Goal: Transaction & Acquisition: Purchase product/service

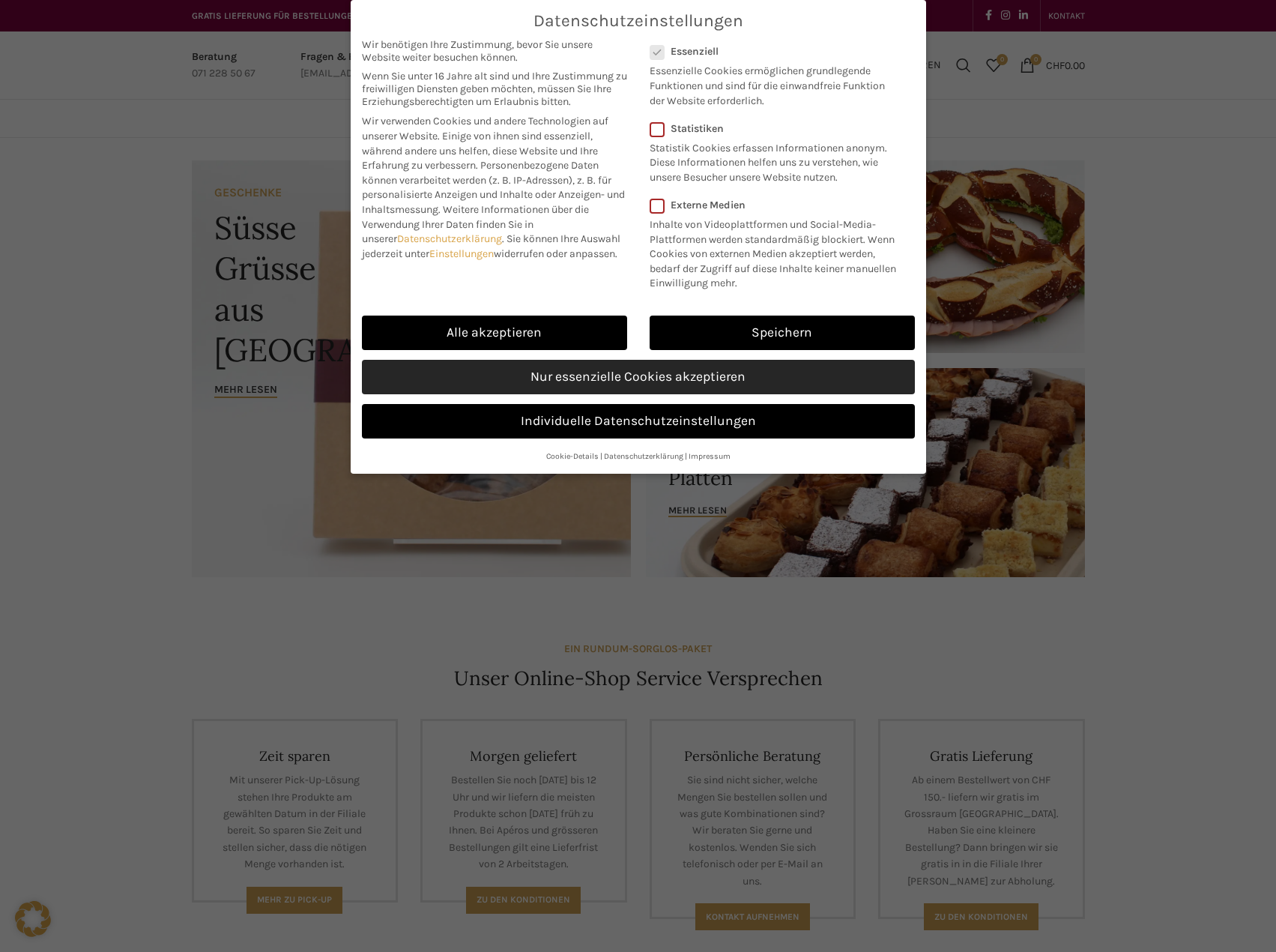
click at [638, 378] on link "Nur essenzielle Cookies akzeptieren" at bounding box center [638, 377] width 553 height 34
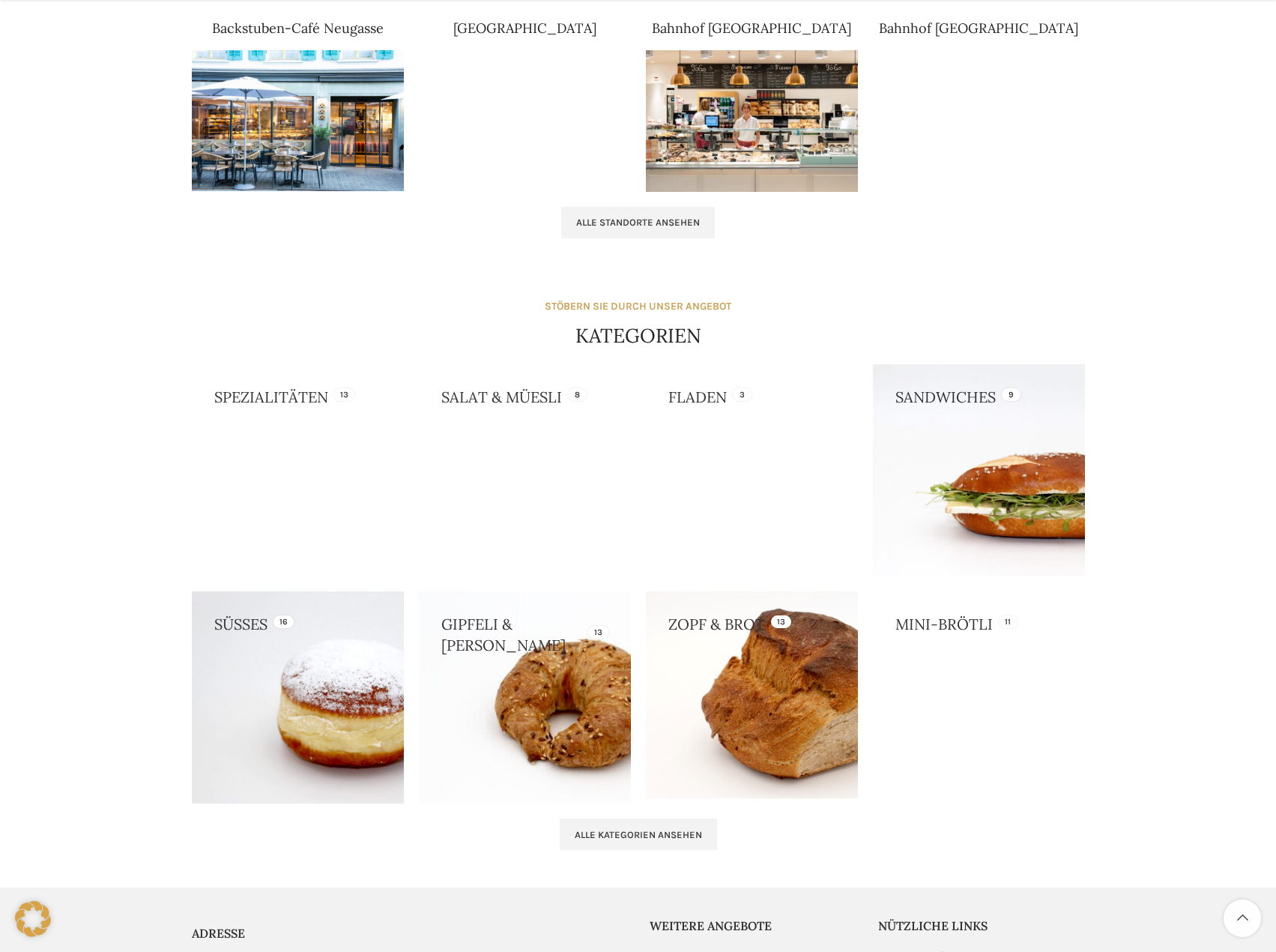
scroll to position [1124, 0]
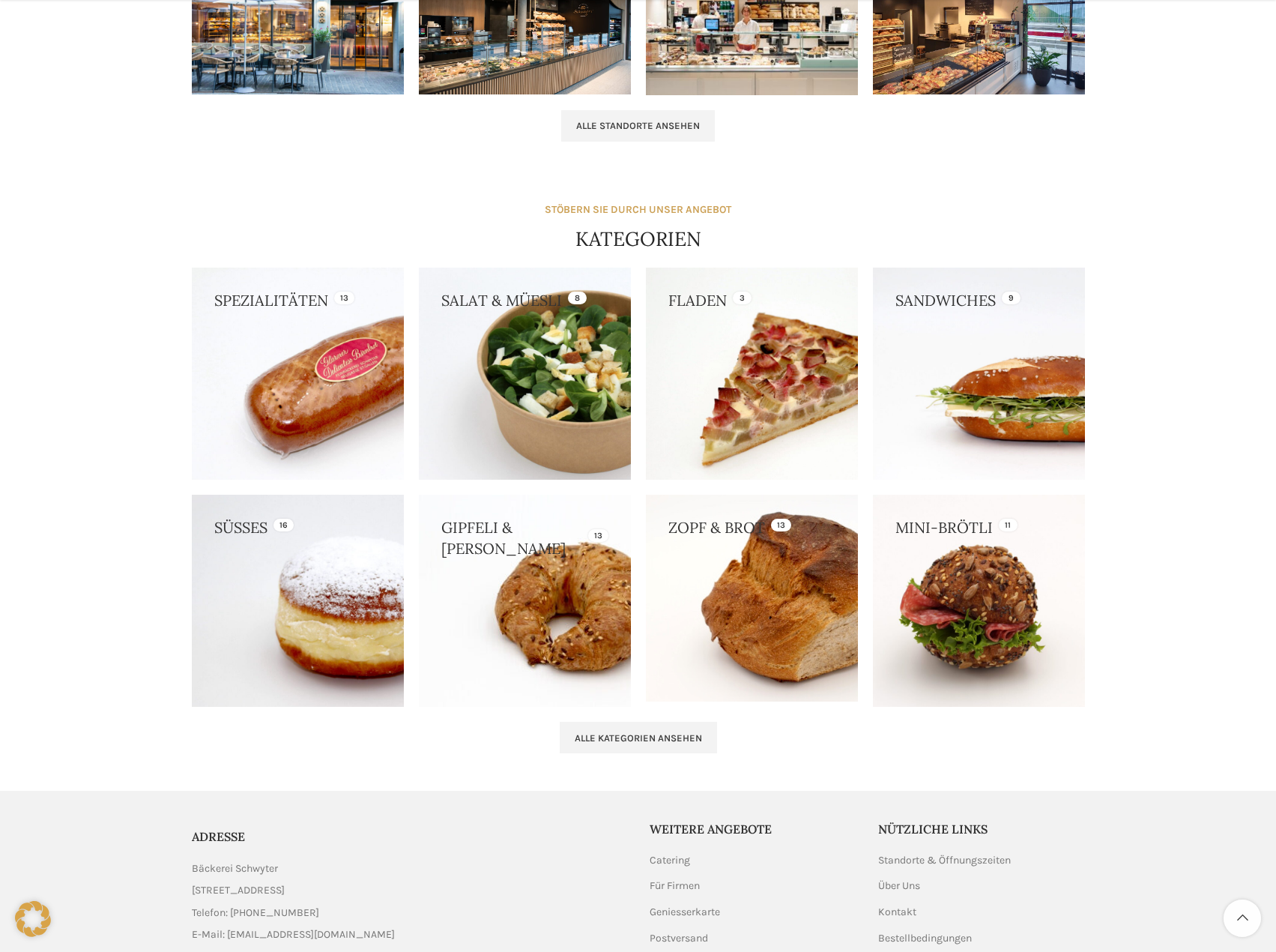
click at [263, 600] on link at bounding box center [298, 601] width 212 height 212
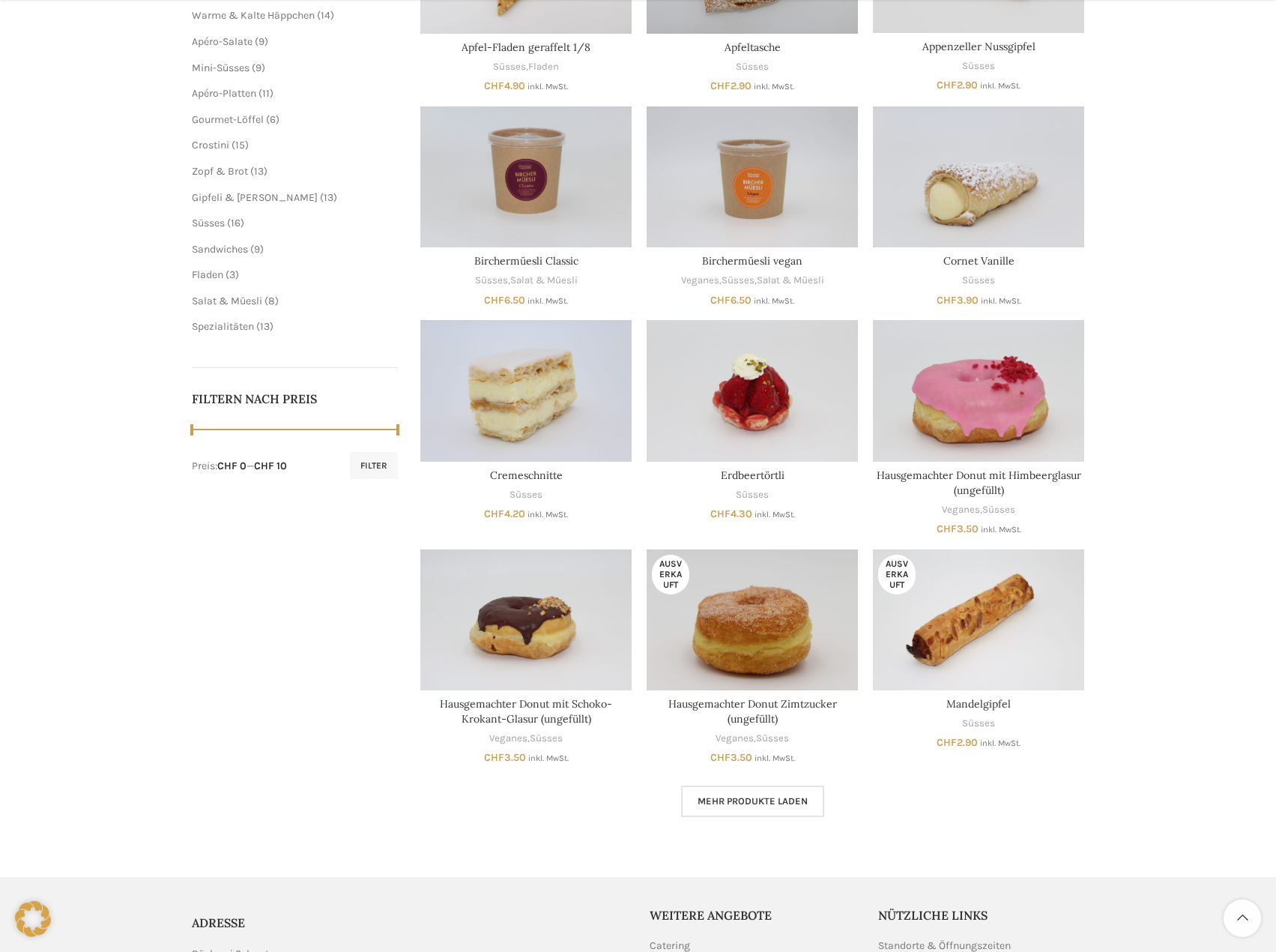
scroll to position [524, 0]
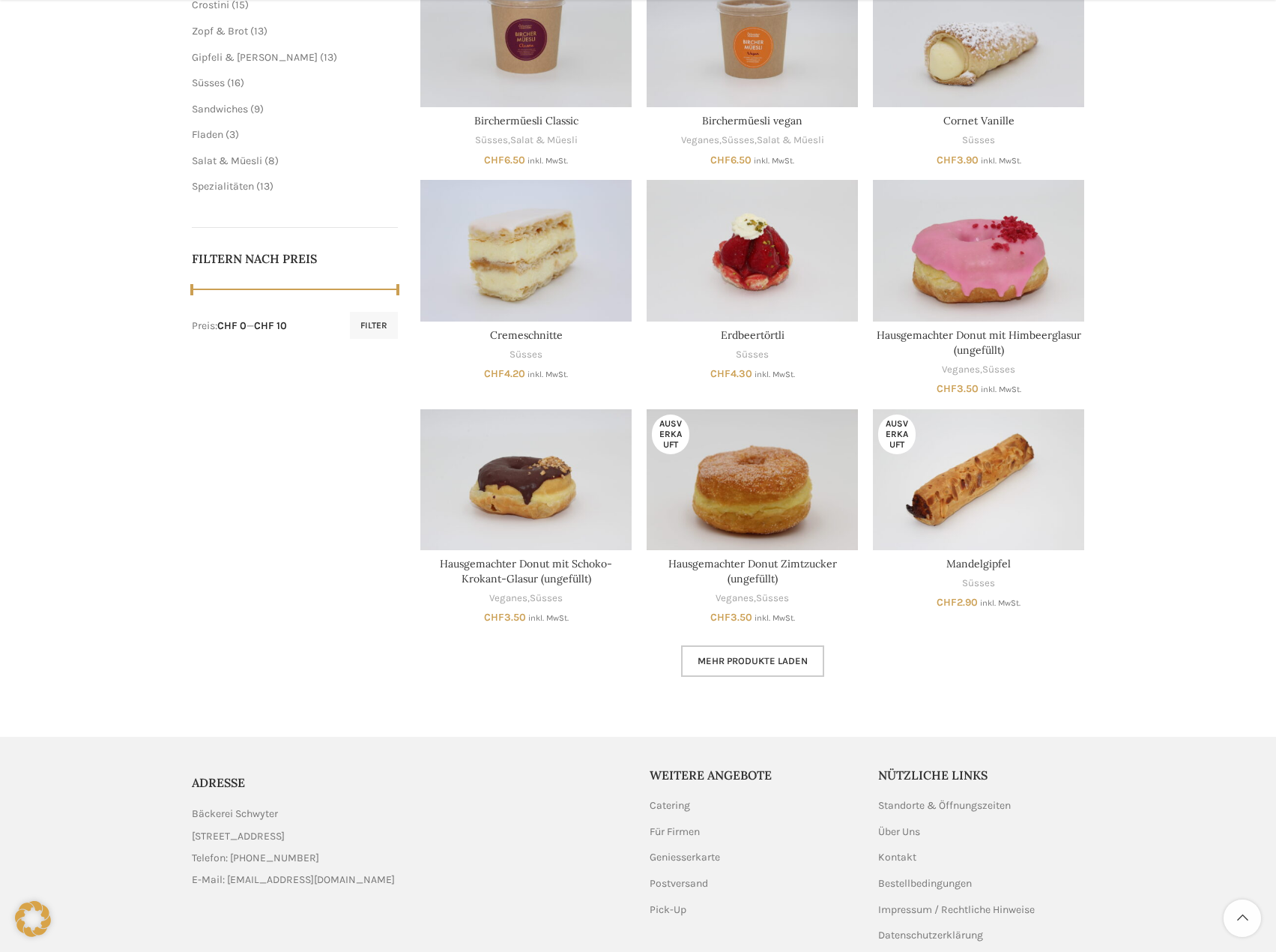
click at [728, 664] on span "Mehr Produkte laden" at bounding box center [753, 661] width 110 height 12
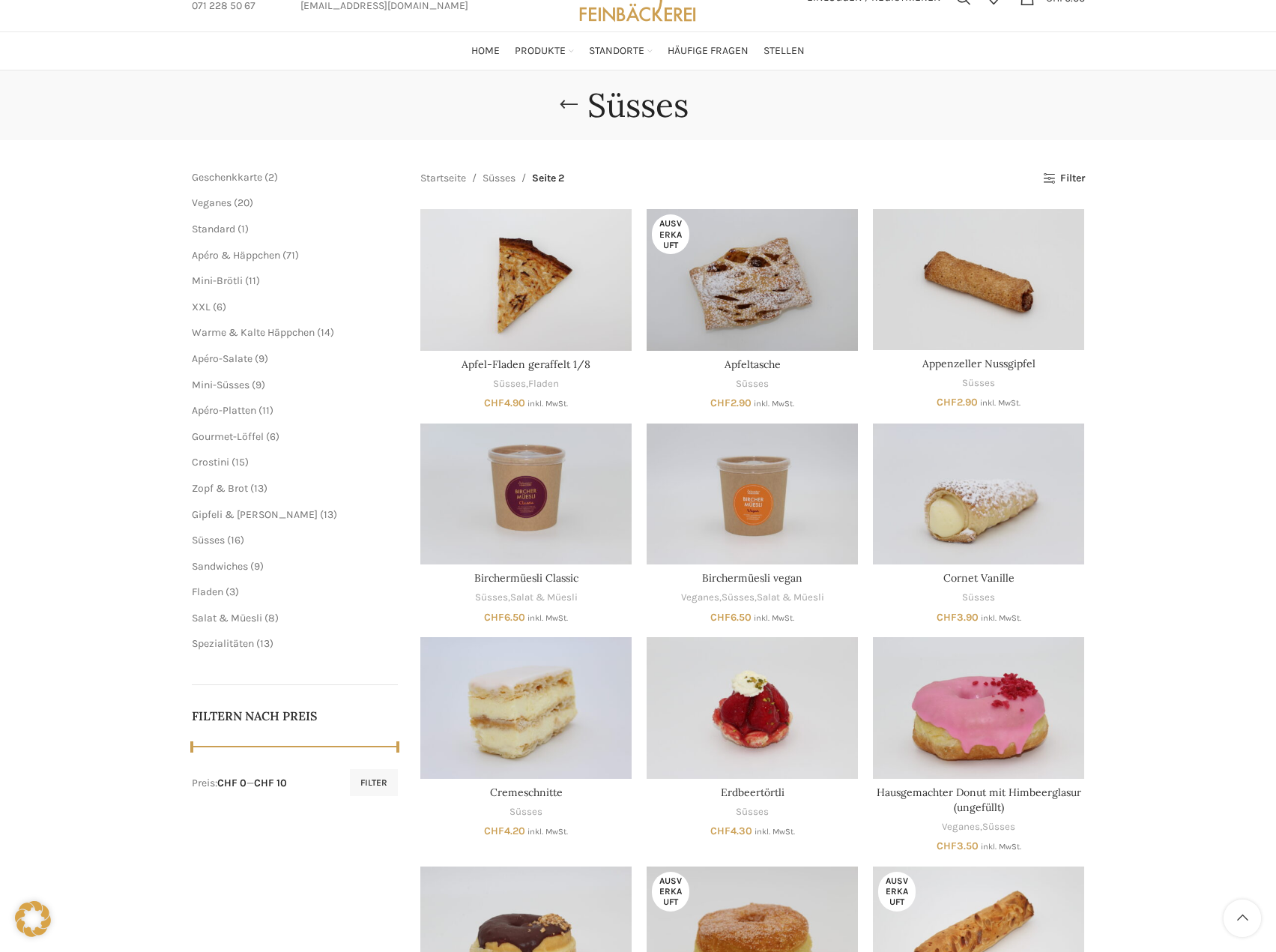
scroll to position [142, 0]
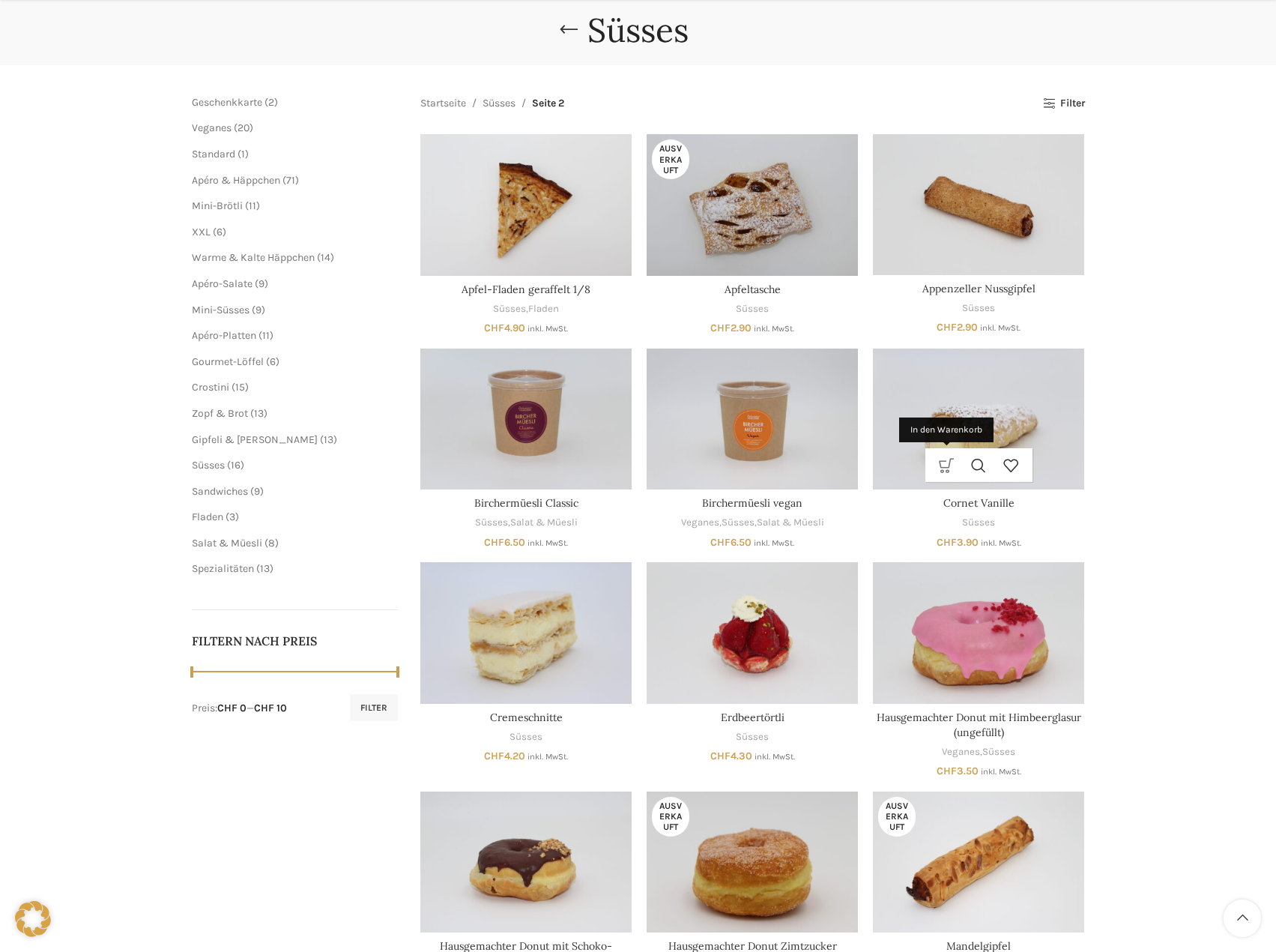
click at [948, 462] on link "In den Warenkorb" at bounding box center [946, 465] width 32 height 34
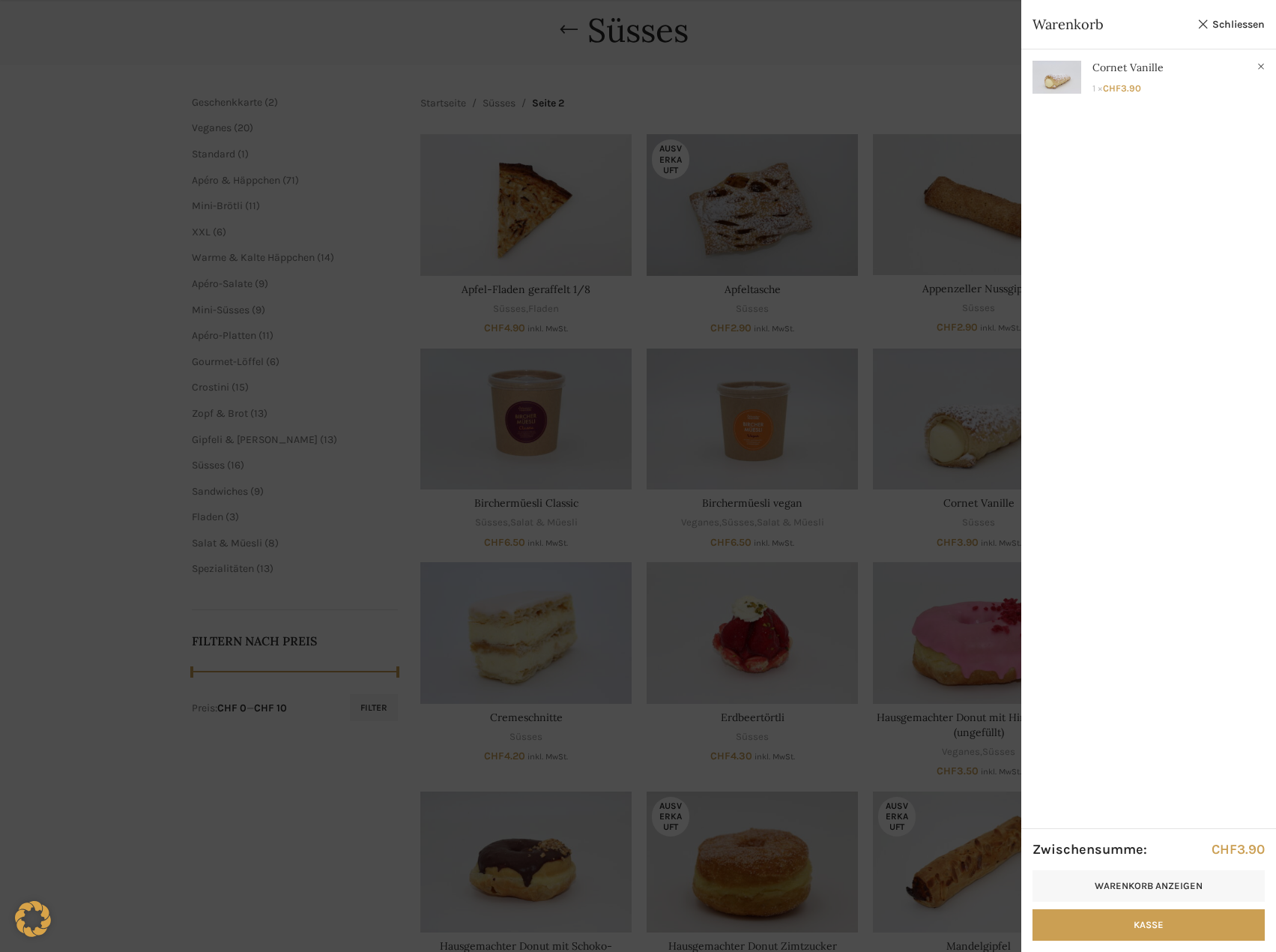
click at [73, 196] on div at bounding box center [638, 476] width 1276 height 952
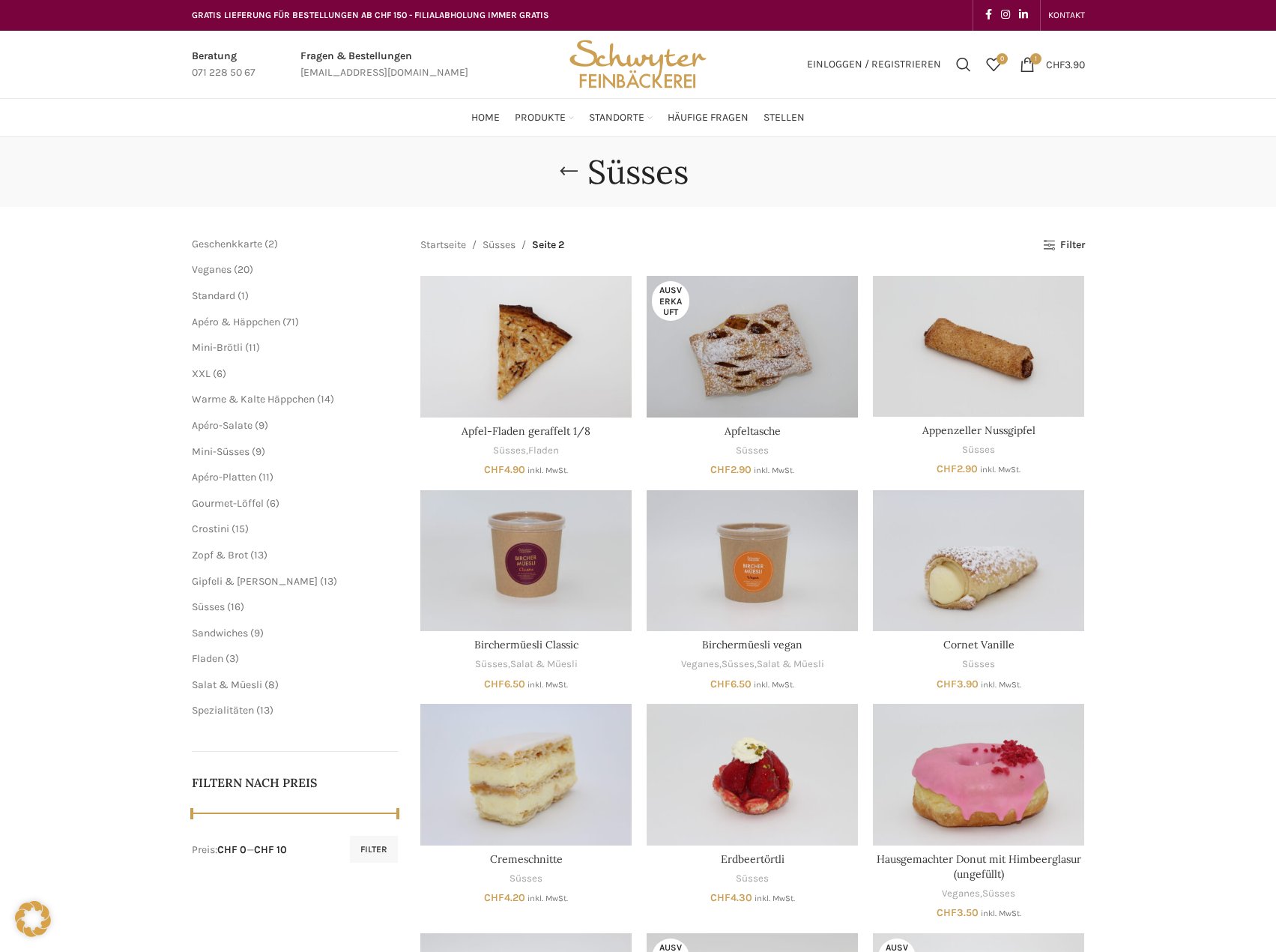
scroll to position [0, 0]
click at [693, 116] on span "Häufige Fragen" at bounding box center [708, 119] width 81 height 14
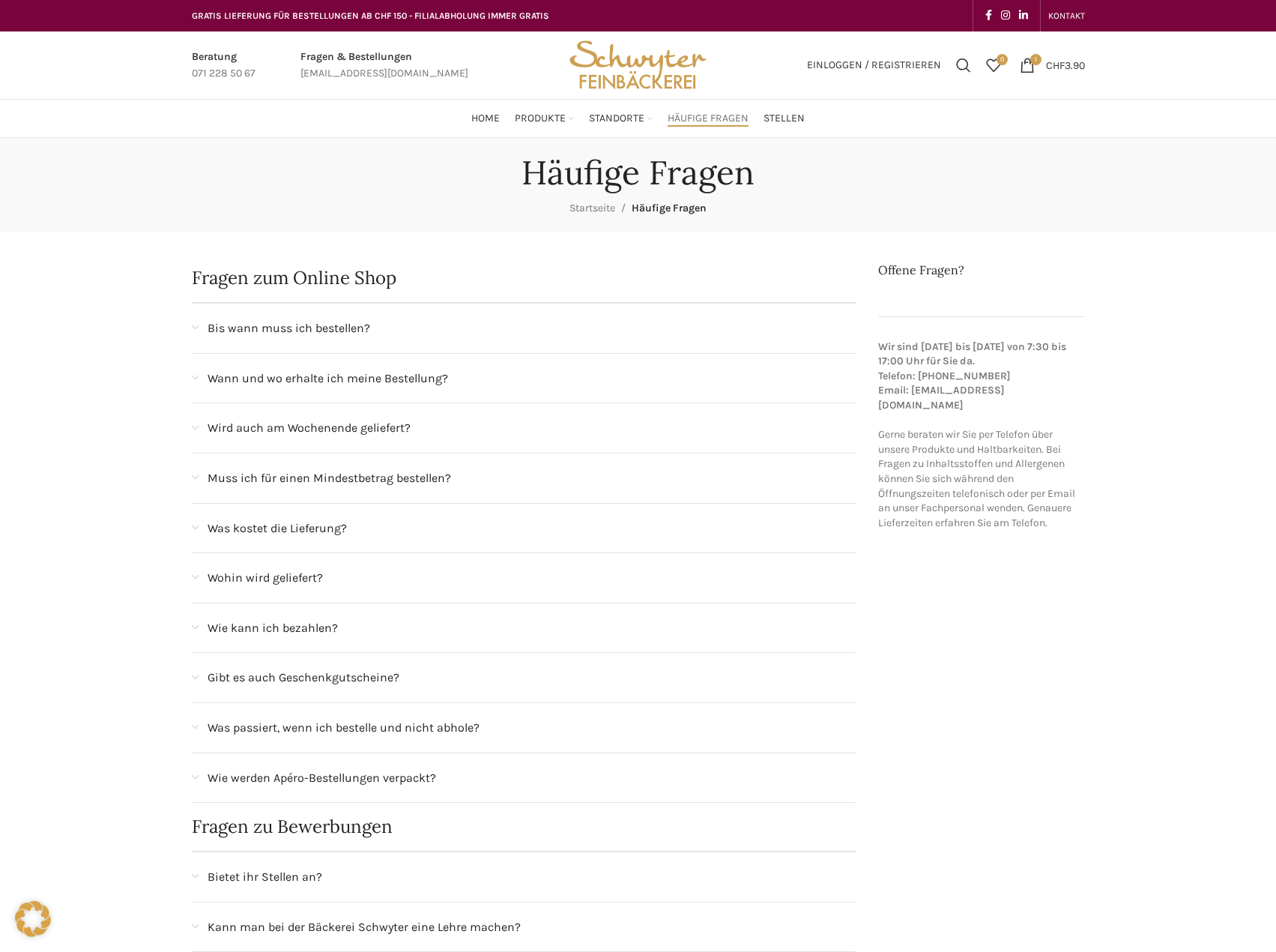
click at [193, 374] on span at bounding box center [195, 378] width 6 height 8
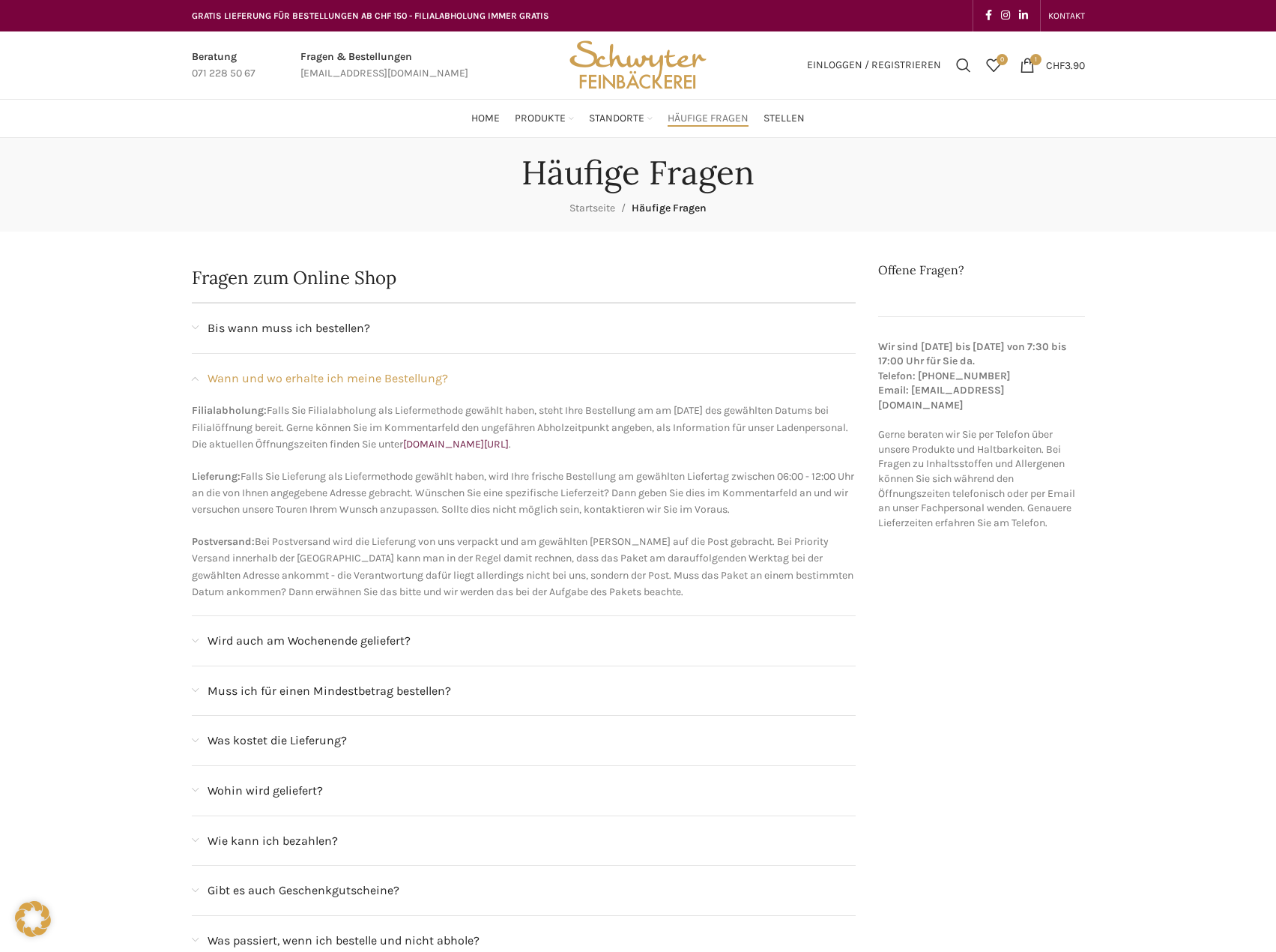
scroll to position [225, 0]
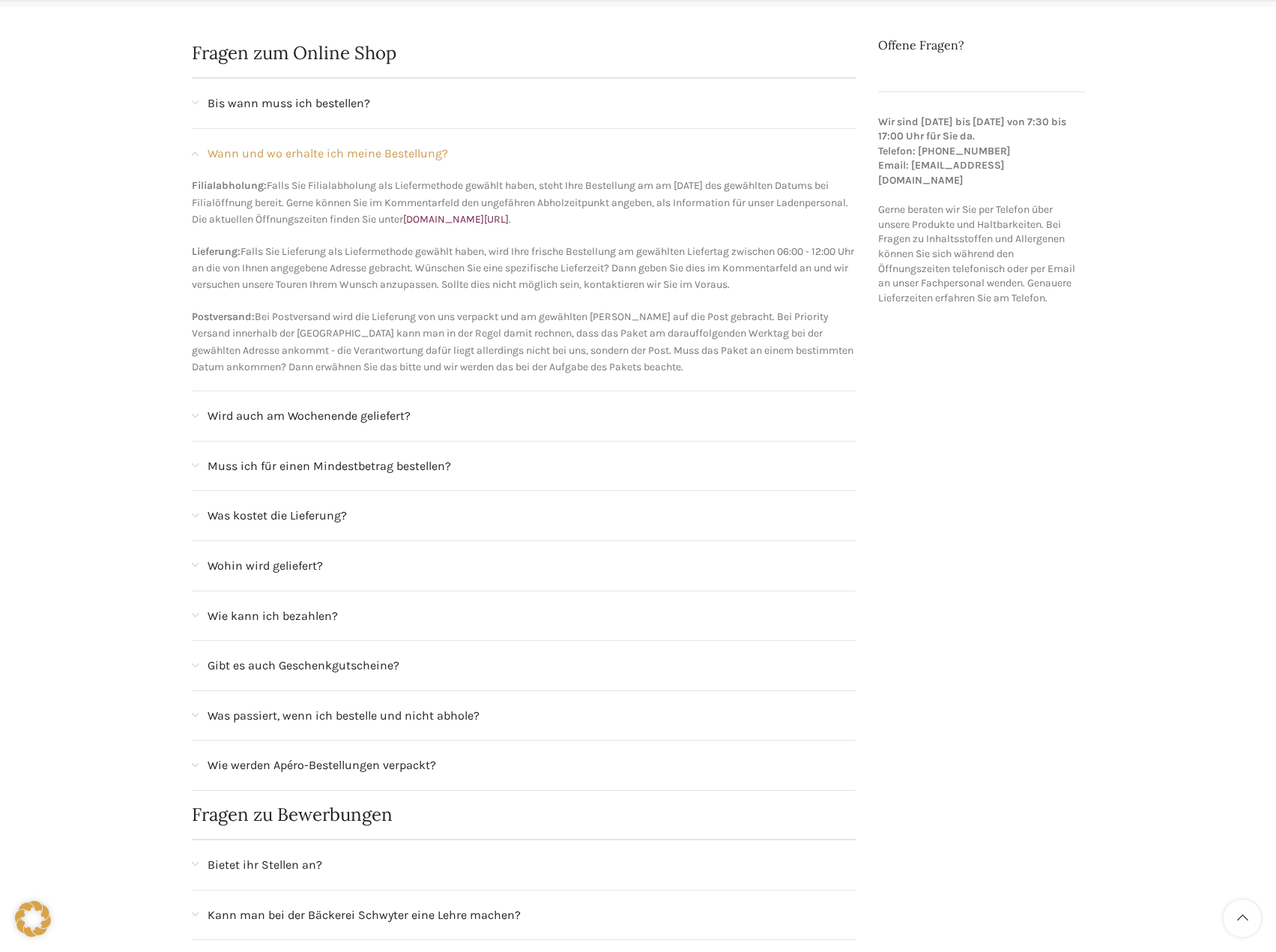
click at [196, 512] on span at bounding box center [195, 516] width 6 height 8
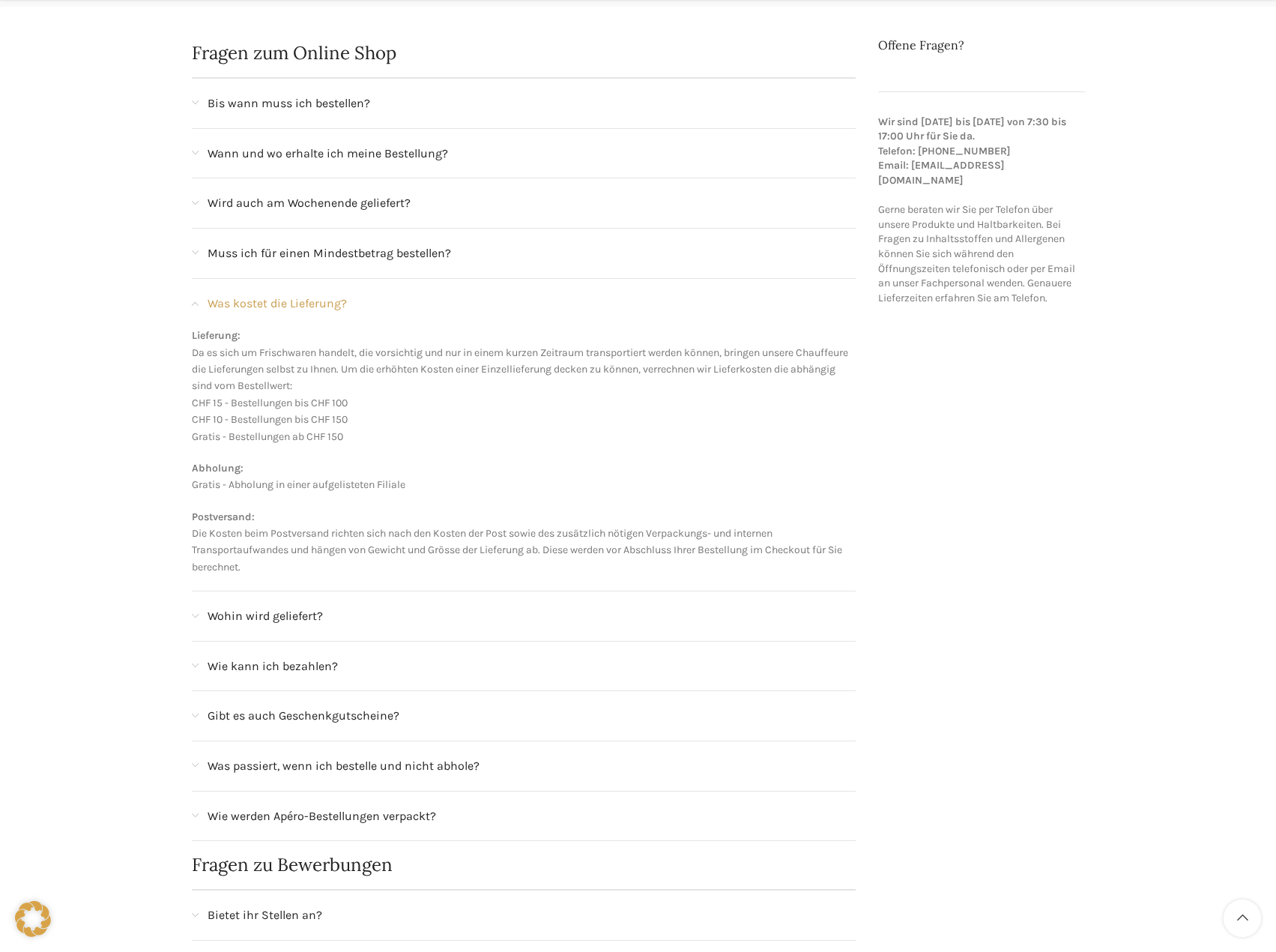
click at [204, 305] on div "Was kostet die Lieferung?" at bounding box center [523, 303] width 665 height 49
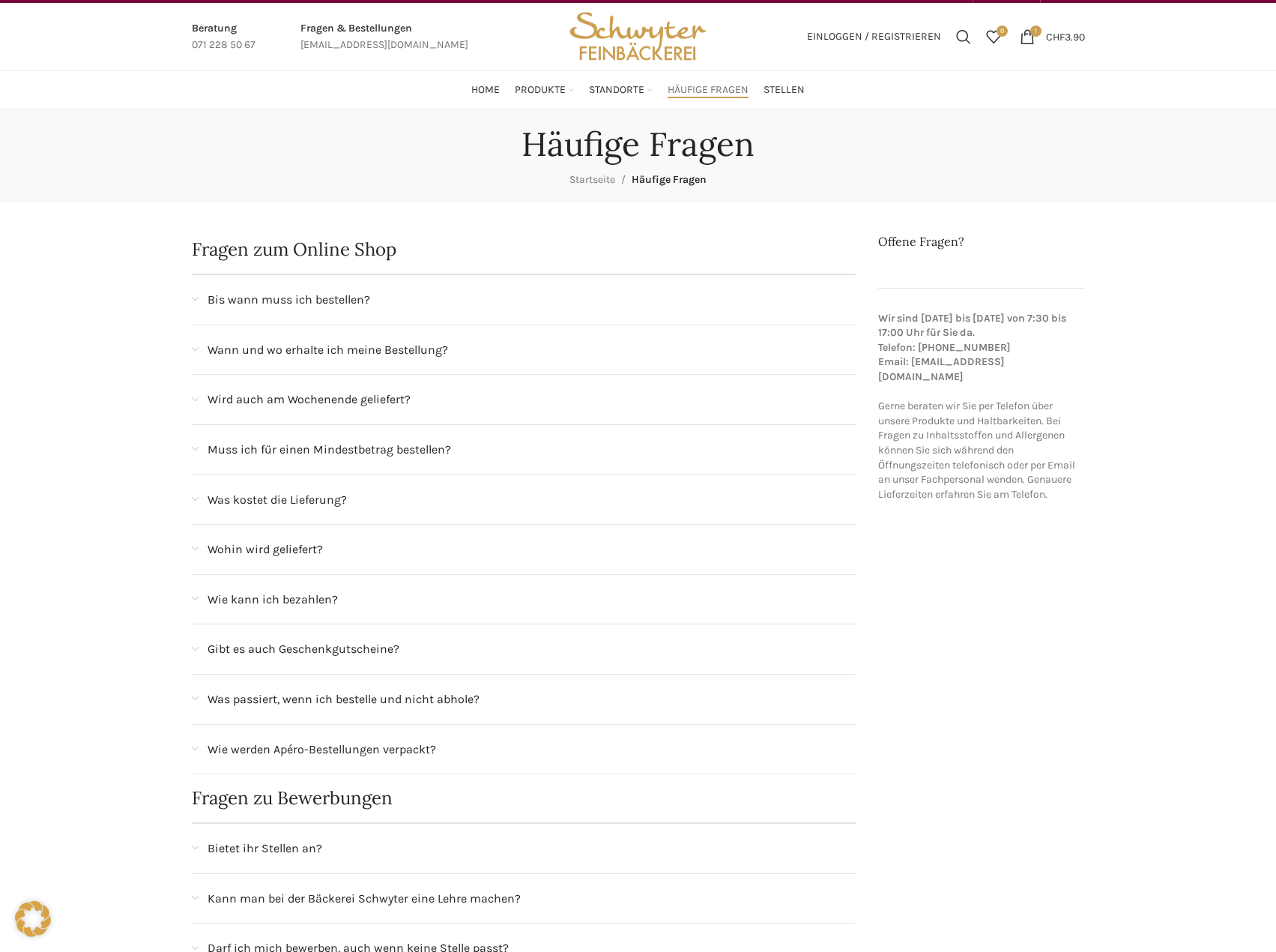
scroll to position [0, 0]
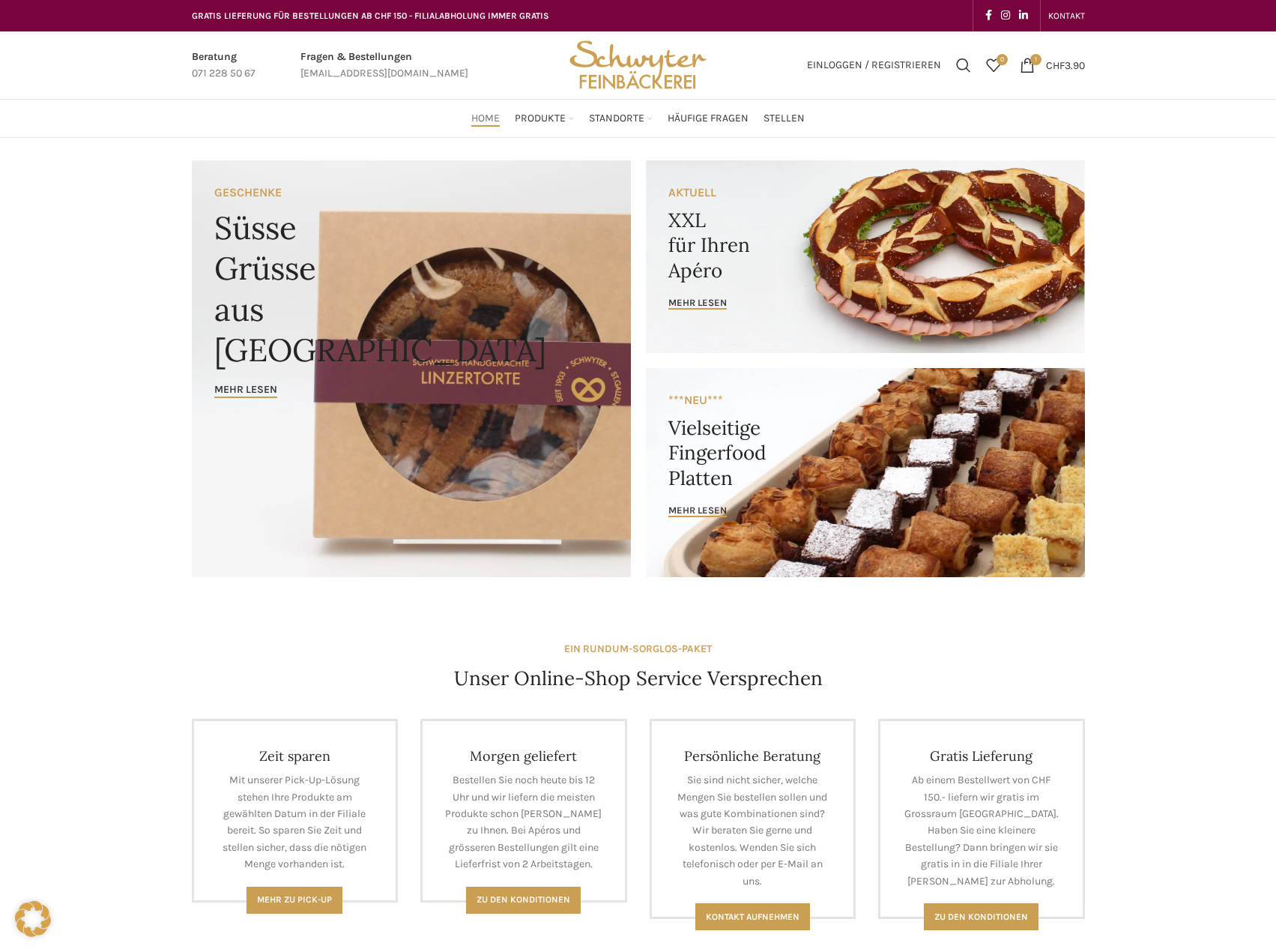
click at [694, 499] on link "Banner link" at bounding box center [866, 472] width 439 height 209
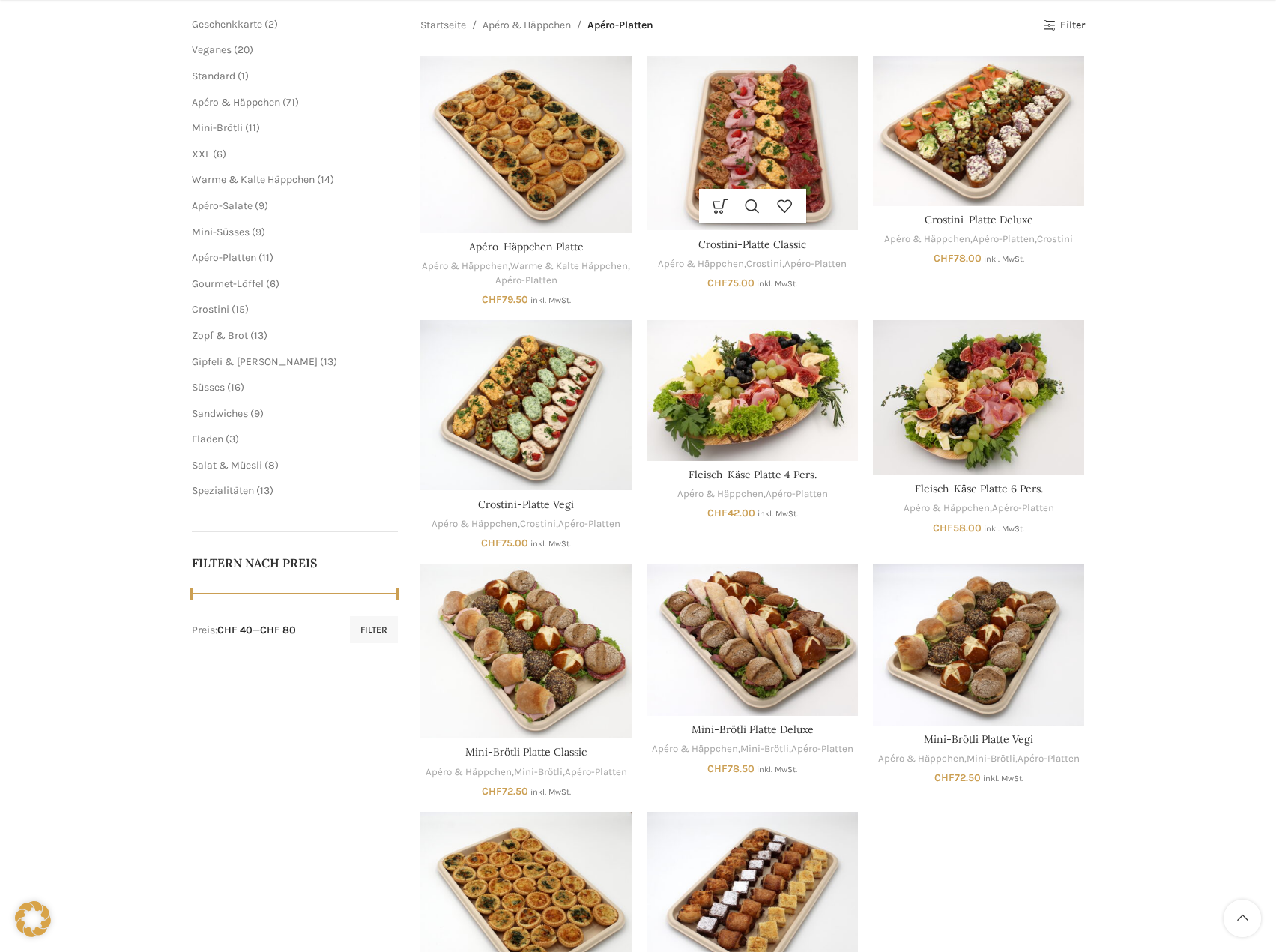
scroll to position [599, 0]
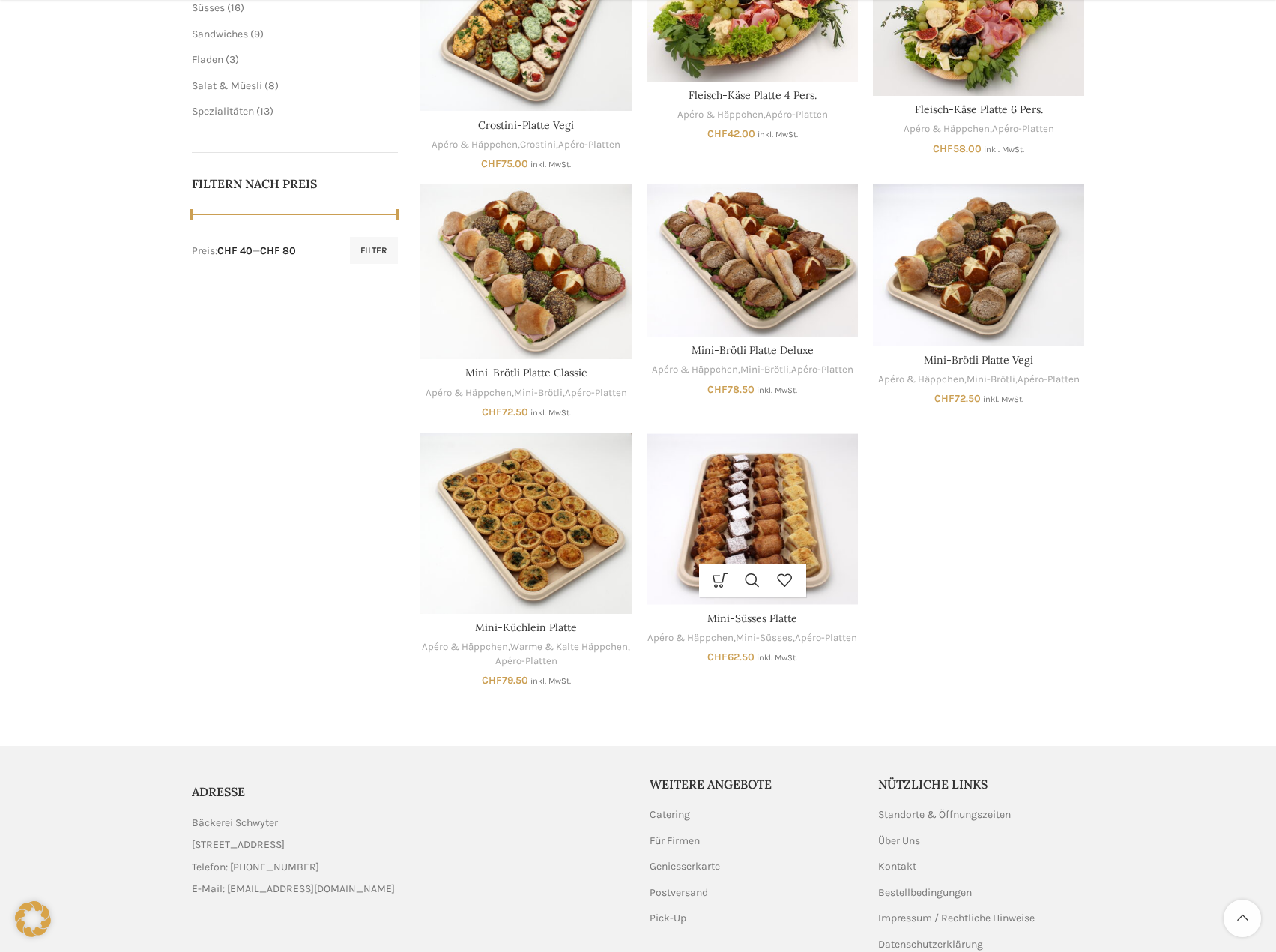
click at [739, 496] on img "Mini-Süsses Platte" at bounding box center [753, 519] width 211 height 172
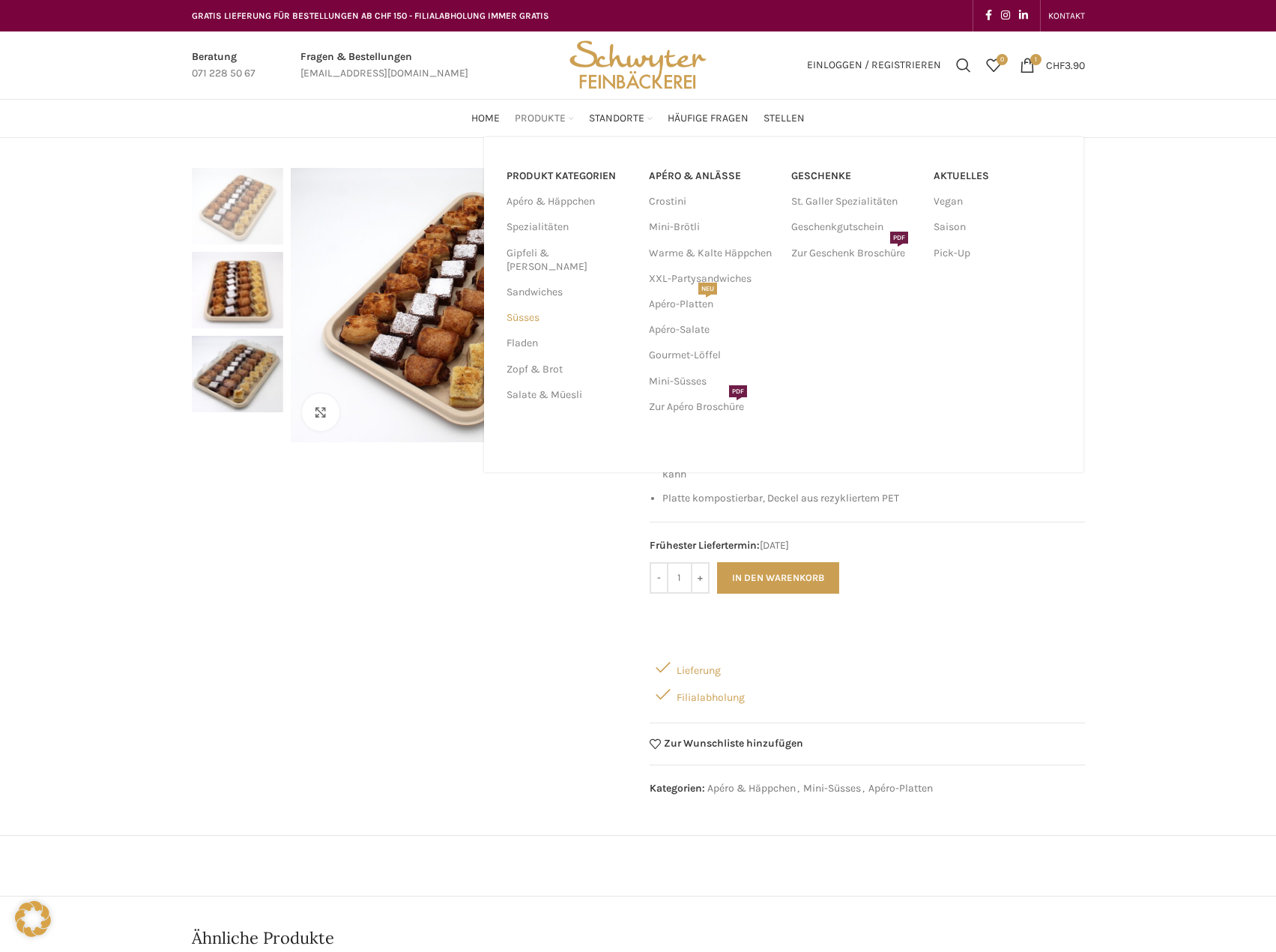
click at [520, 305] on link "Süsses" at bounding box center [569, 318] width 124 height 26
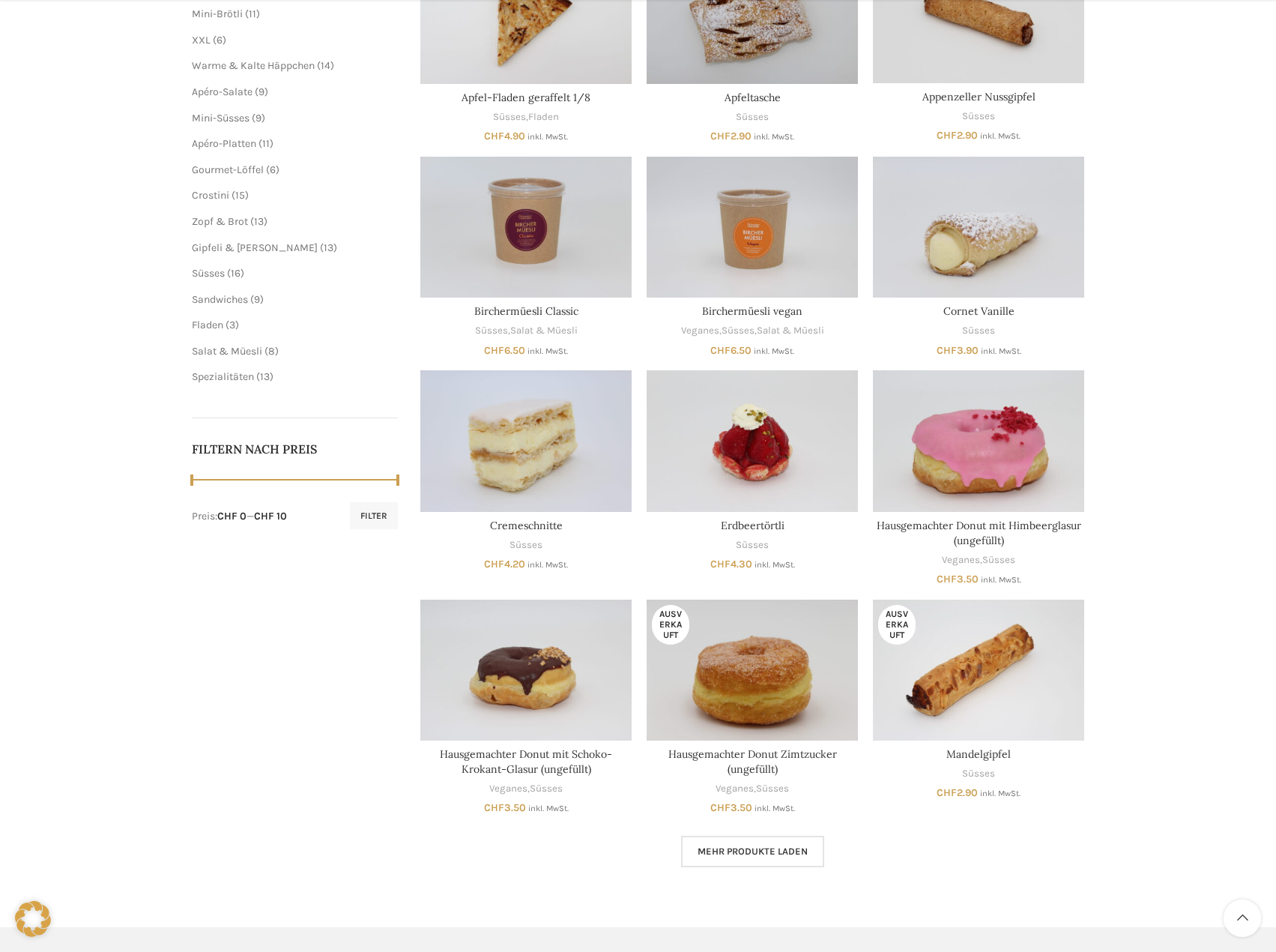
scroll to position [375, 0]
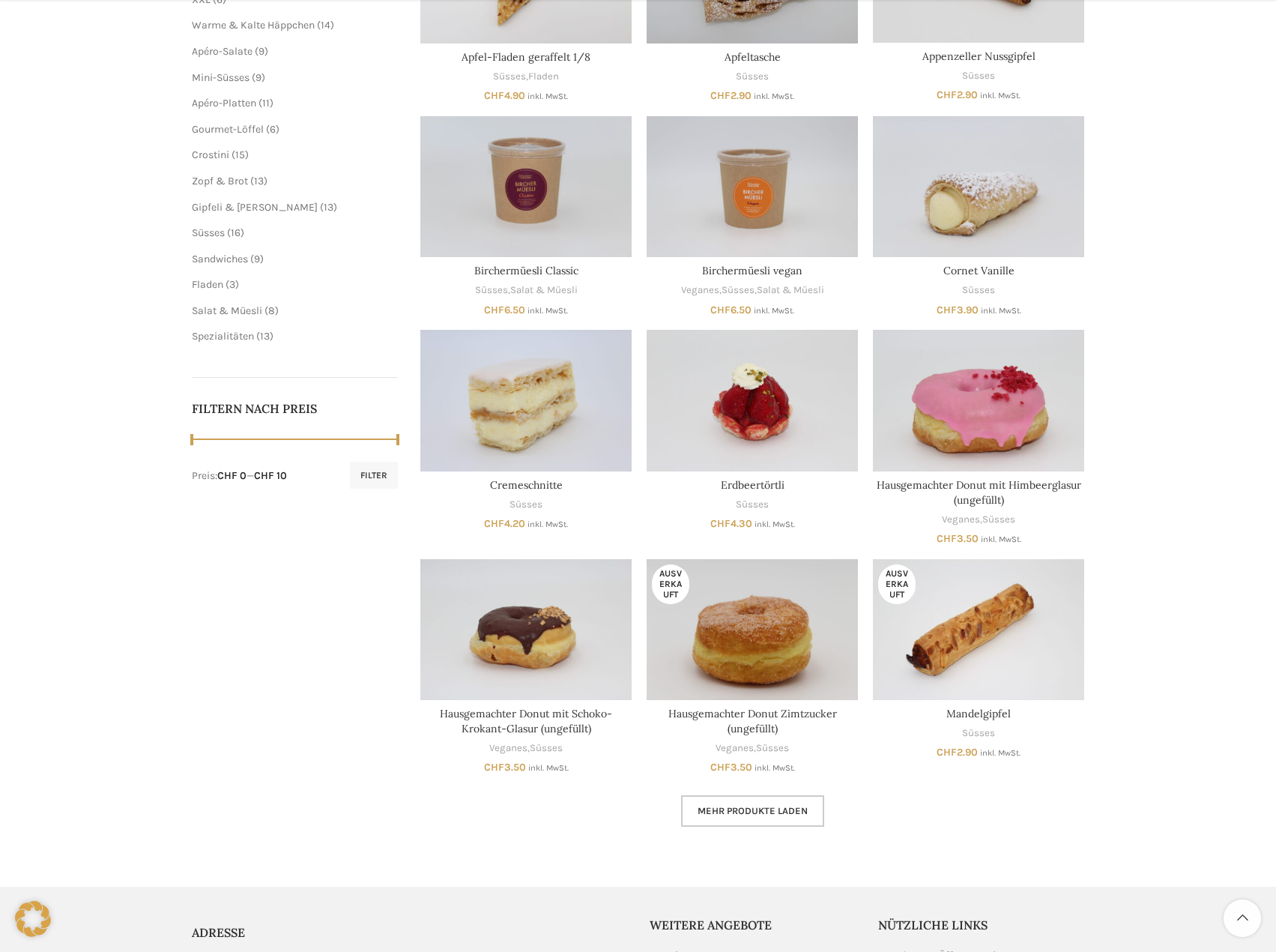
click at [736, 810] on span "Mehr Produkte laden" at bounding box center [753, 811] width 110 height 12
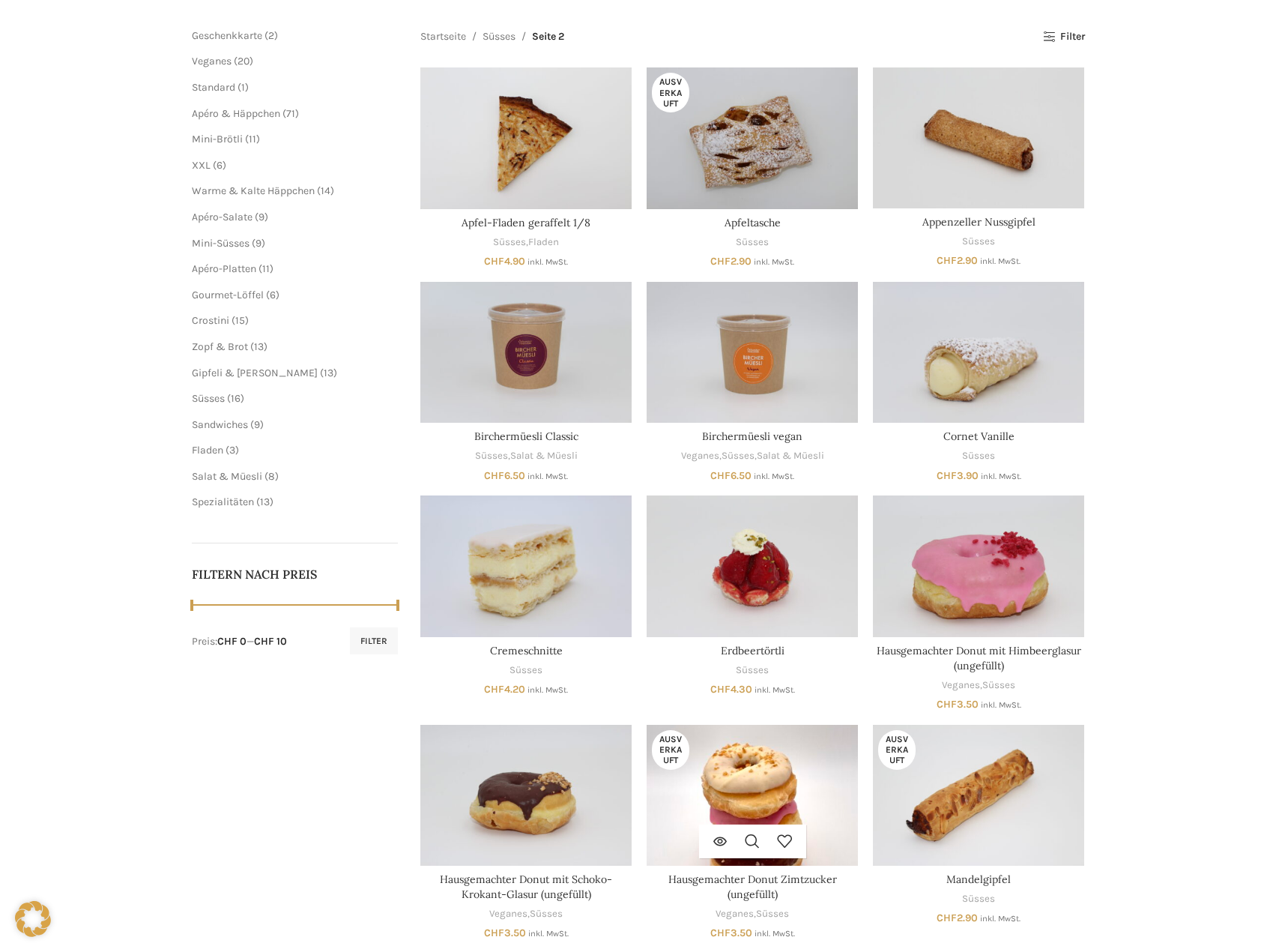
scroll to position [68, 0]
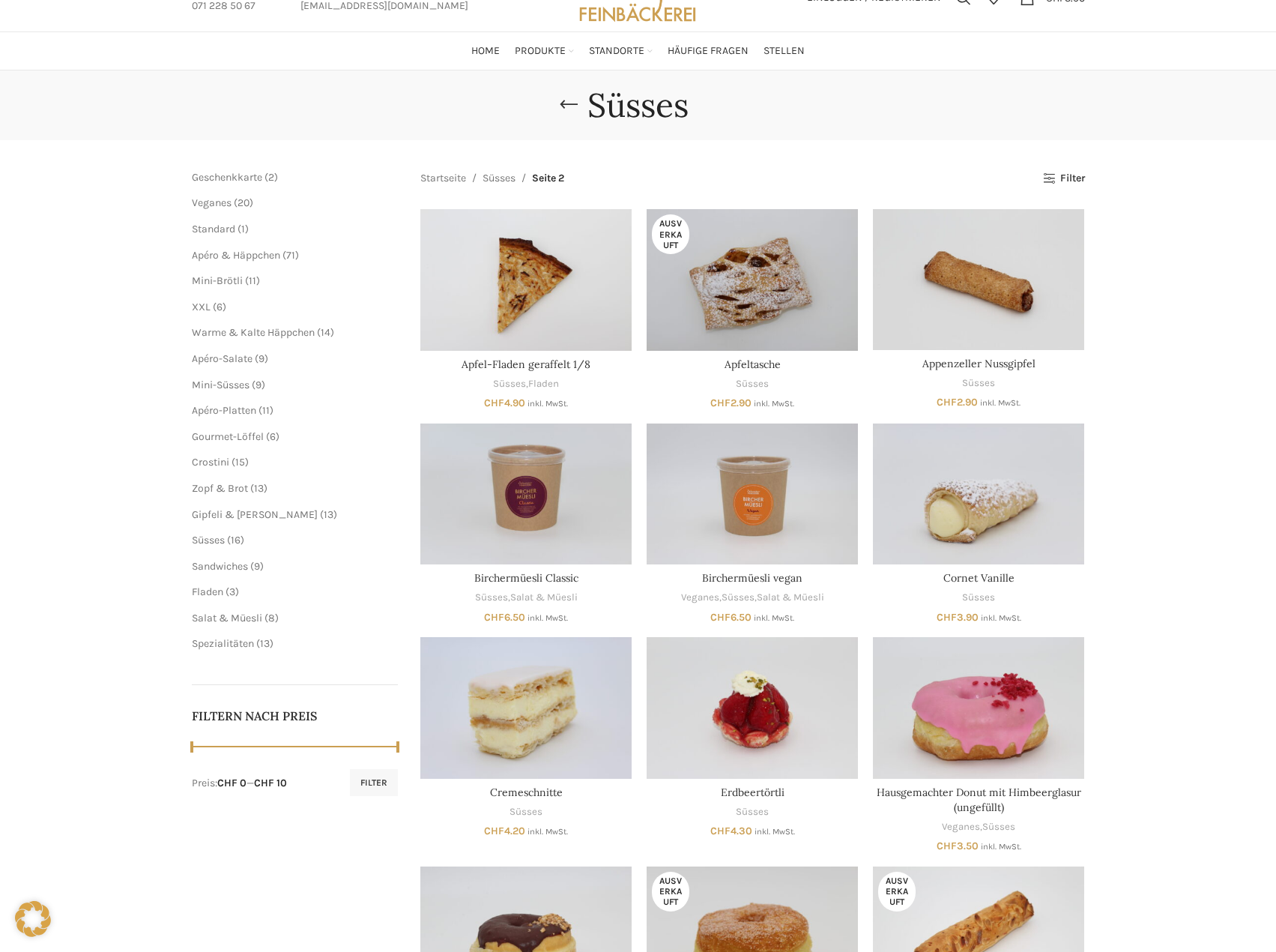
click at [1195, 563] on div "Süsses Schliessen Geschenkkarte 2 2 Produkte Veganes 20 20 Produkte Standard 1 …" at bounding box center [638, 804] width 1276 height 1468
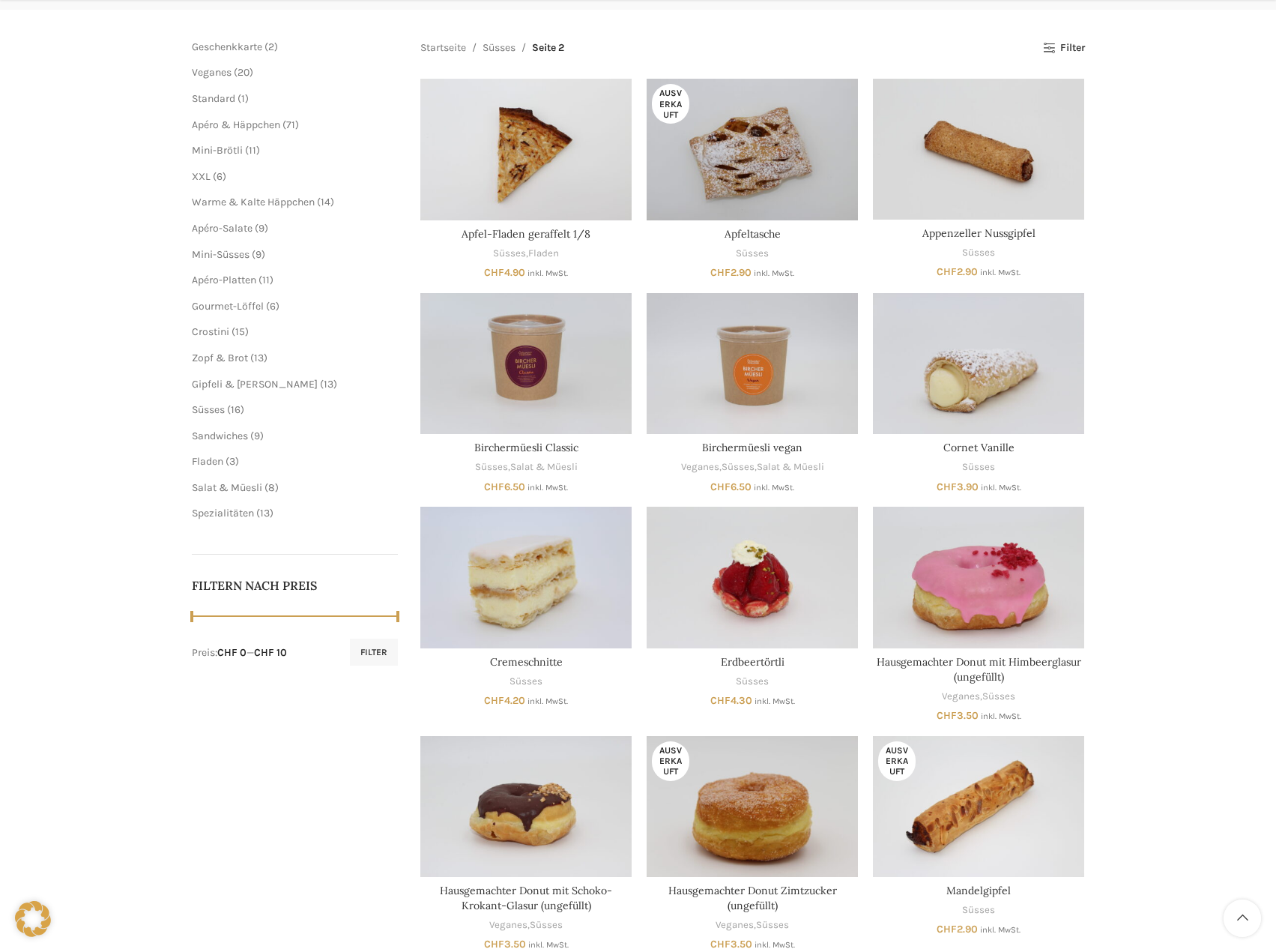
scroll to position [217, 0]
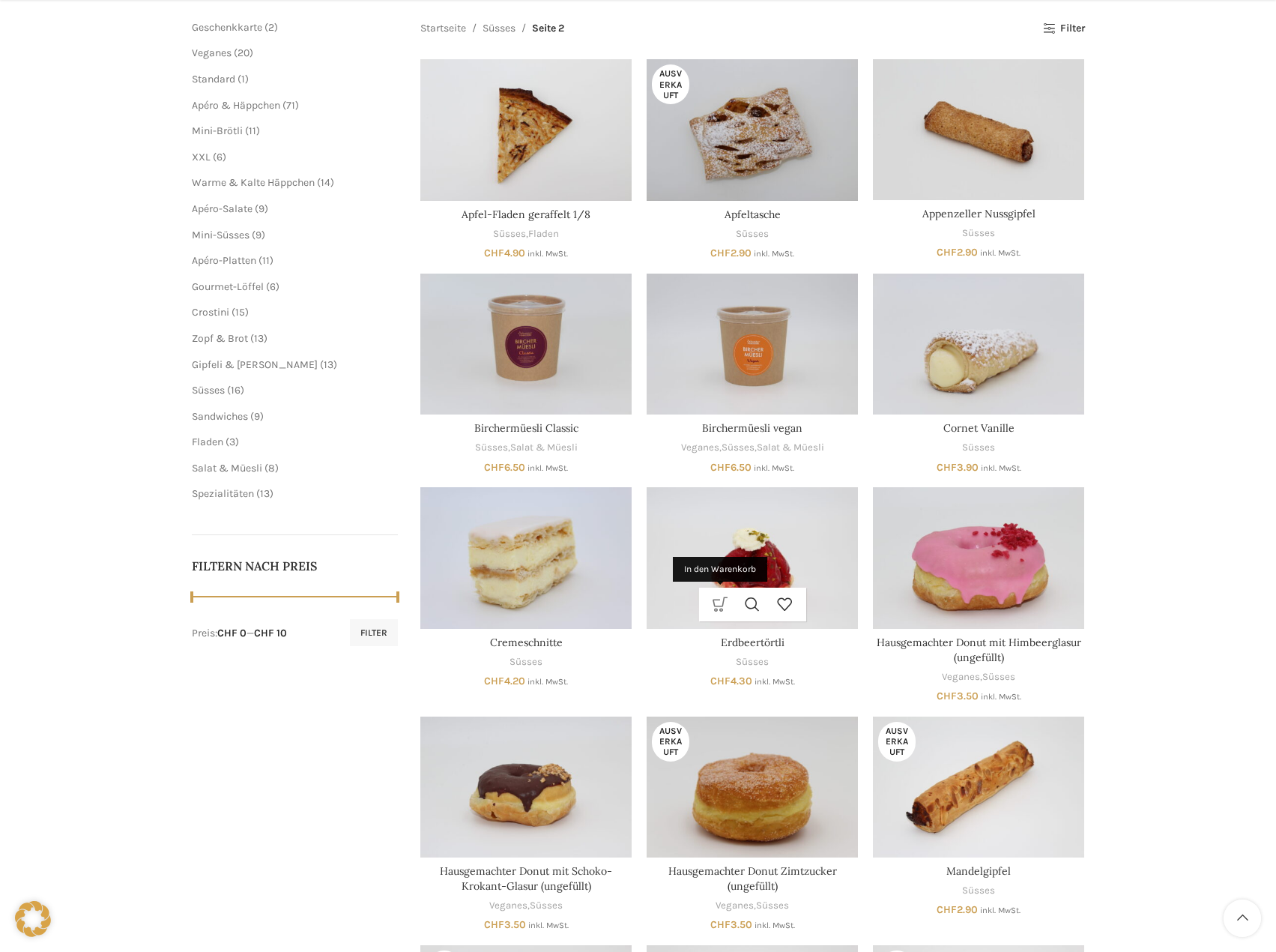
click at [714, 603] on link "In den Warenkorb" at bounding box center [721, 604] width 32 height 34
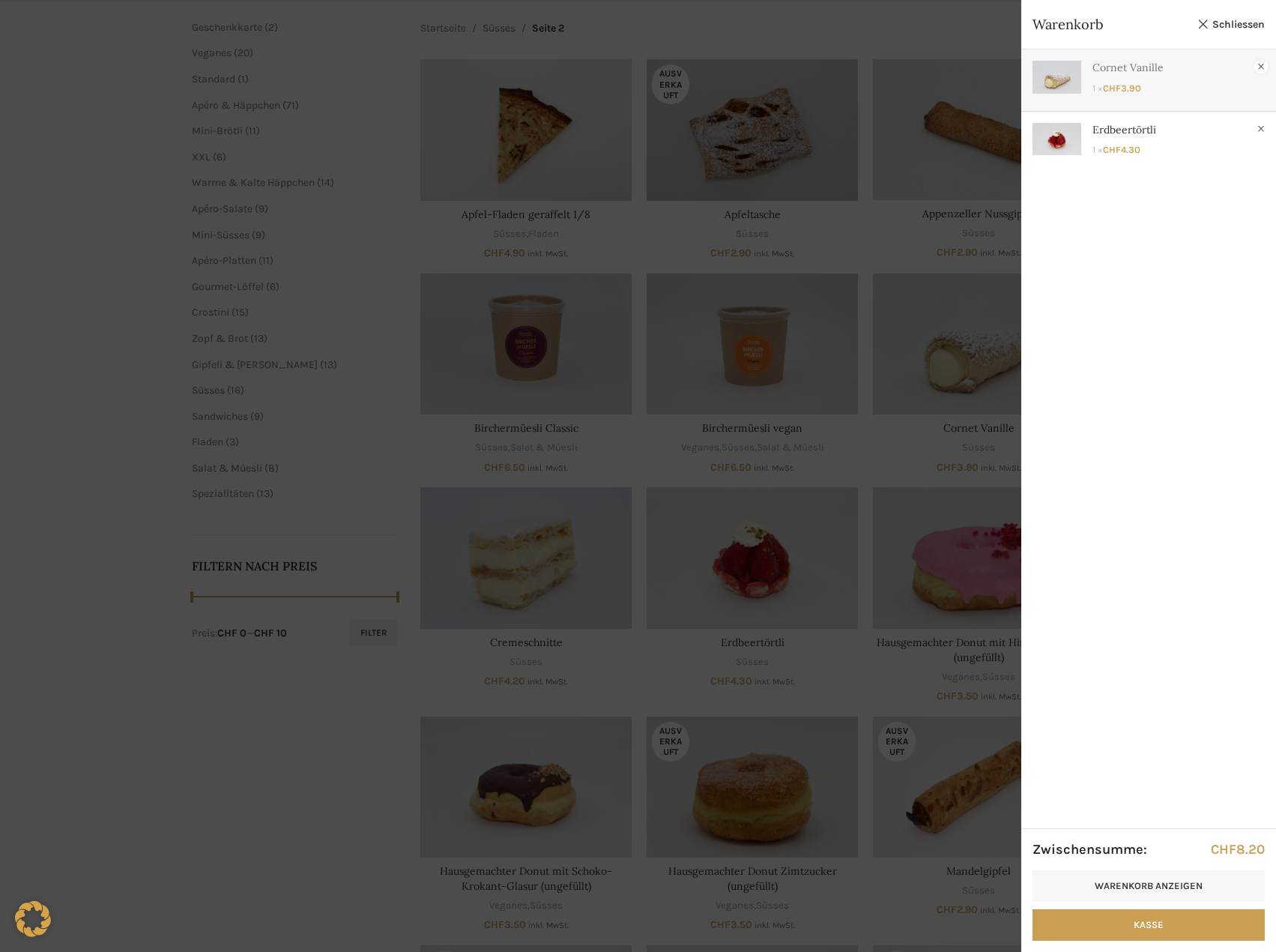
click at [1267, 68] on link "×" at bounding box center [1261, 66] width 15 height 15
click at [891, 32] on div at bounding box center [638, 476] width 1276 height 952
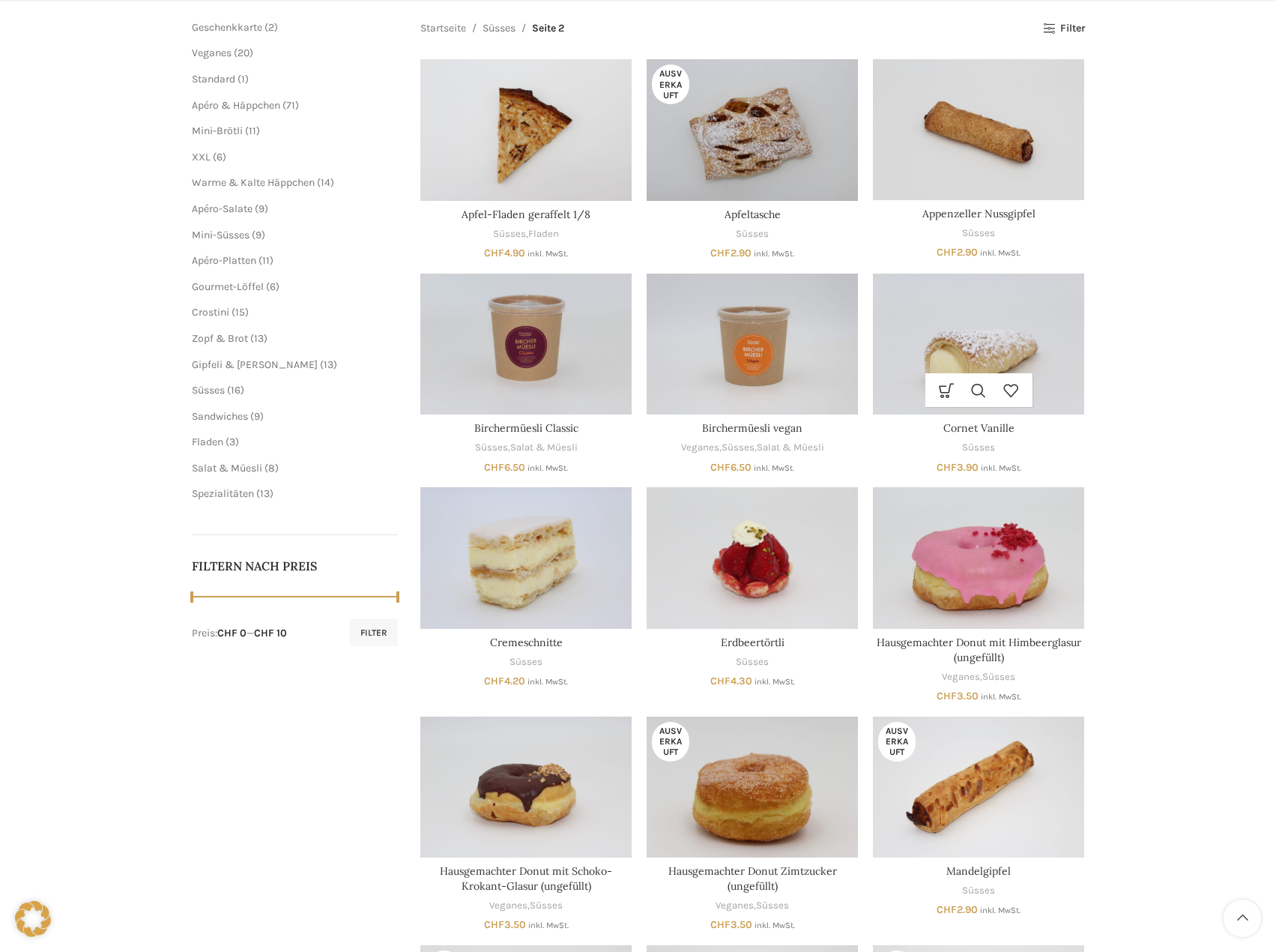
click at [950, 317] on img "Cornet Vanille" at bounding box center [978, 344] width 211 height 141
click at [951, 392] on link "In den Warenkorb" at bounding box center [946, 390] width 32 height 34
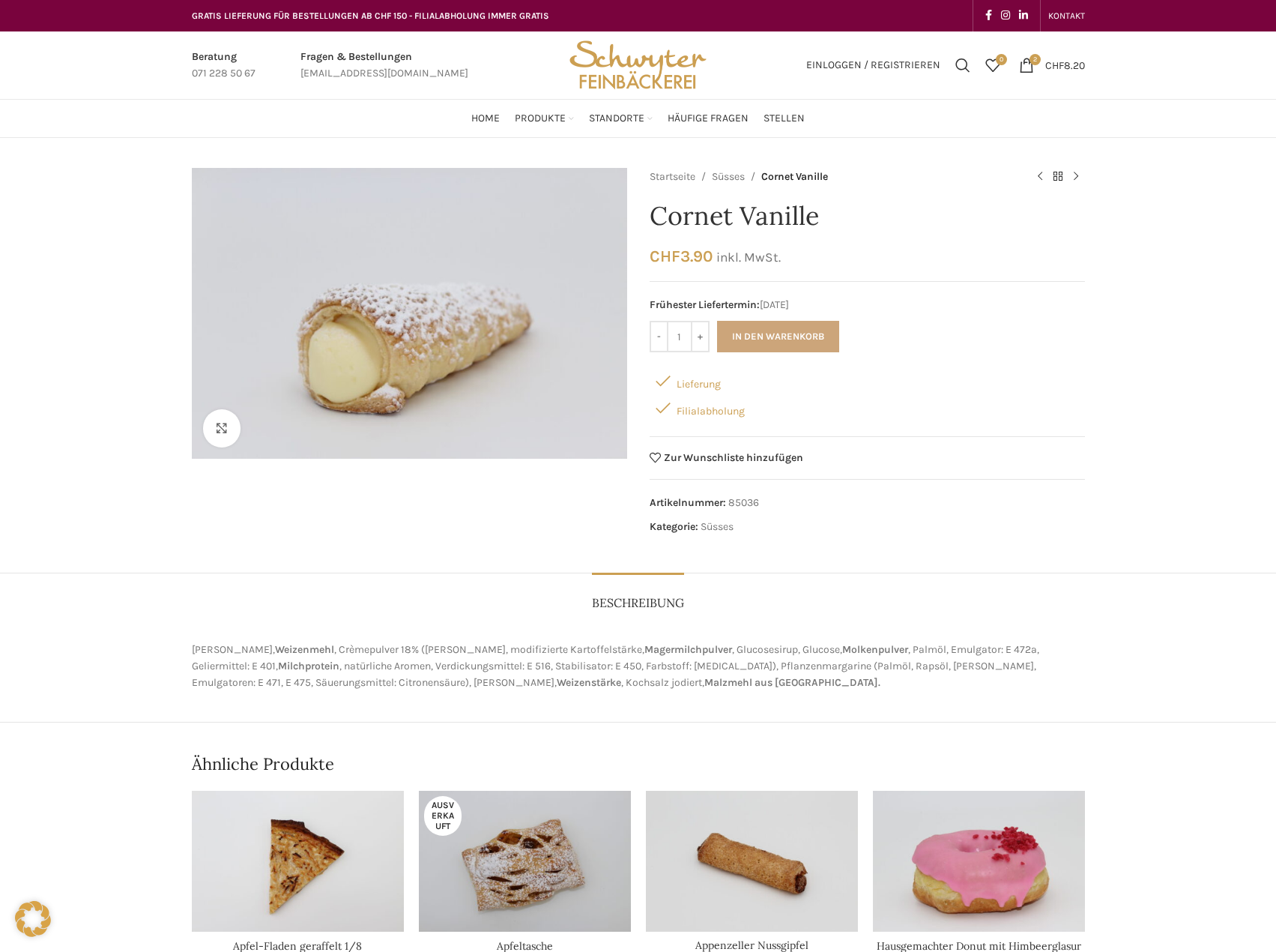
click at [789, 339] on button "In den Warenkorb" at bounding box center [778, 336] width 122 height 31
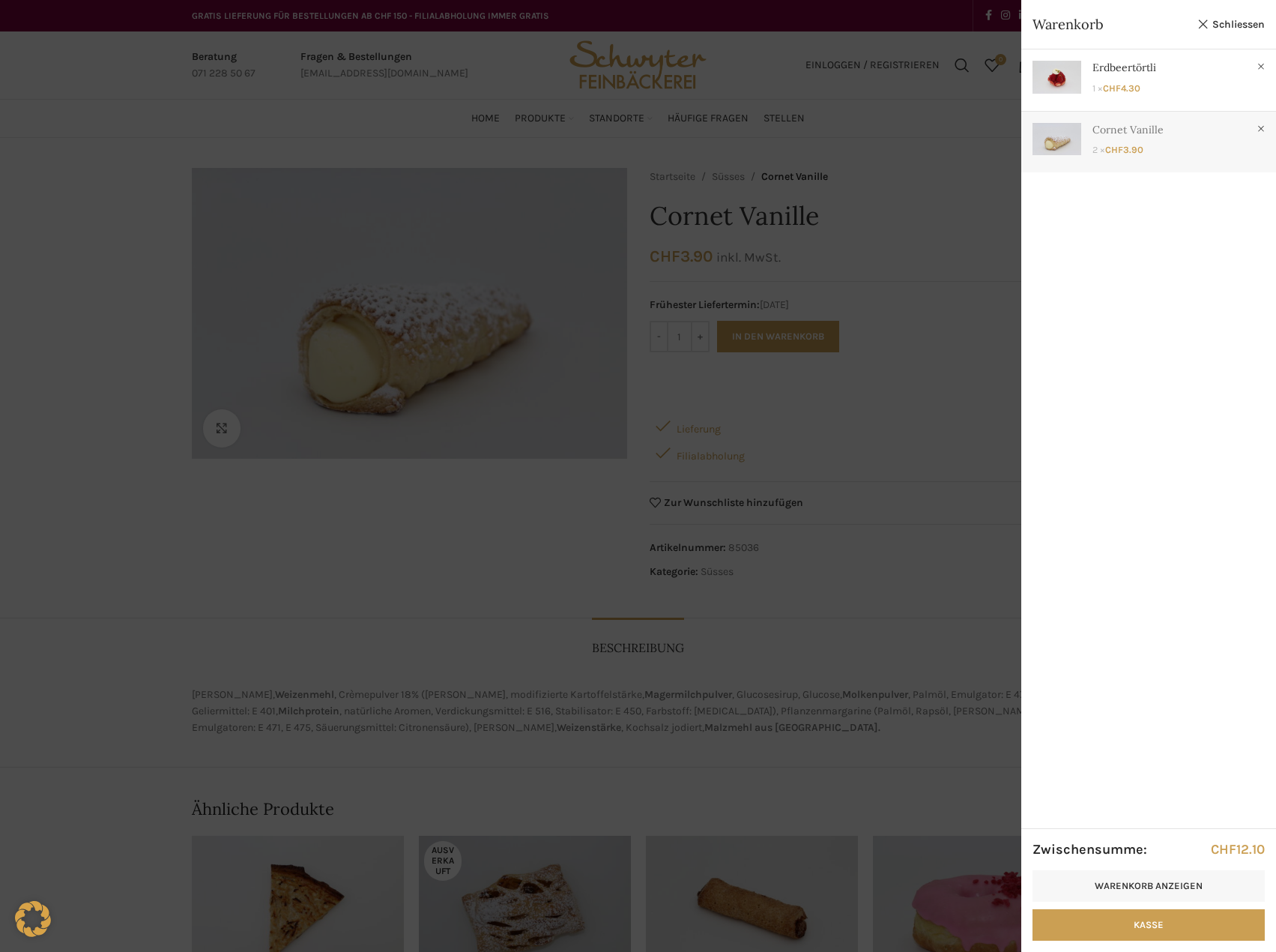
click at [1109, 130] on link "Anzeigen" at bounding box center [1148, 139] width 255 height 55
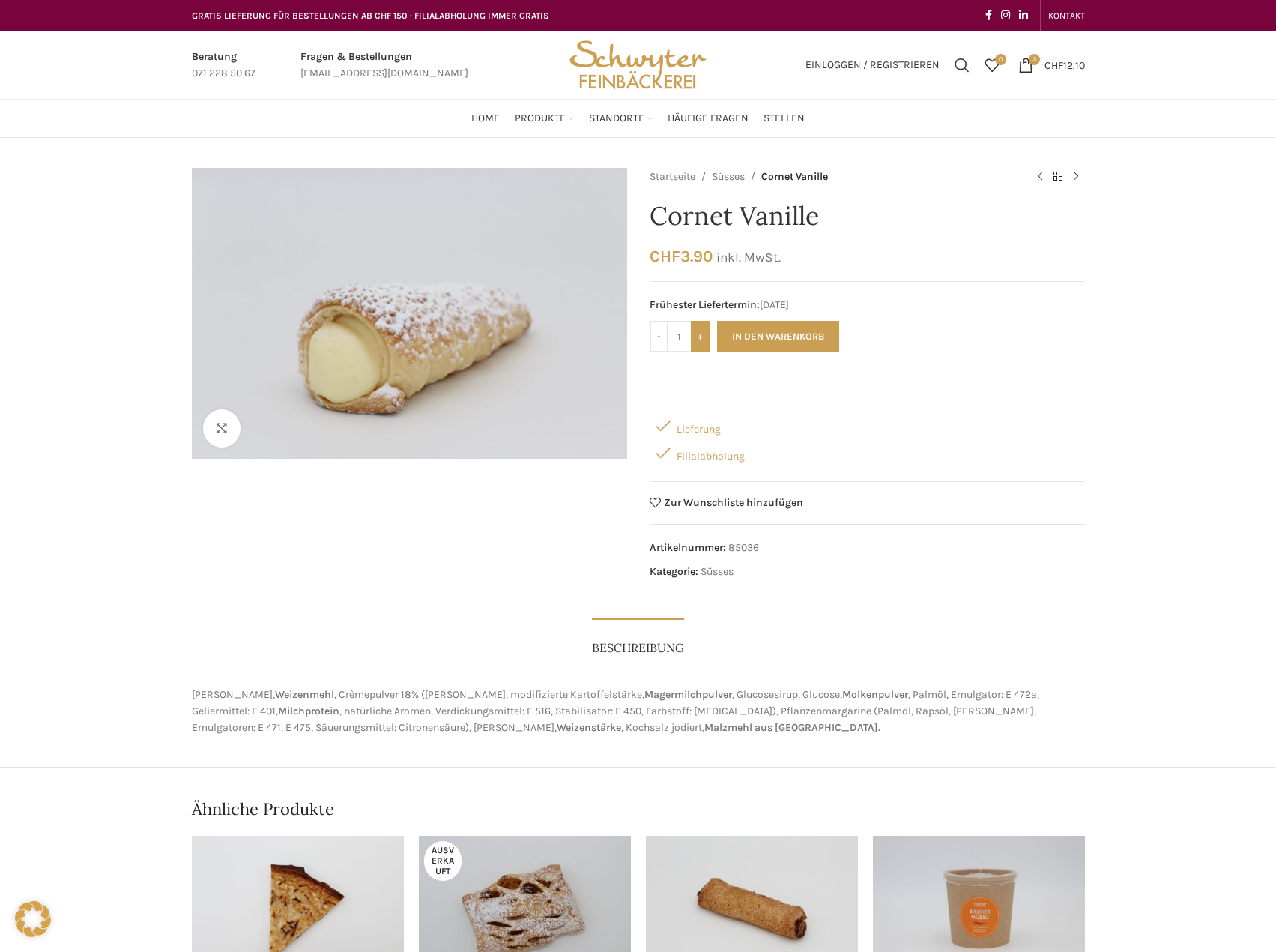
click at [696, 331] on input "+" at bounding box center [700, 336] width 18 height 31
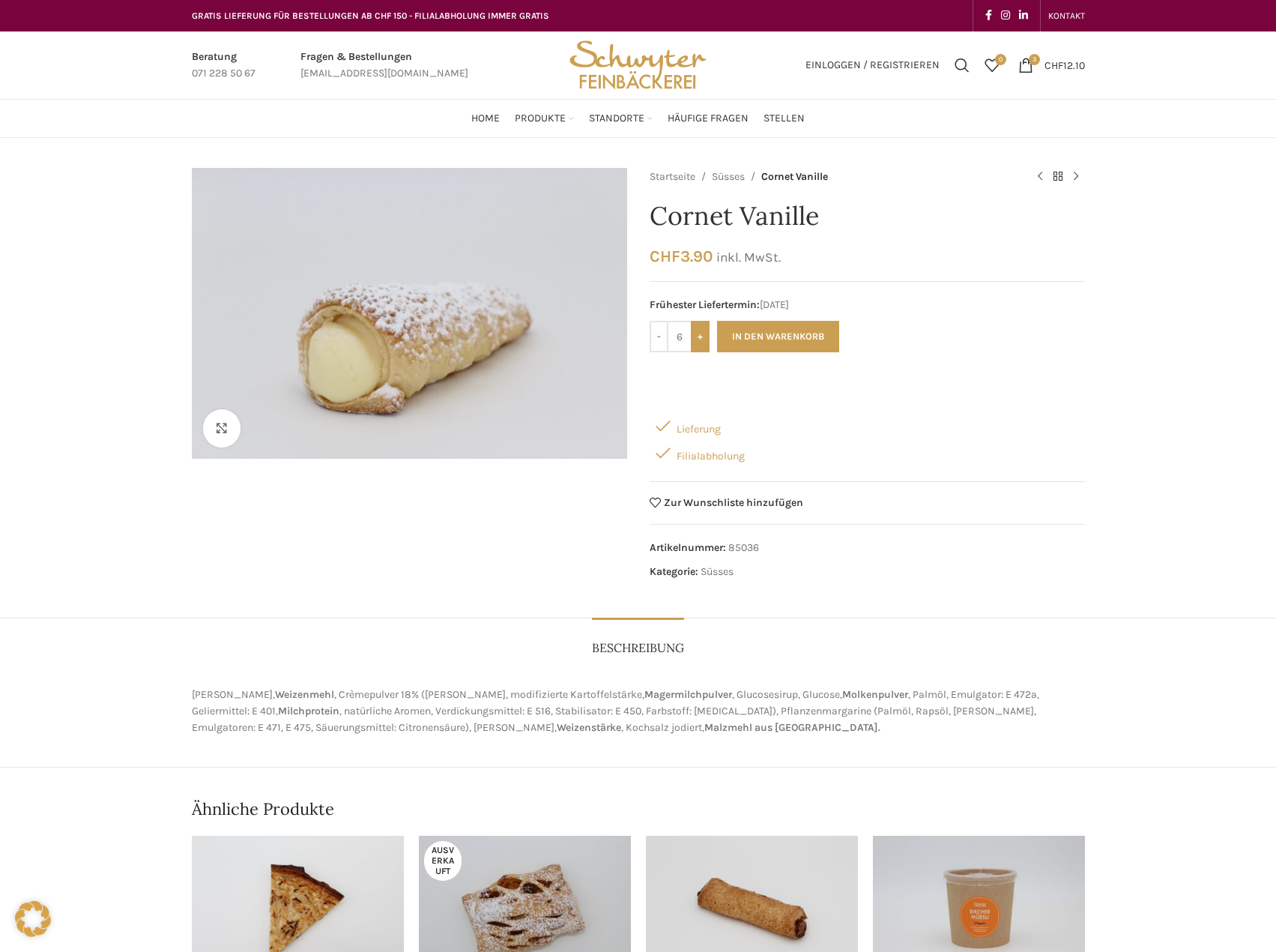
click at [696, 331] on input "+" at bounding box center [700, 336] width 18 height 31
click at [676, 336] on input "9" at bounding box center [680, 336] width 22 height 31
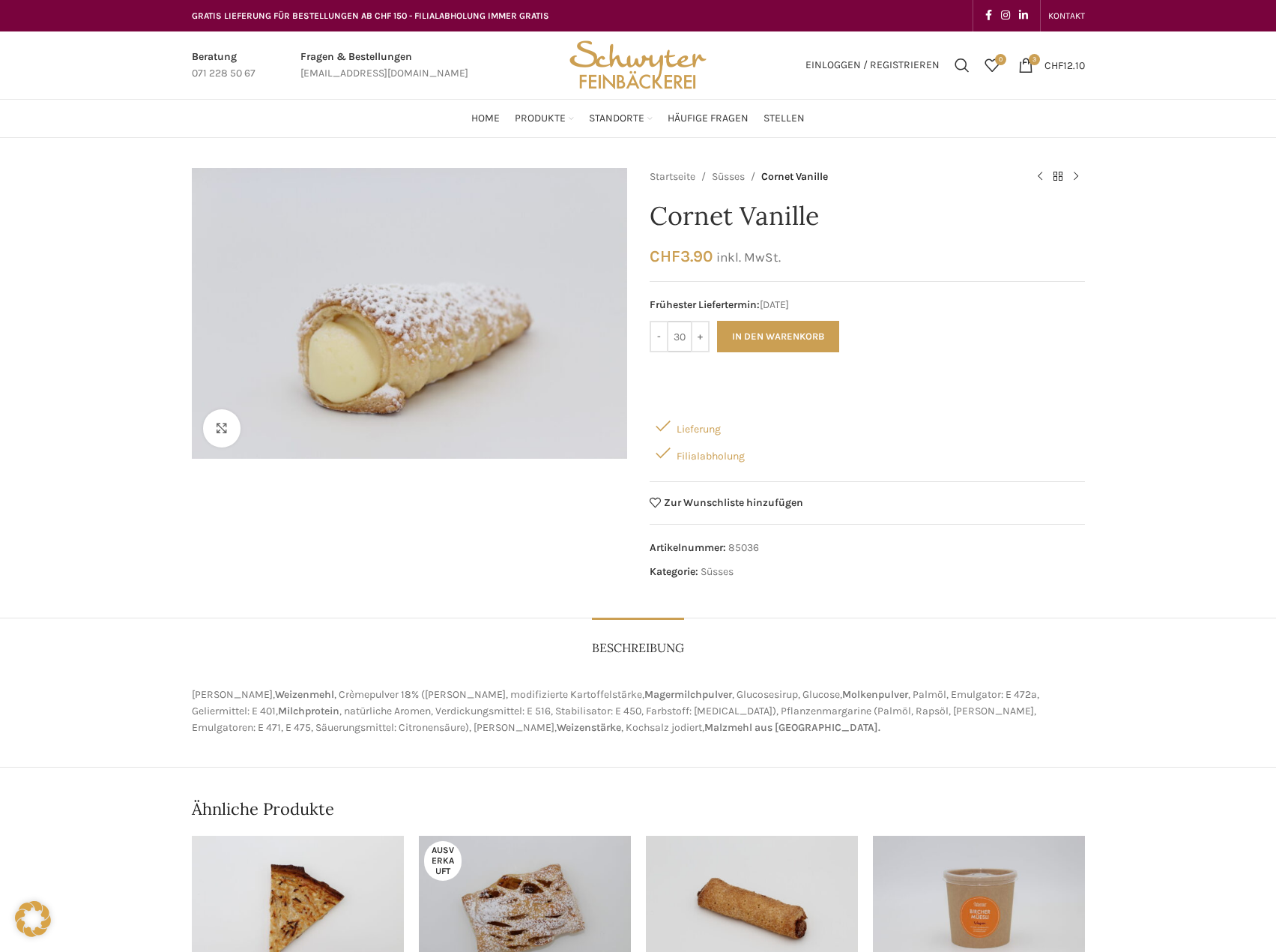
type input "30"
click at [717, 321] on button "In den Warenkorb" at bounding box center [778, 336] width 122 height 31
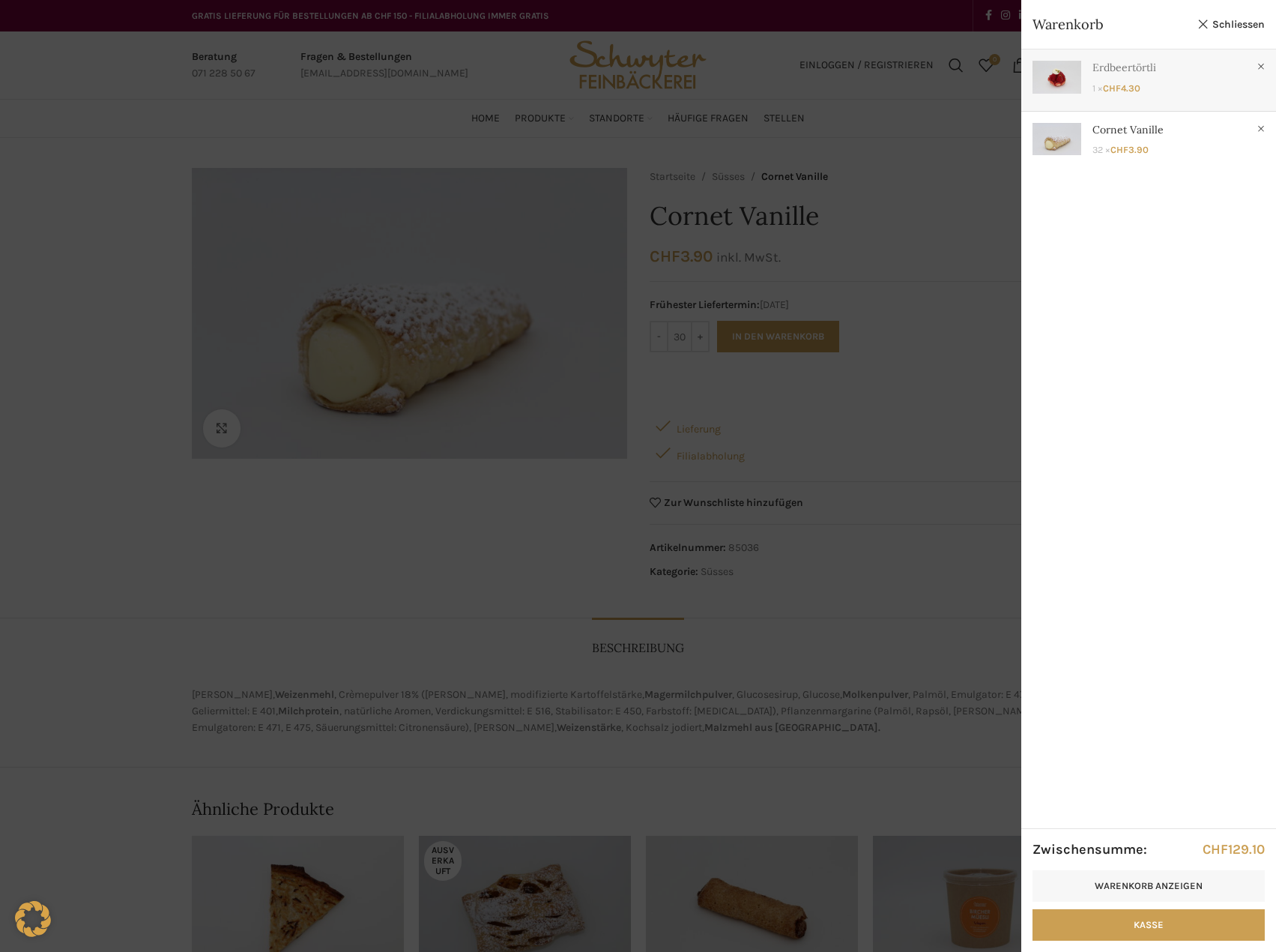
click at [1139, 78] on link "Anzeigen" at bounding box center [1148, 77] width 255 height 55
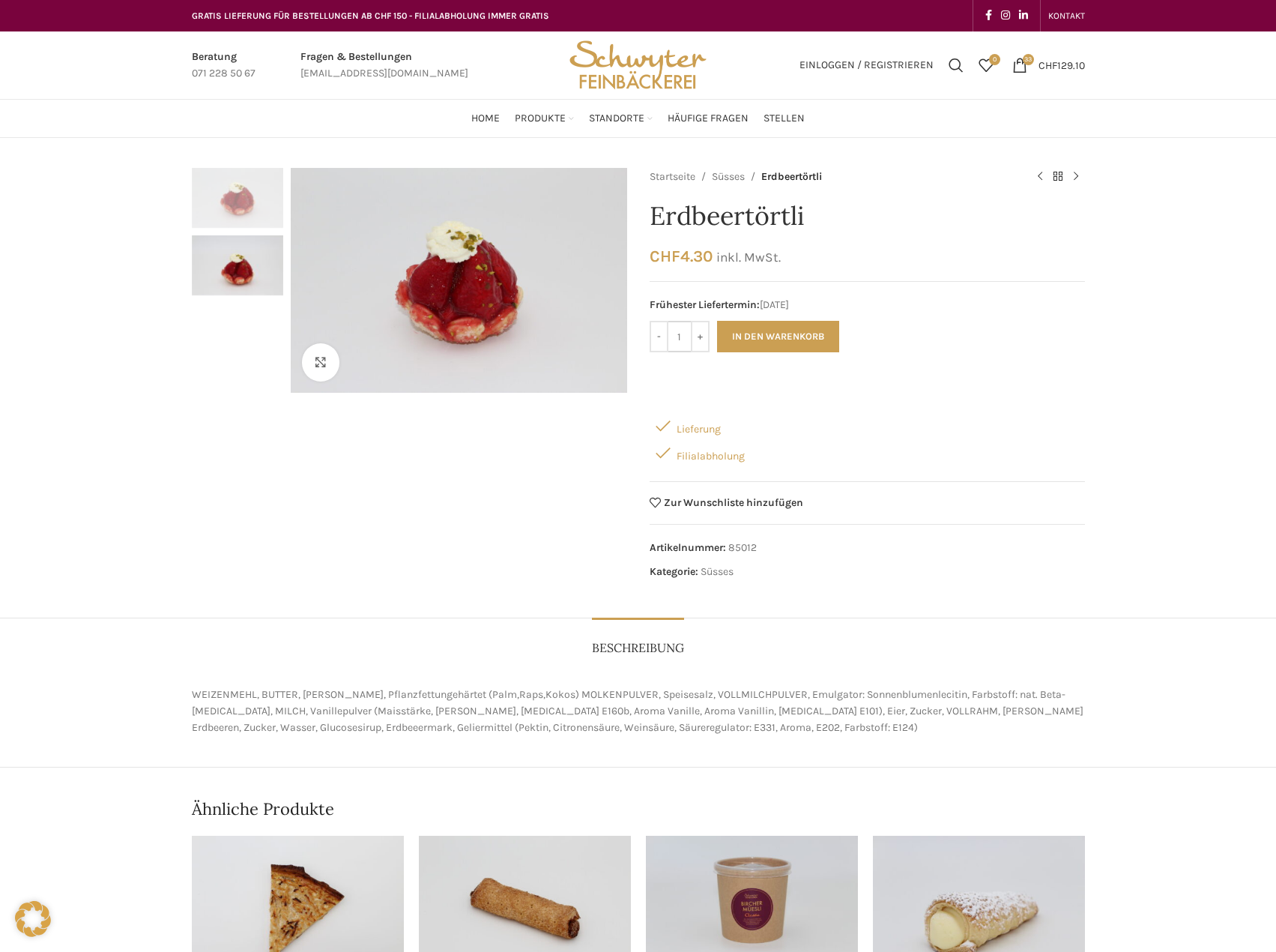
click at [678, 338] on input "1" at bounding box center [680, 336] width 22 height 31
type input "25"
click at [717, 321] on button "In den Warenkorb" at bounding box center [778, 336] width 122 height 31
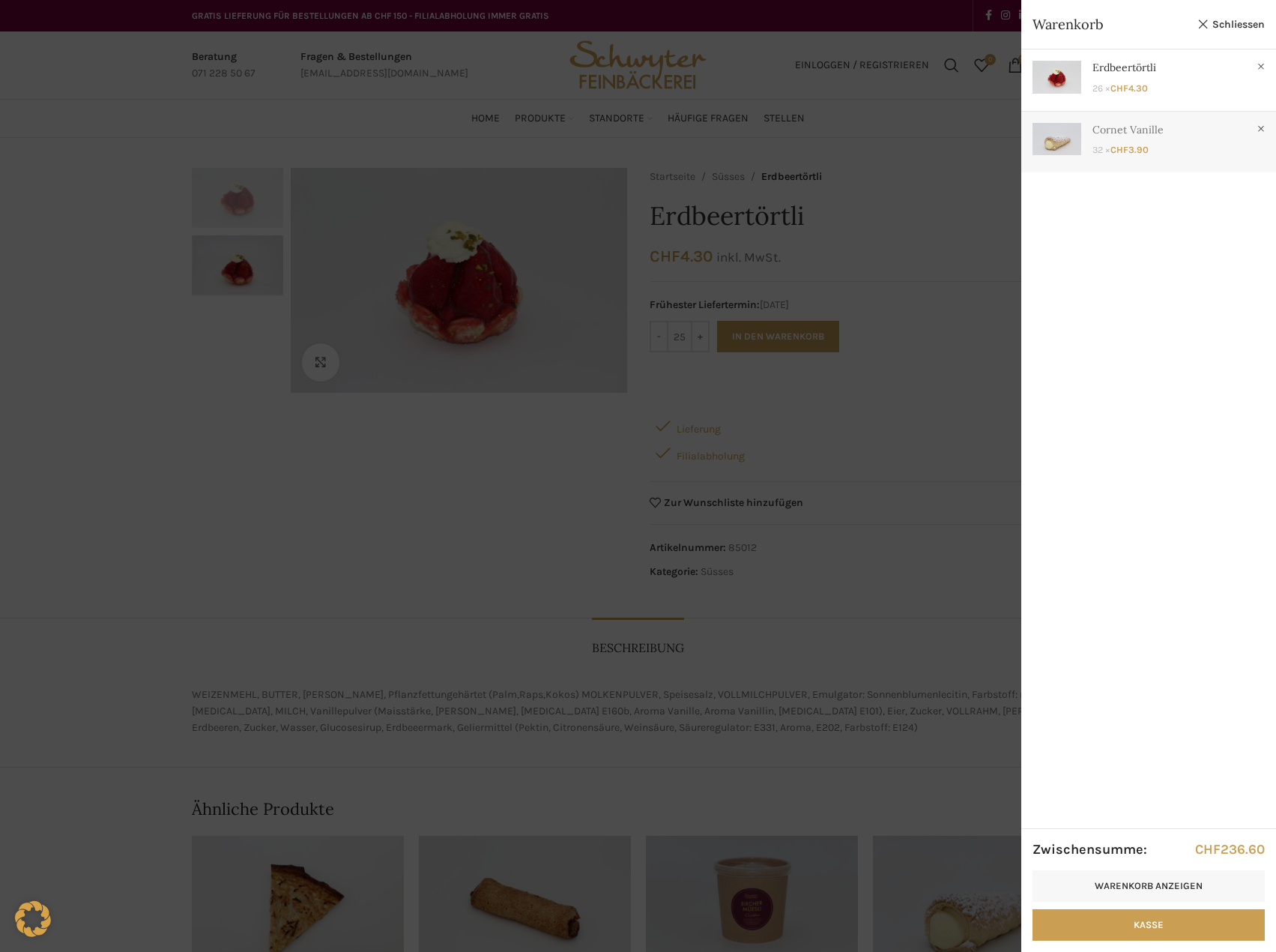
click at [1118, 151] on link "Anzeigen" at bounding box center [1148, 139] width 255 height 55
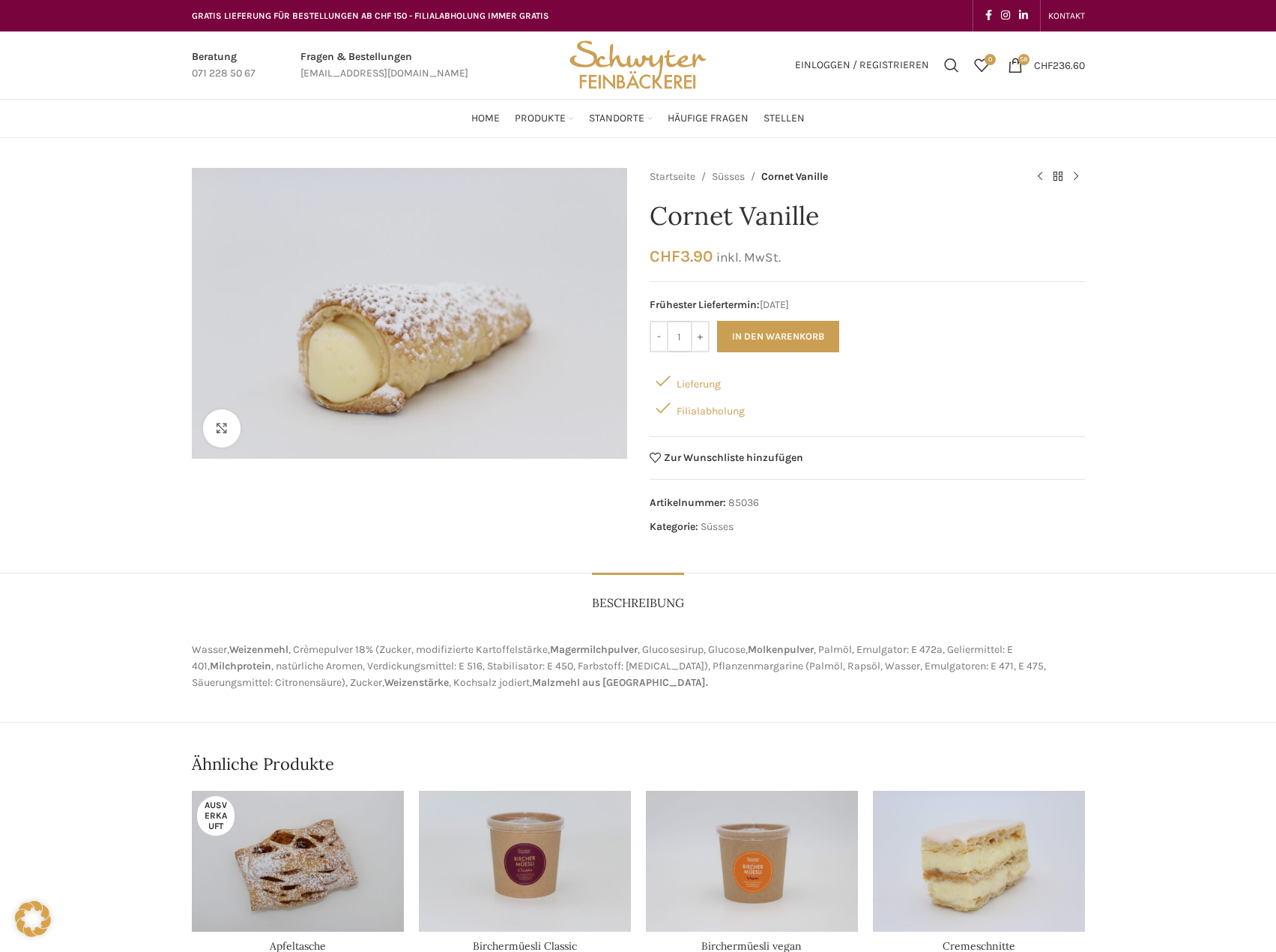
click at [678, 339] on input "1" at bounding box center [680, 336] width 22 height 31
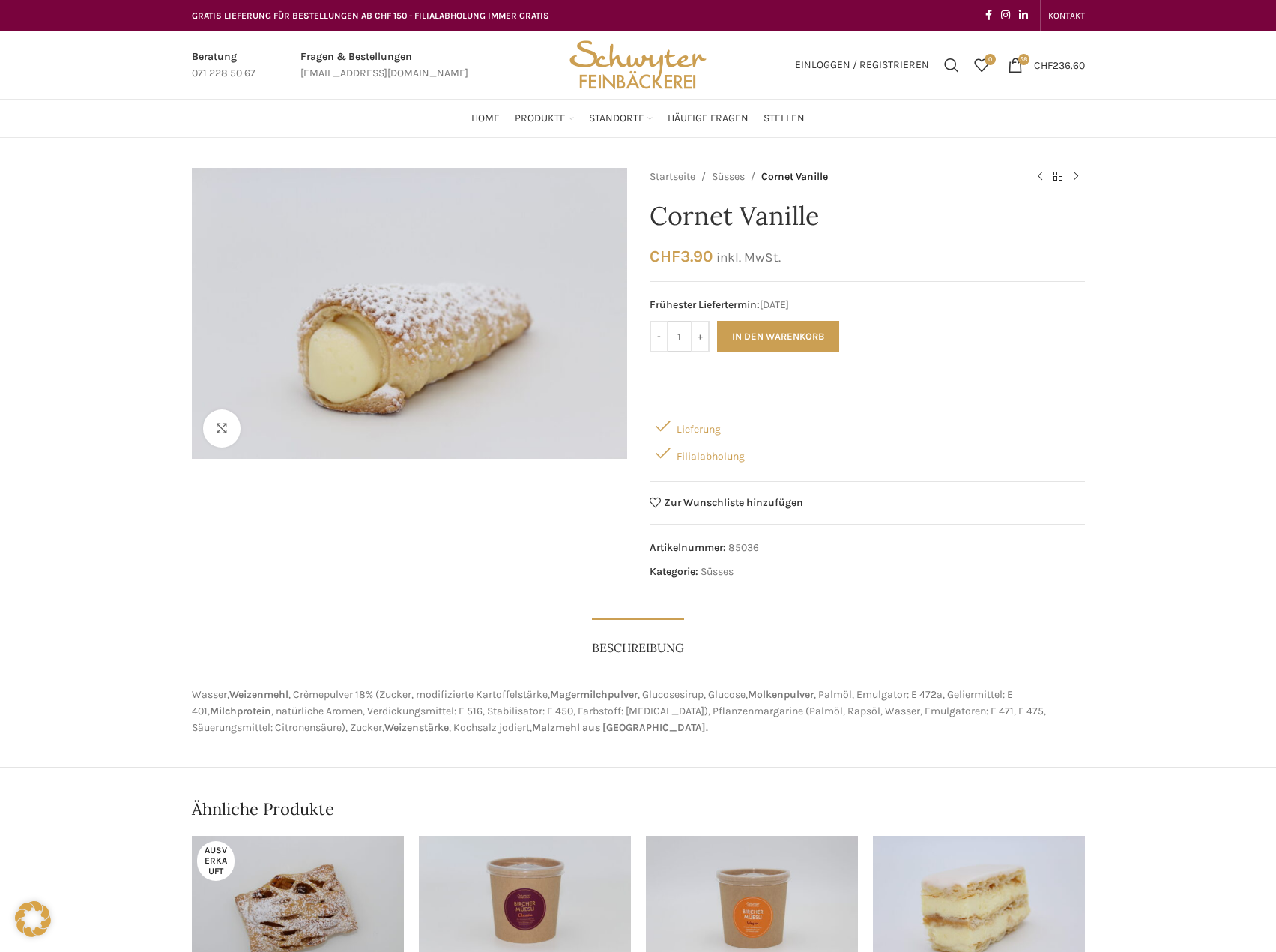
click at [678, 339] on input "1" at bounding box center [680, 336] width 22 height 31
type input "25"
click at [717, 321] on button "In den Warenkorb" at bounding box center [778, 336] width 122 height 31
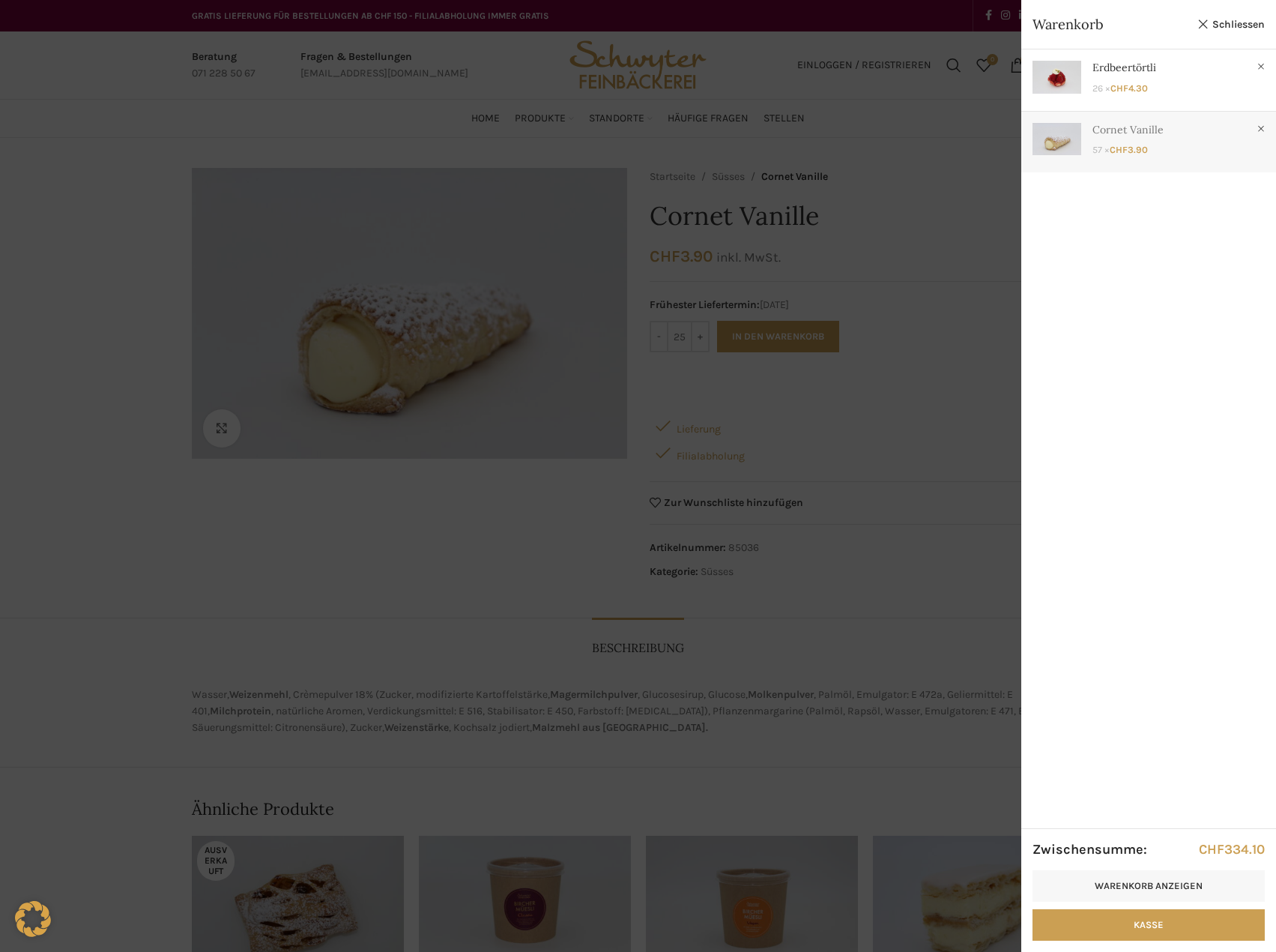
click at [1132, 145] on link "Anzeigen" at bounding box center [1148, 139] width 255 height 55
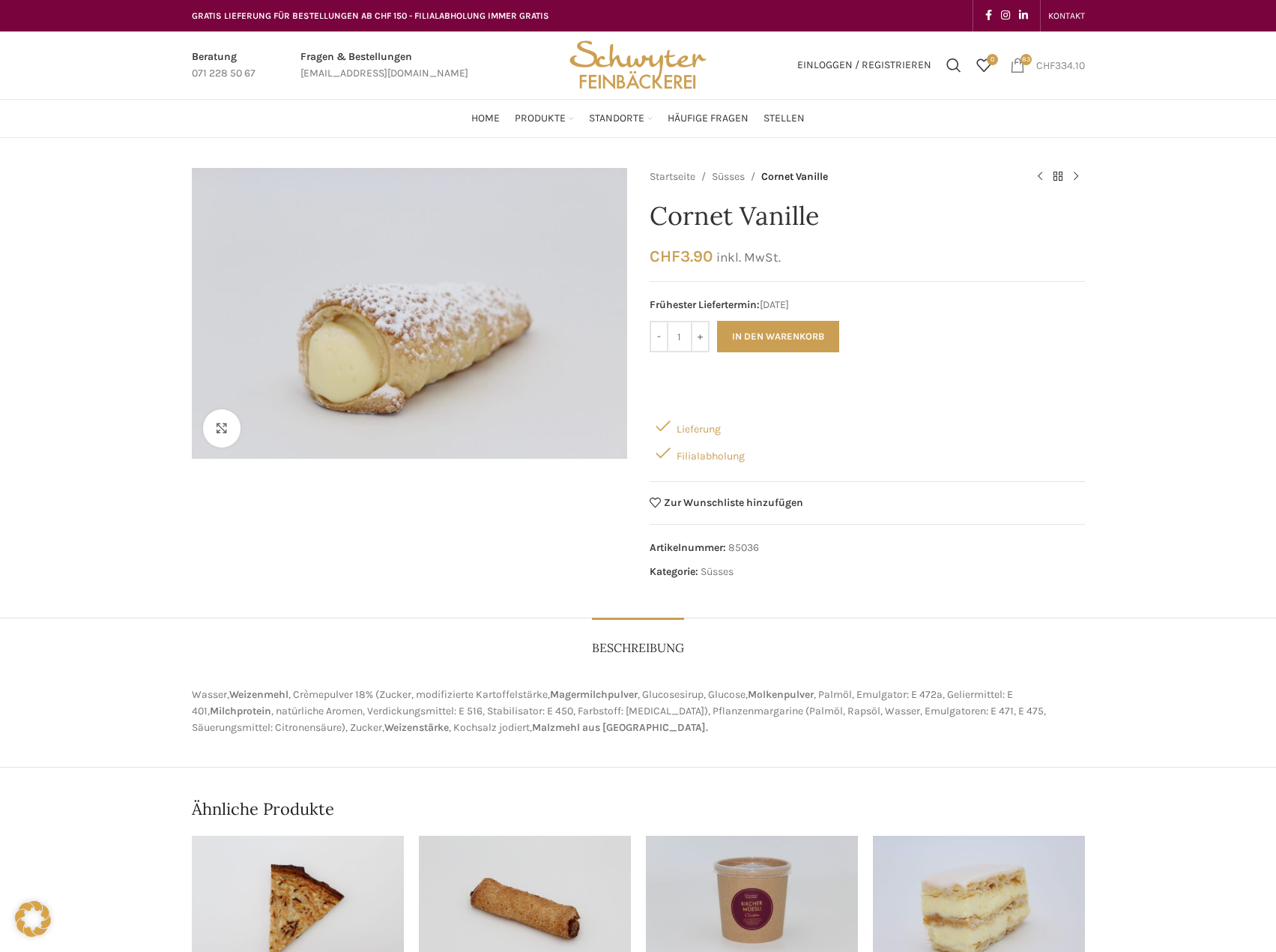
click at [1018, 65] on span "83 items" at bounding box center [1017, 65] width 15 height 15
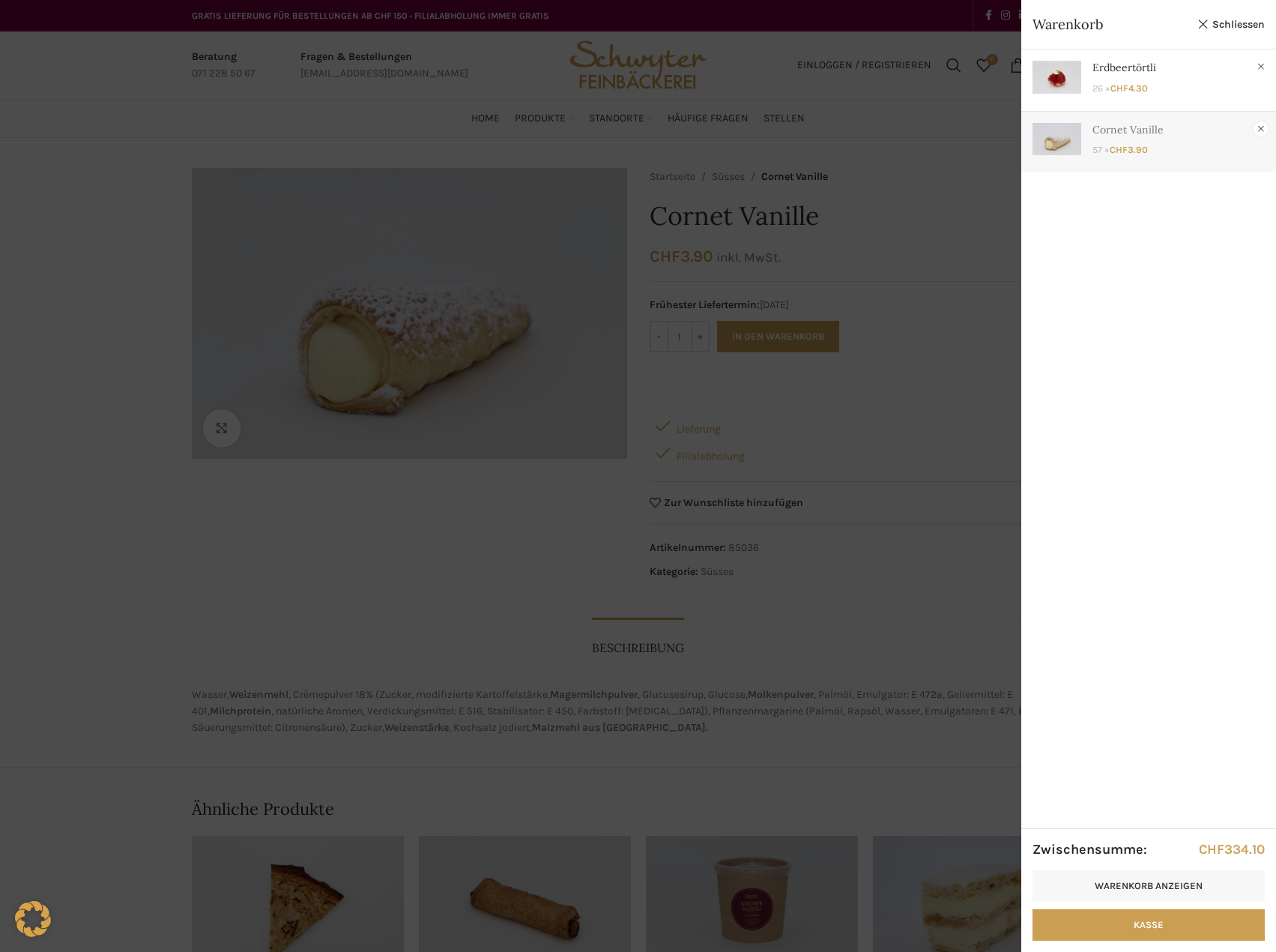
click at [1260, 129] on link "×" at bounding box center [1261, 128] width 15 height 15
click at [683, 329] on div at bounding box center [638, 476] width 1276 height 952
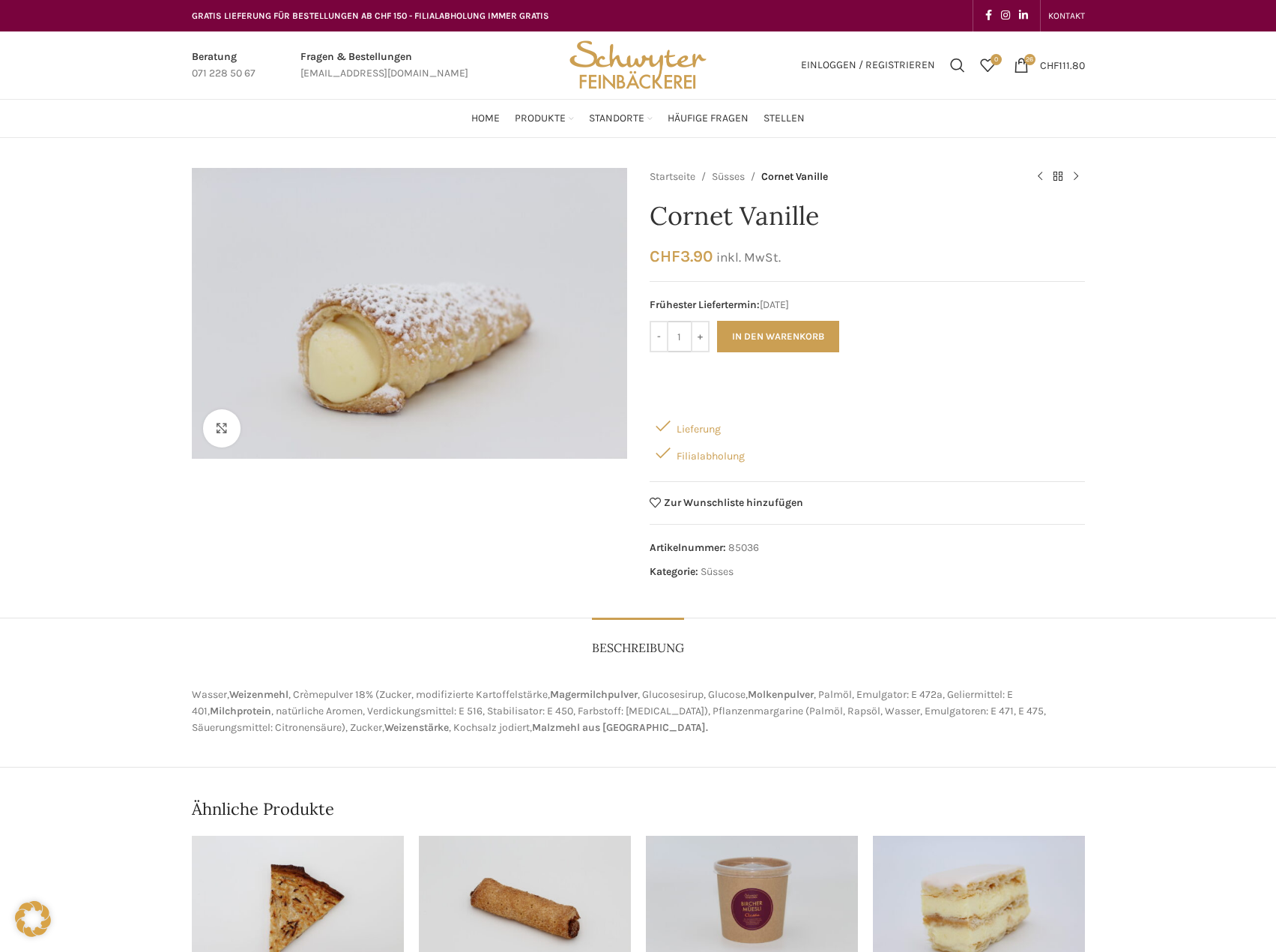
click at [680, 342] on input "1" at bounding box center [680, 336] width 22 height 31
click at [676, 338] on input "1" at bounding box center [680, 336] width 22 height 31
click at [717, 321] on button "In den Warenkorb" at bounding box center [778, 336] width 122 height 31
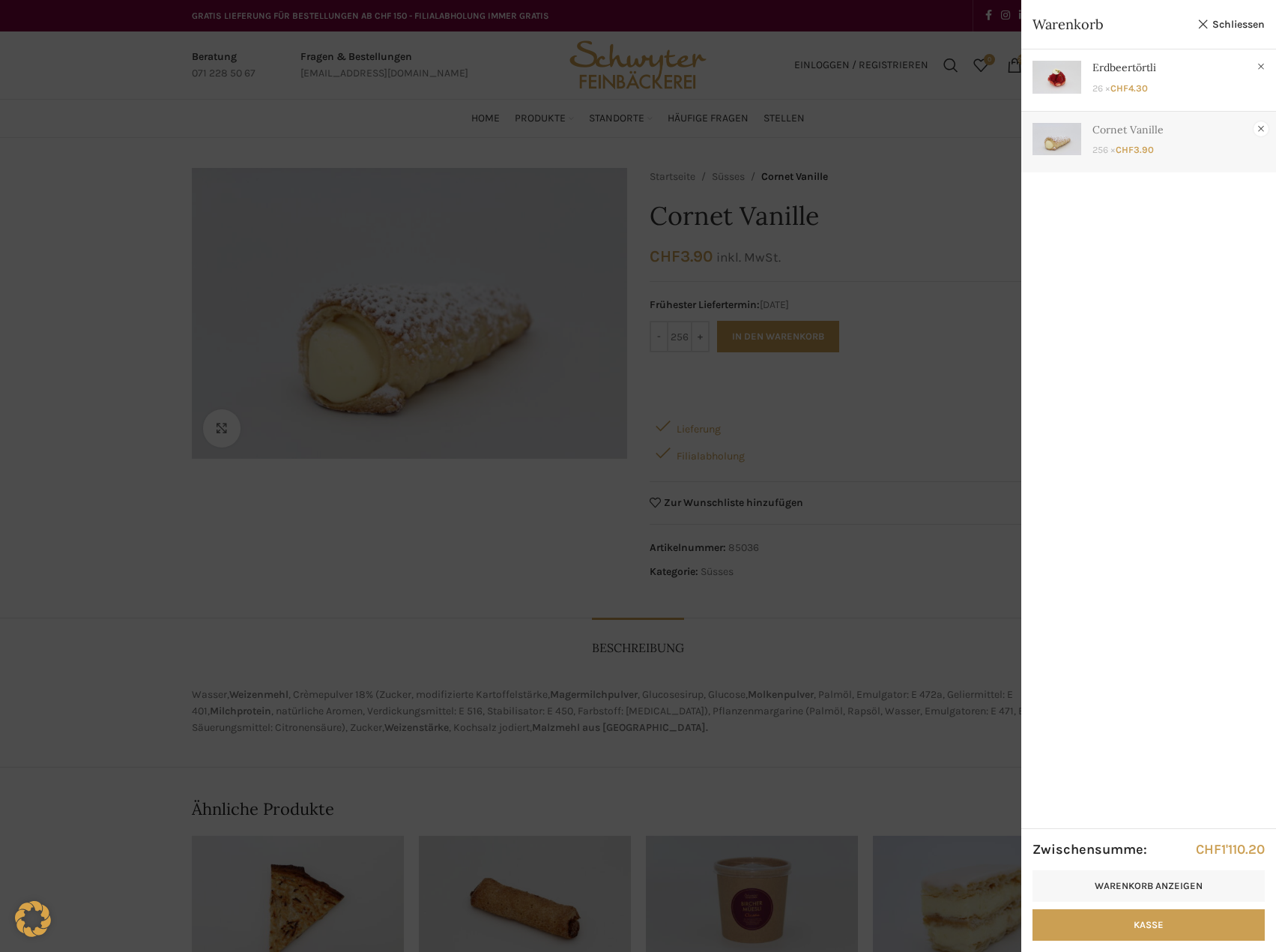
click at [1260, 128] on link "×" at bounding box center [1261, 128] width 15 height 15
click at [681, 336] on div at bounding box center [638, 476] width 1276 height 952
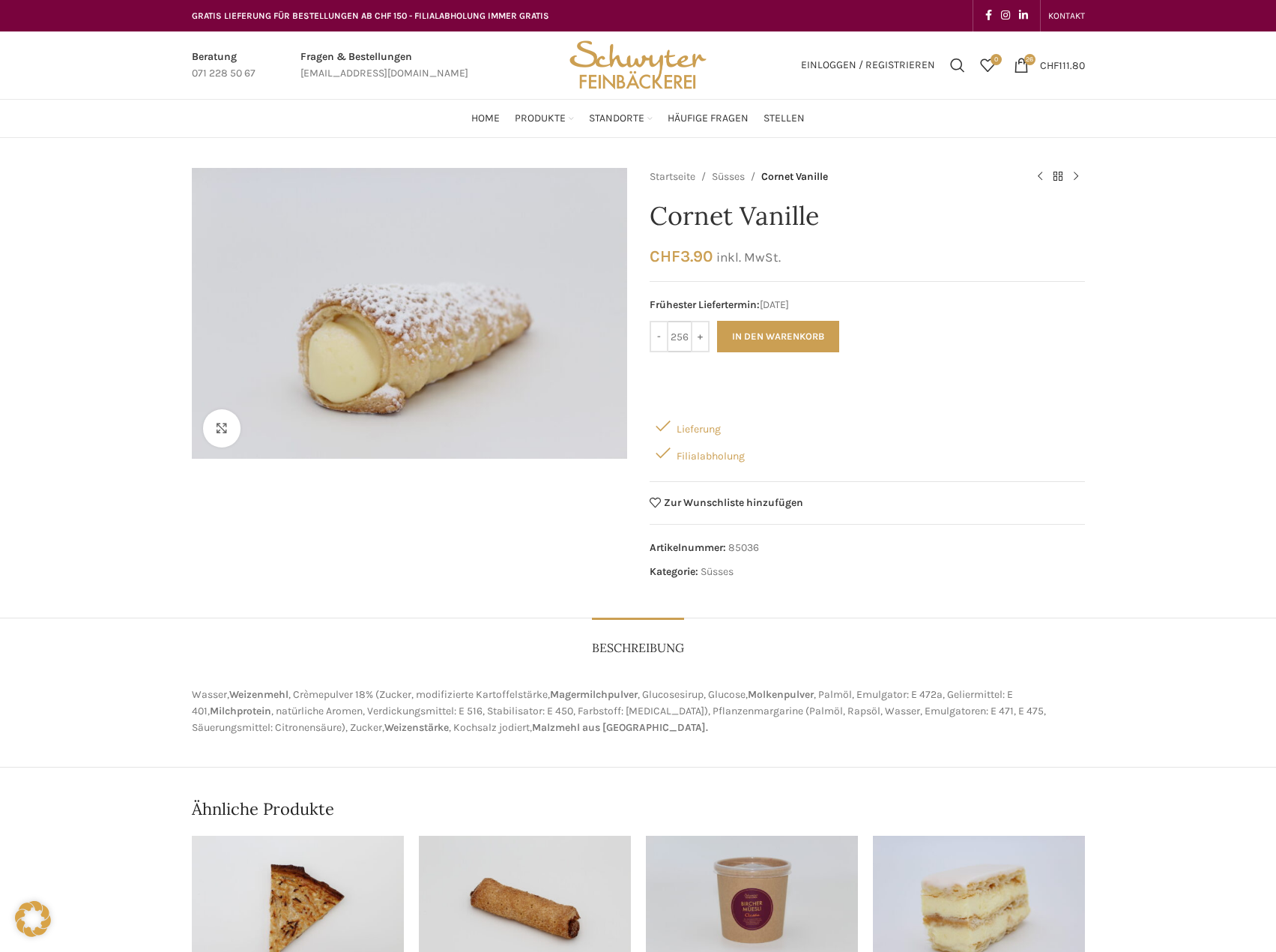
click at [683, 339] on input "256" at bounding box center [680, 336] width 22 height 31
type input "25"
click at [717, 321] on button "In den Warenkorb" at bounding box center [778, 336] width 122 height 31
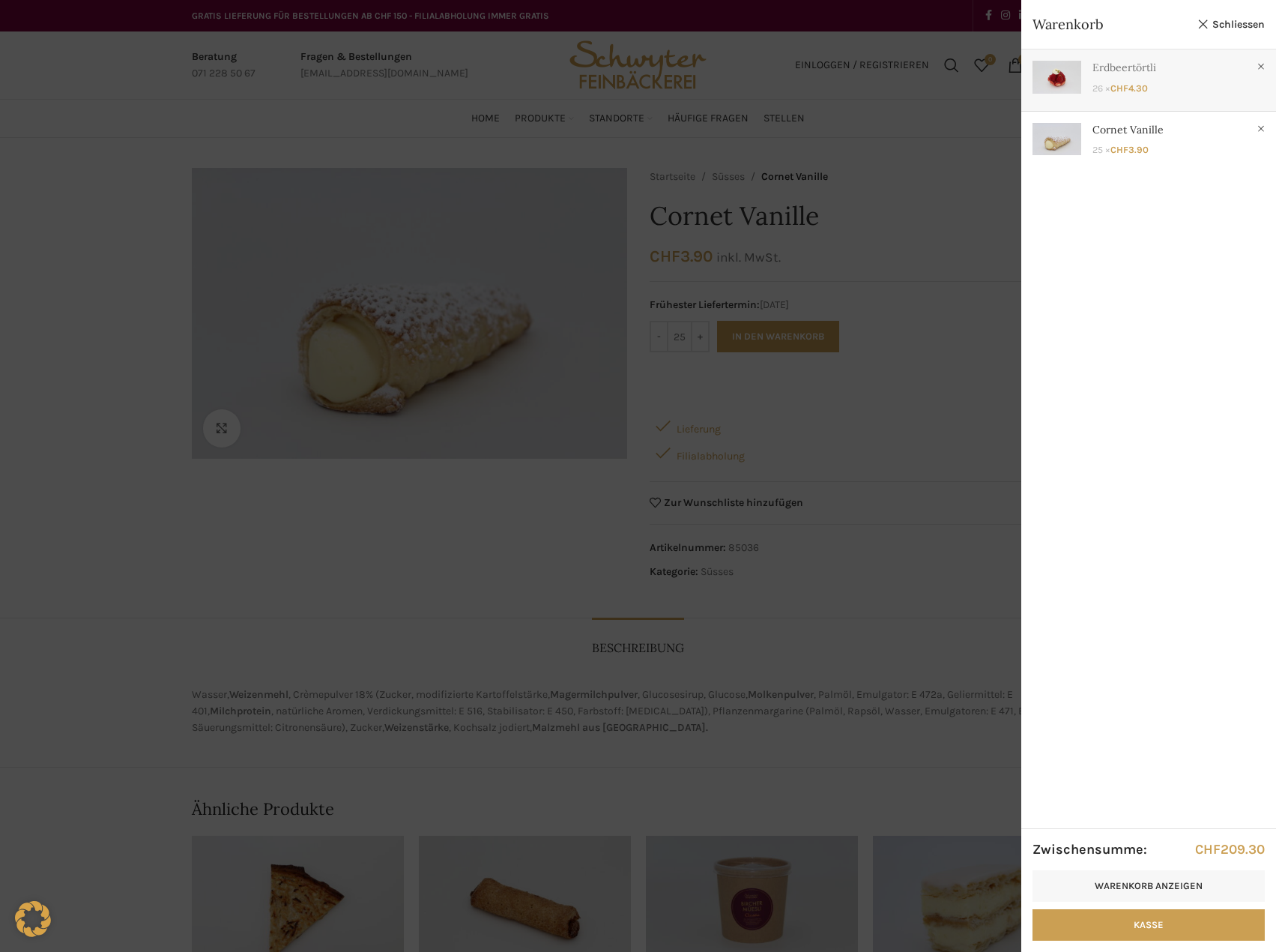
click at [1125, 87] on link "Anzeigen" at bounding box center [1148, 77] width 255 height 55
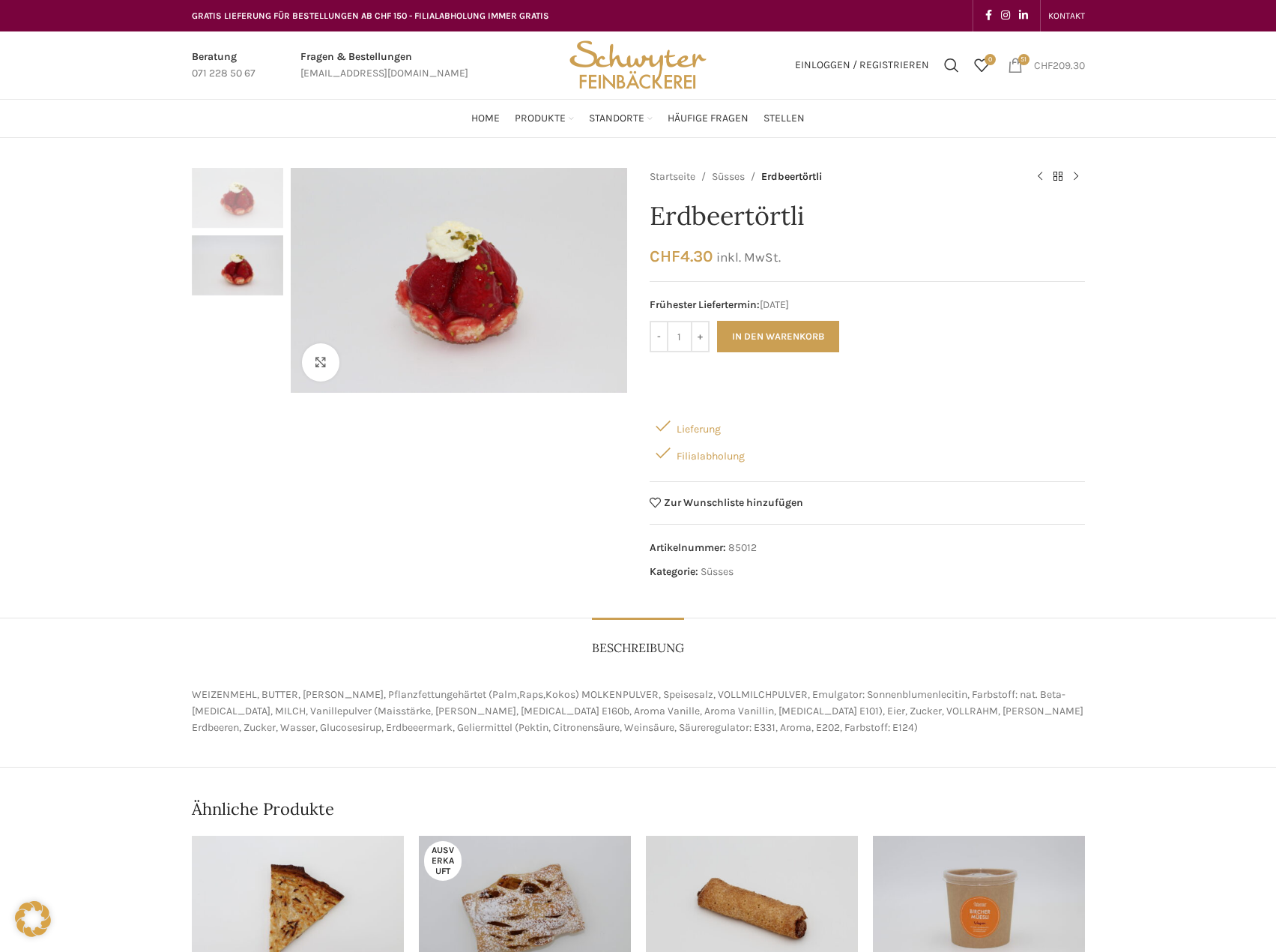
click at [1011, 65] on span "51 items" at bounding box center [1015, 65] width 15 height 15
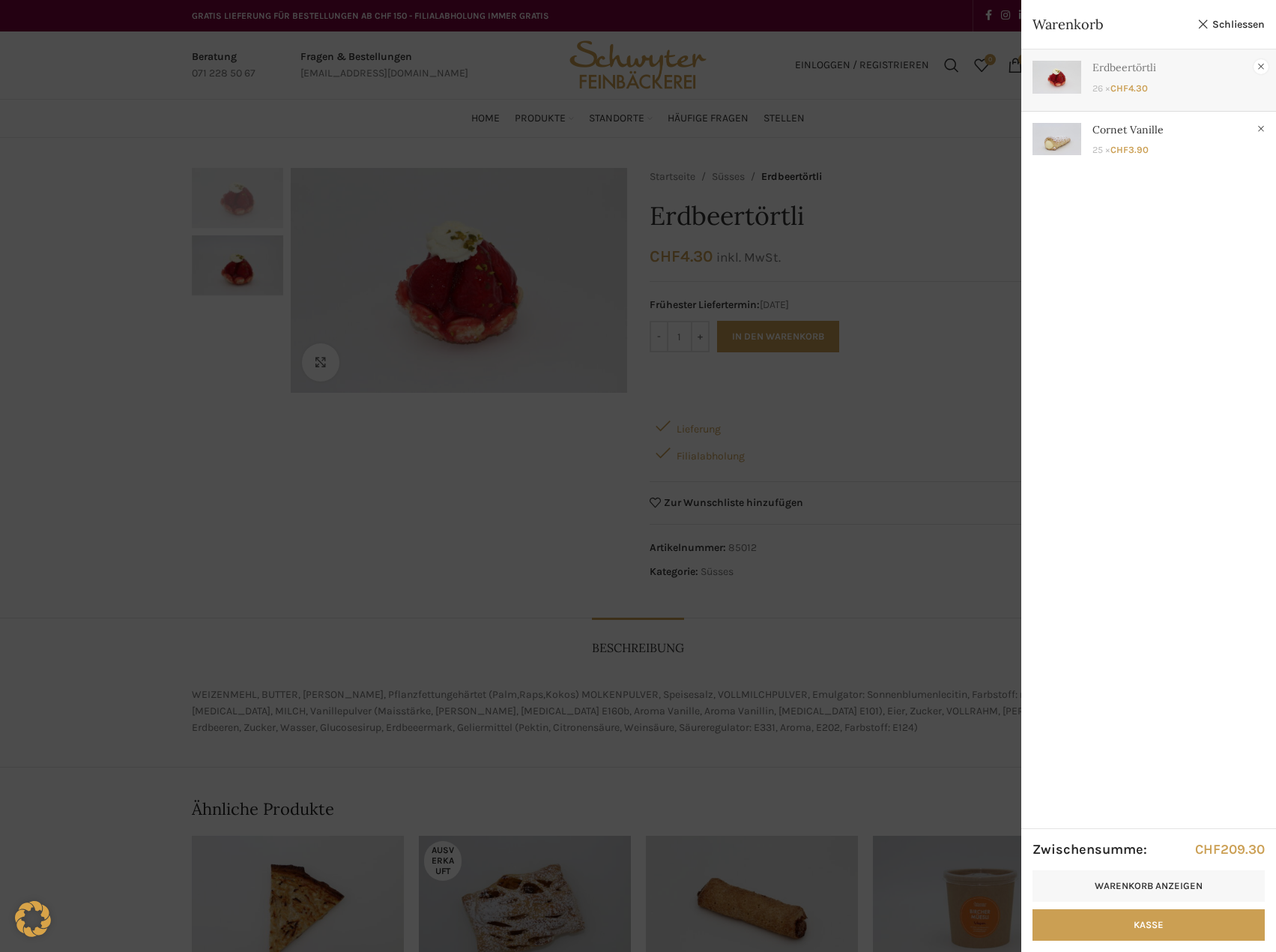
click at [1262, 68] on link "×" at bounding box center [1261, 66] width 15 height 15
click at [678, 341] on div at bounding box center [638, 476] width 1276 height 952
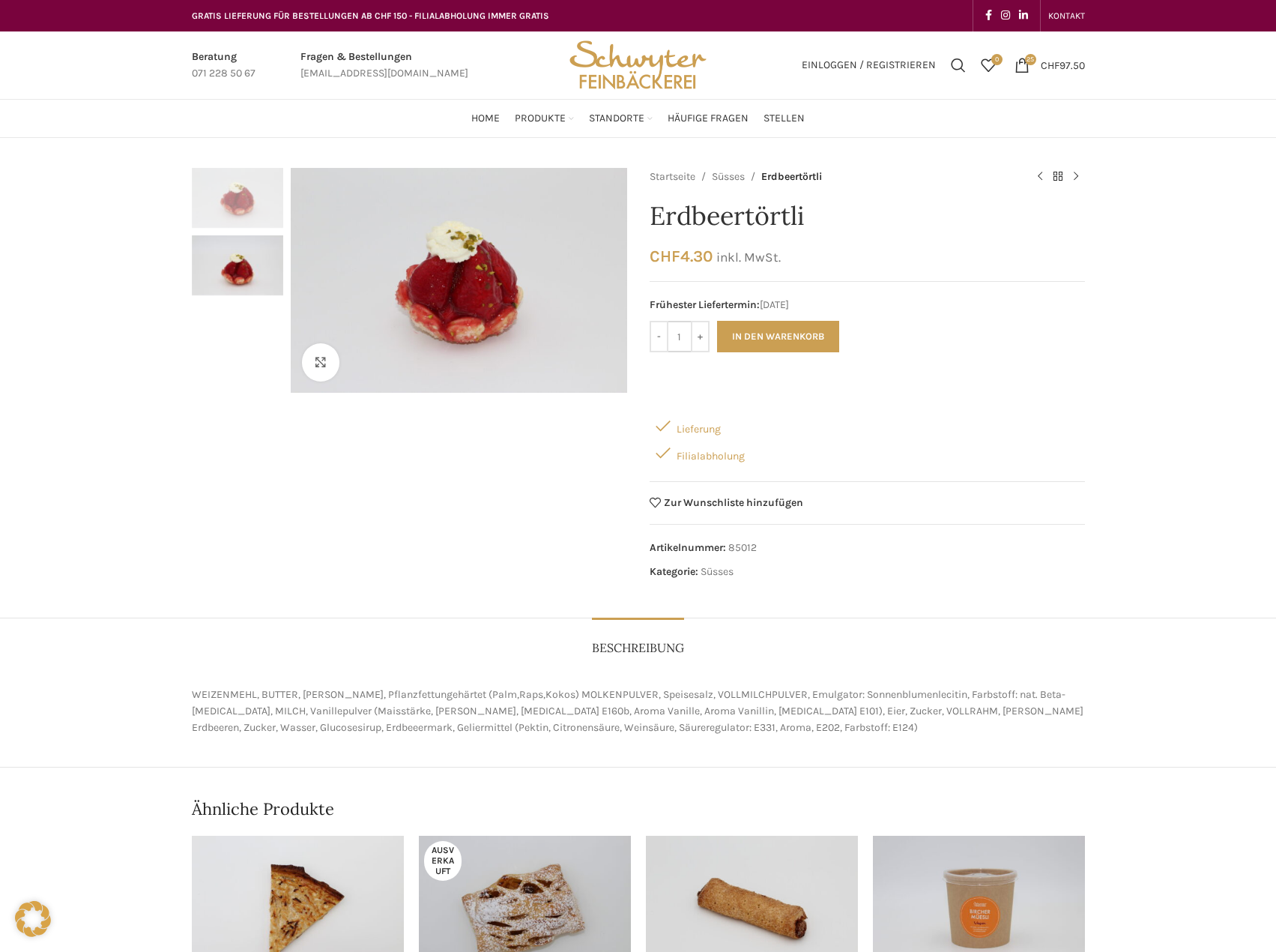
click at [678, 341] on input "1" at bounding box center [680, 336] width 22 height 31
click at [990, 216] on h1 "Erdbeertörtli" at bounding box center [867, 216] width 436 height 31
click at [672, 336] on input "1" at bounding box center [680, 336] width 22 height 31
type input "25"
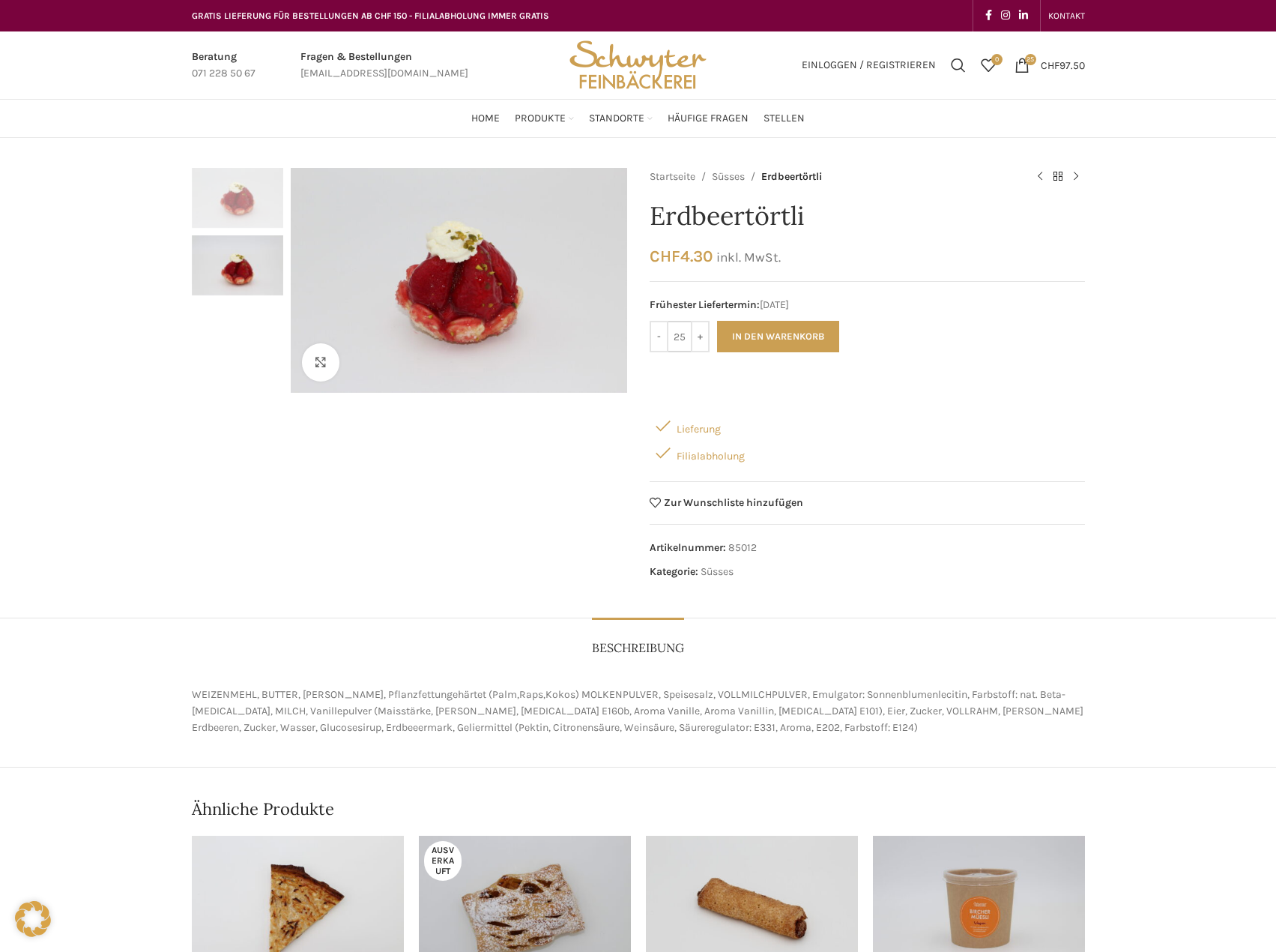
click at [717, 321] on button "In den Warenkorb" at bounding box center [778, 336] width 122 height 31
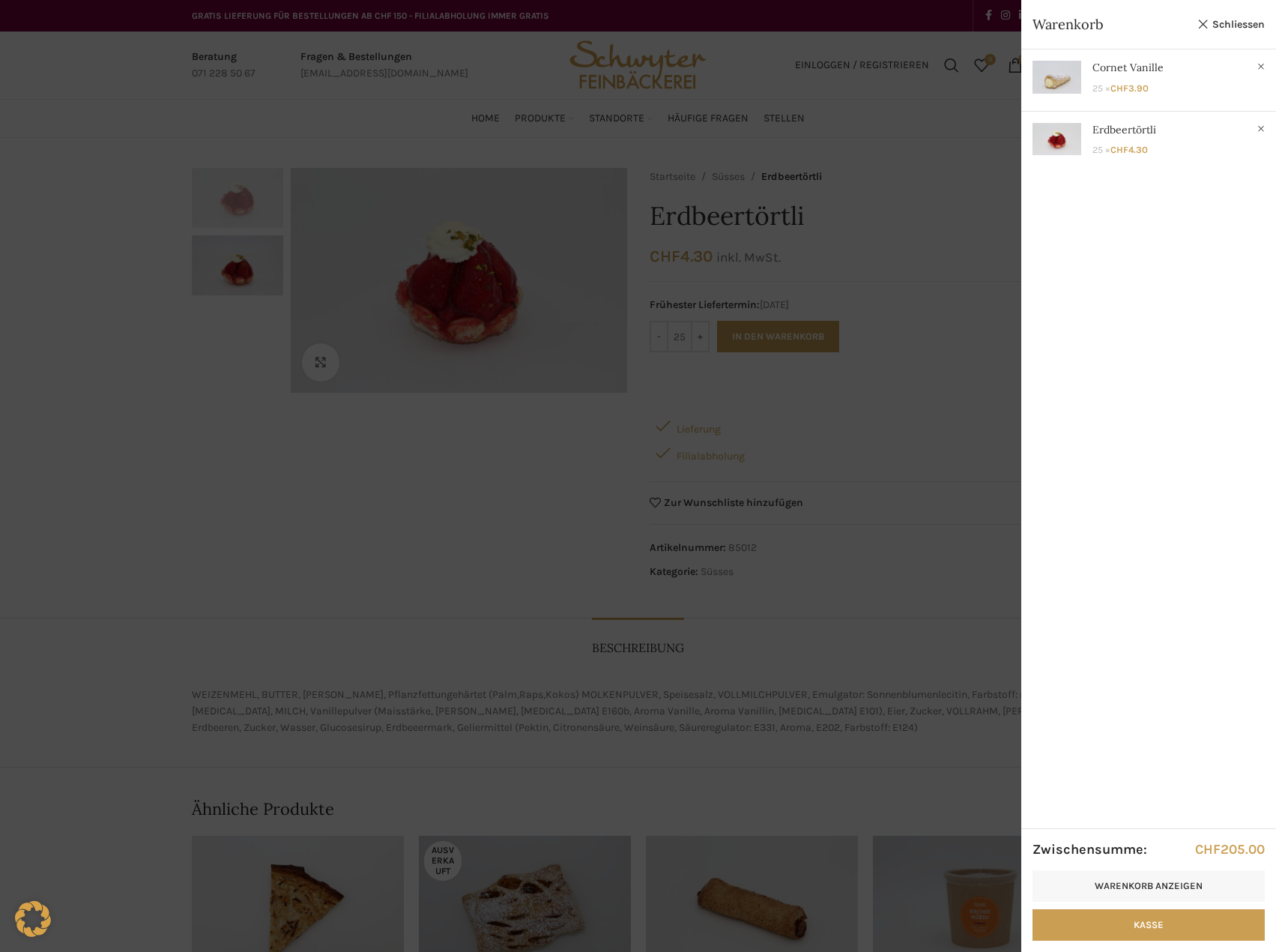
click at [222, 521] on div at bounding box center [638, 476] width 1276 height 952
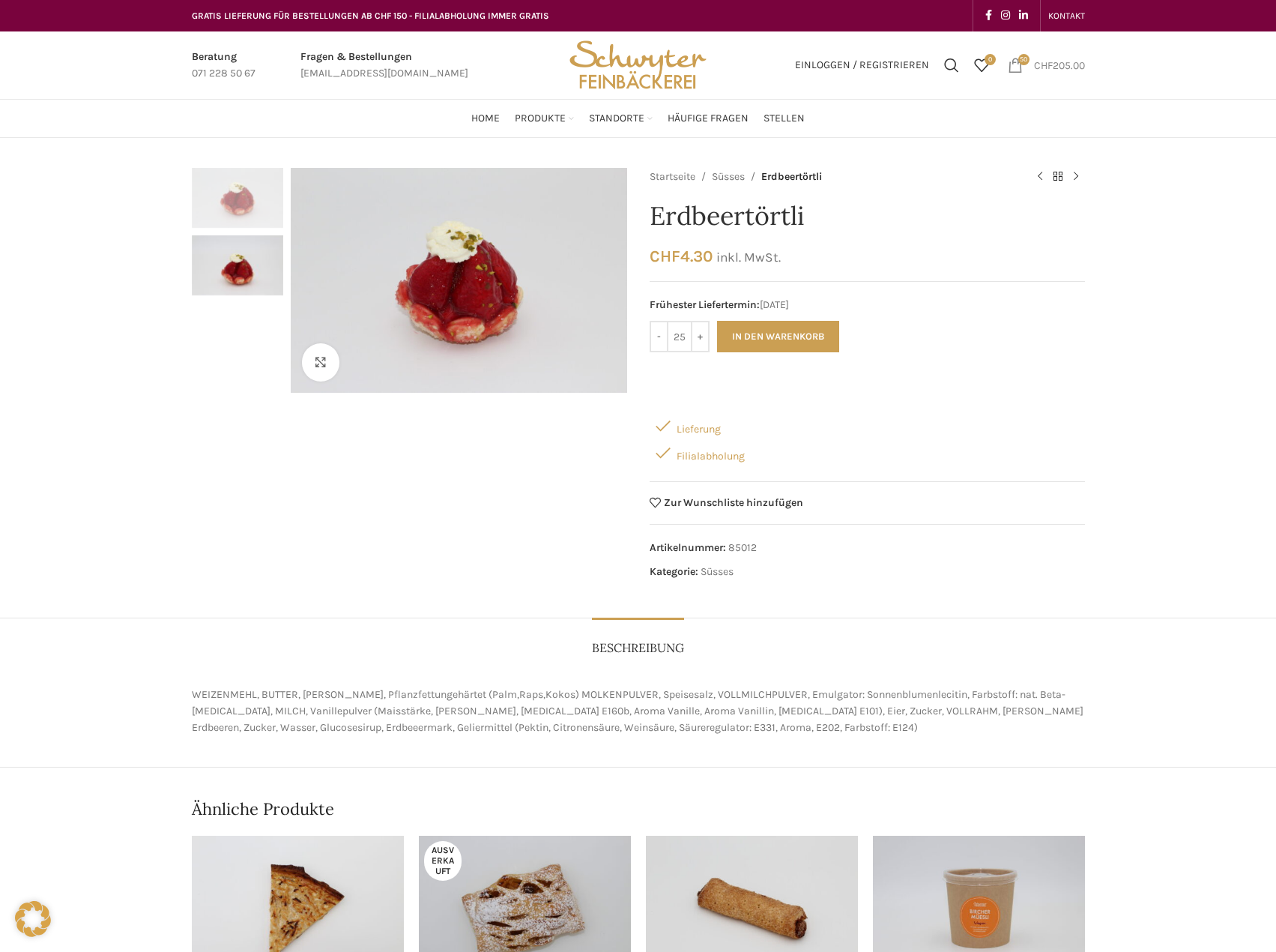
click at [1008, 65] on span "50 items" at bounding box center [1015, 65] width 15 height 15
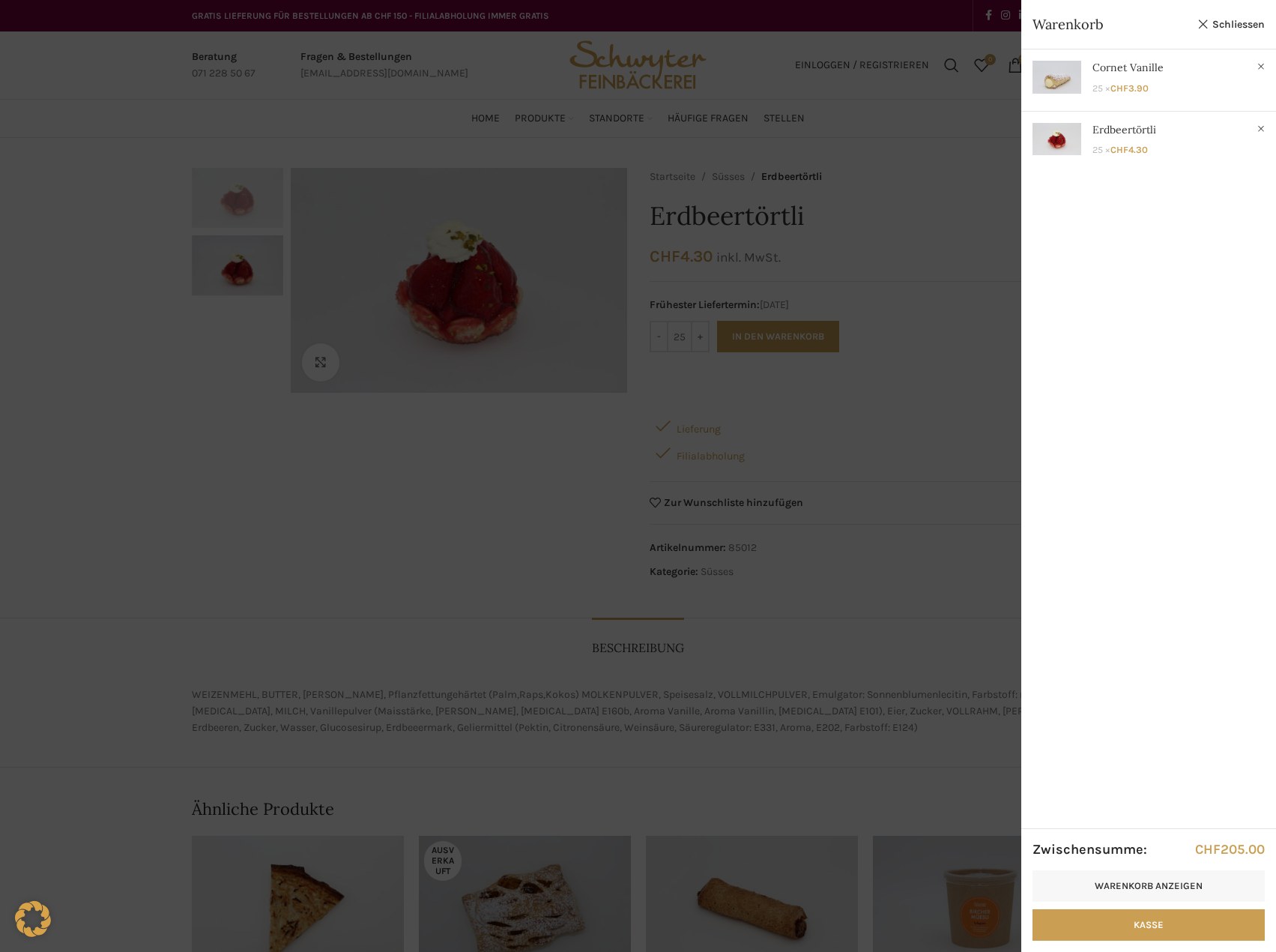
click at [544, 117] on div at bounding box center [638, 476] width 1276 height 952
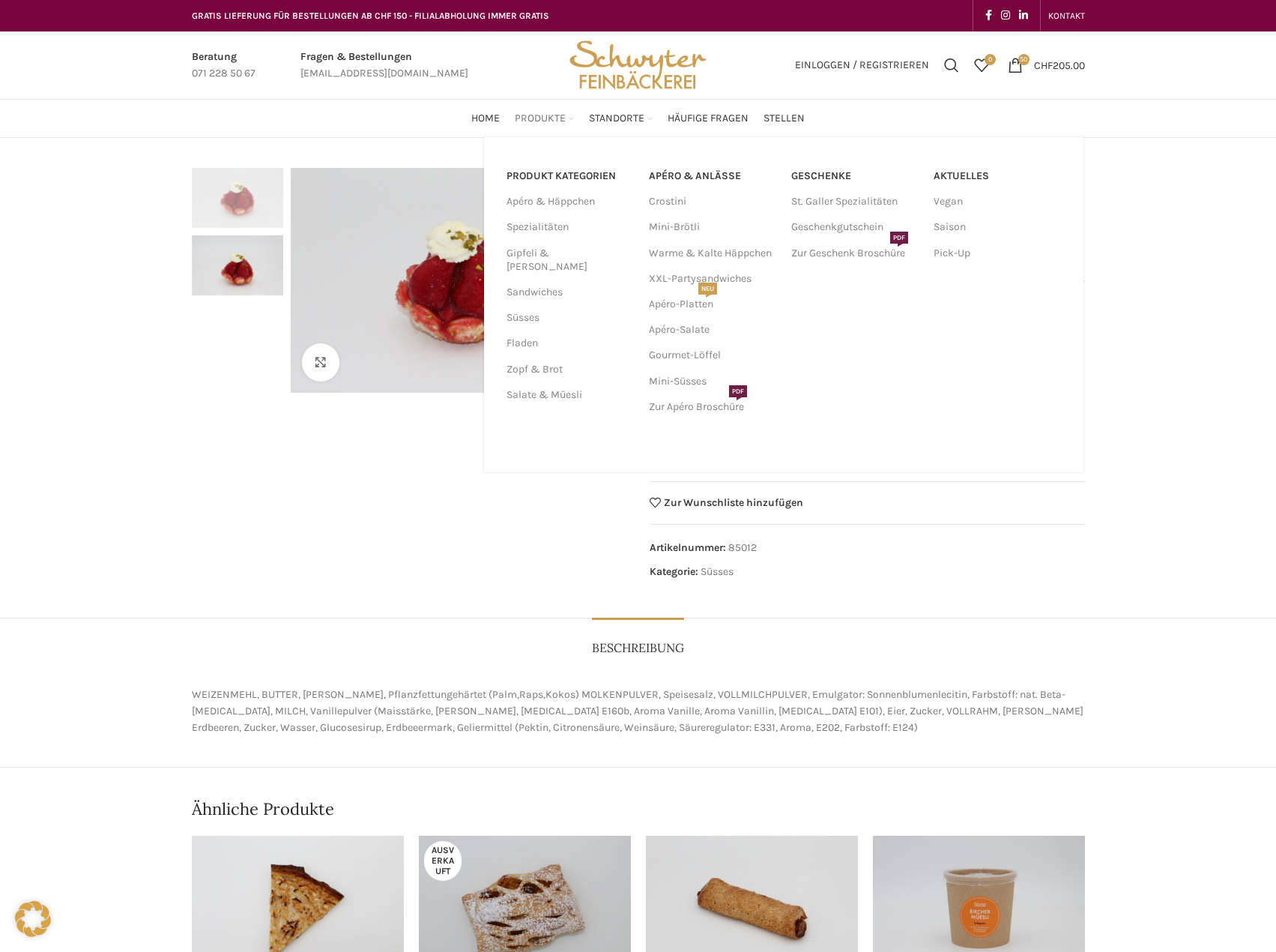
click at [543, 115] on span "Produkte" at bounding box center [540, 119] width 51 height 14
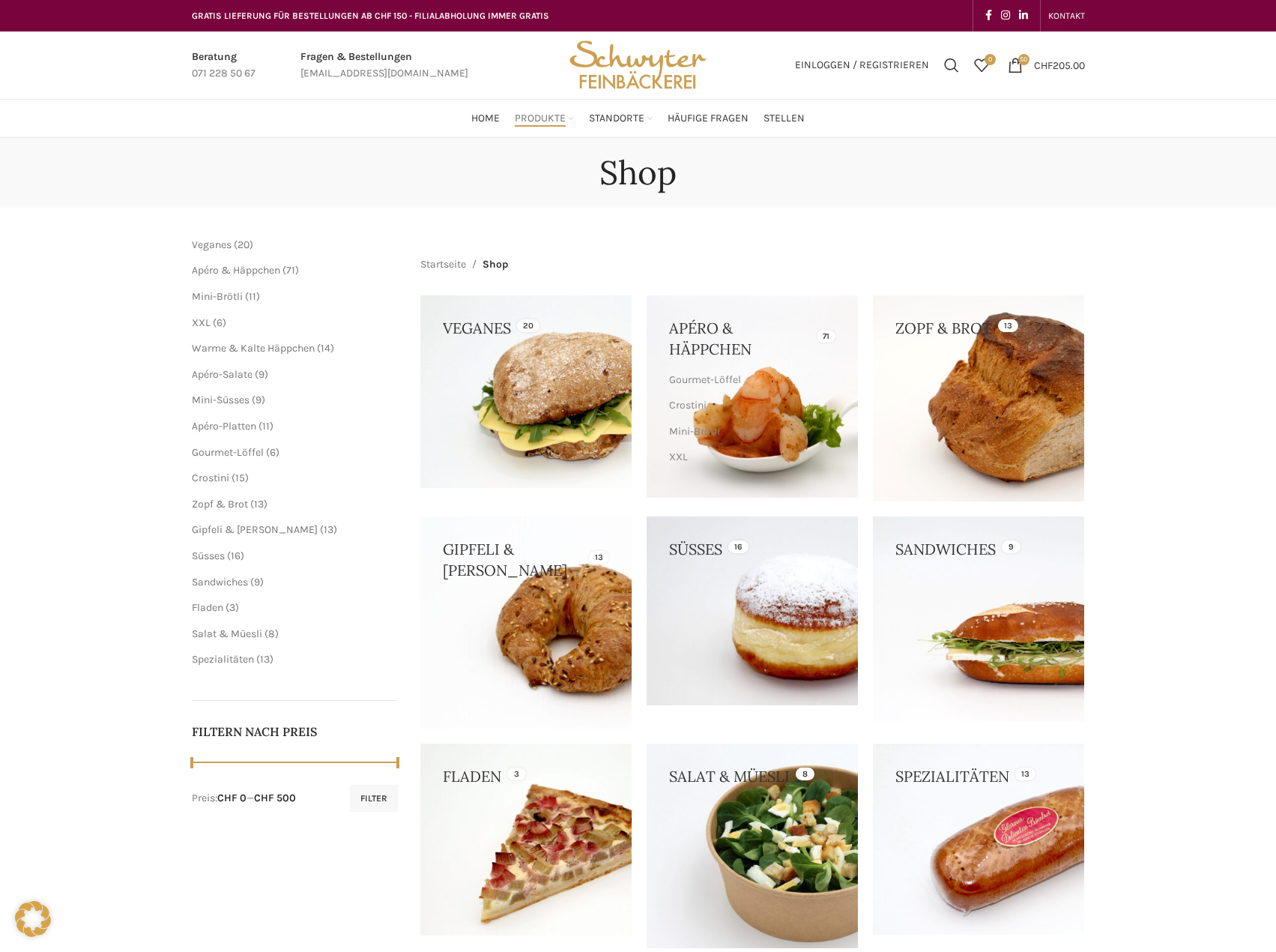
click at [749, 586] on link at bounding box center [753, 610] width 211 height 189
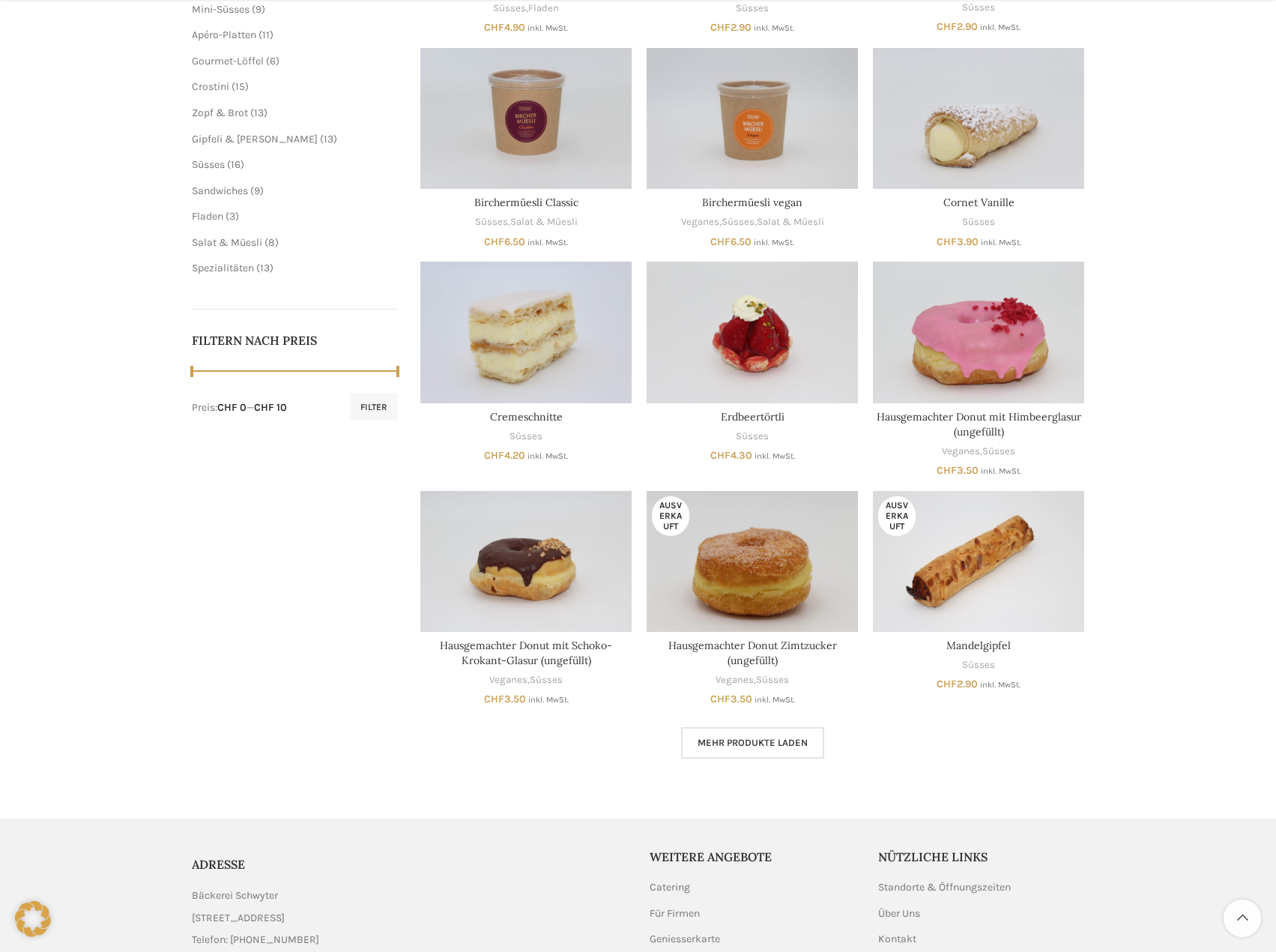
scroll to position [524, 0]
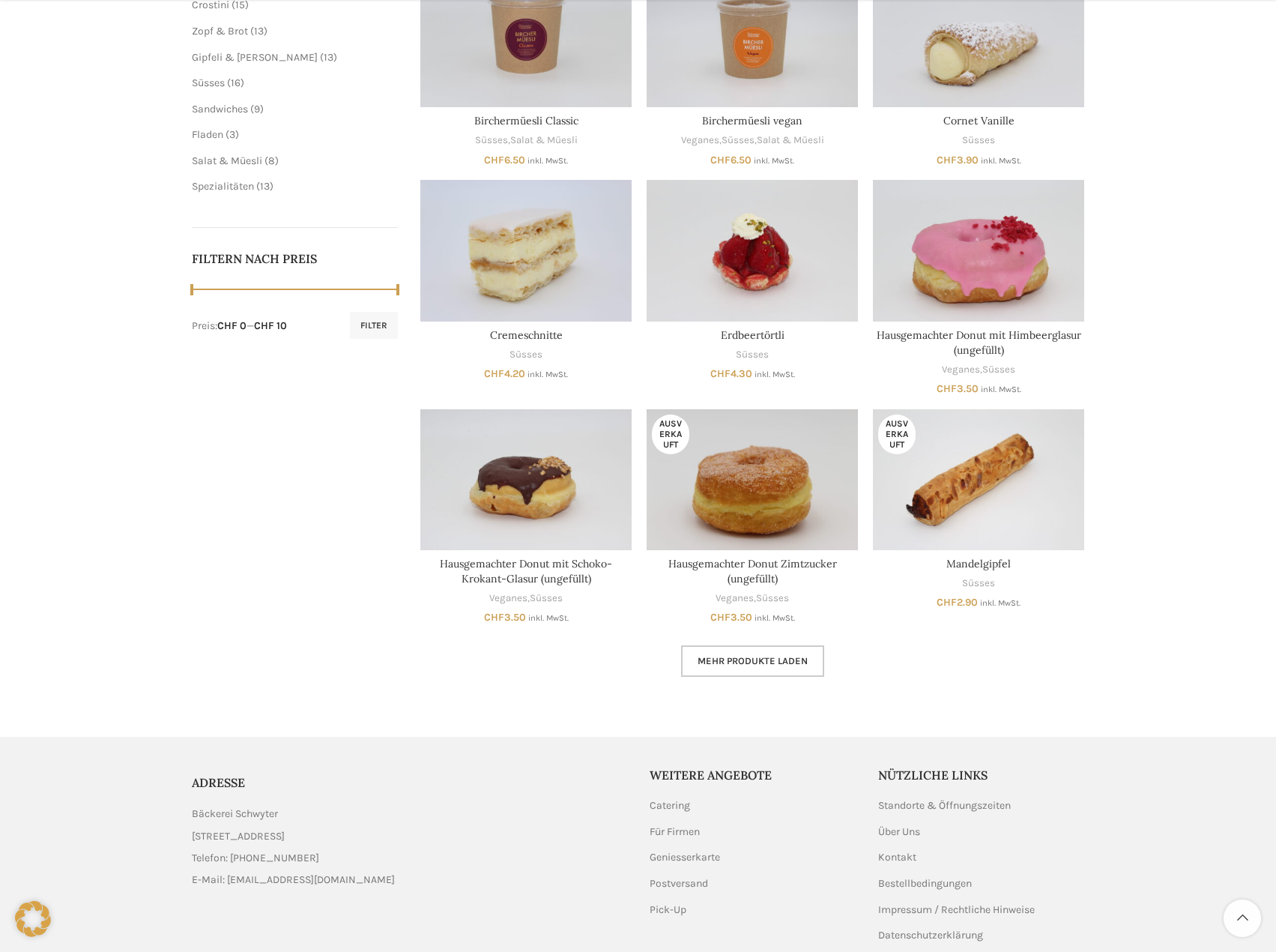
click at [764, 668] on link "Mehr Produkte laden" at bounding box center [753, 661] width 143 height 31
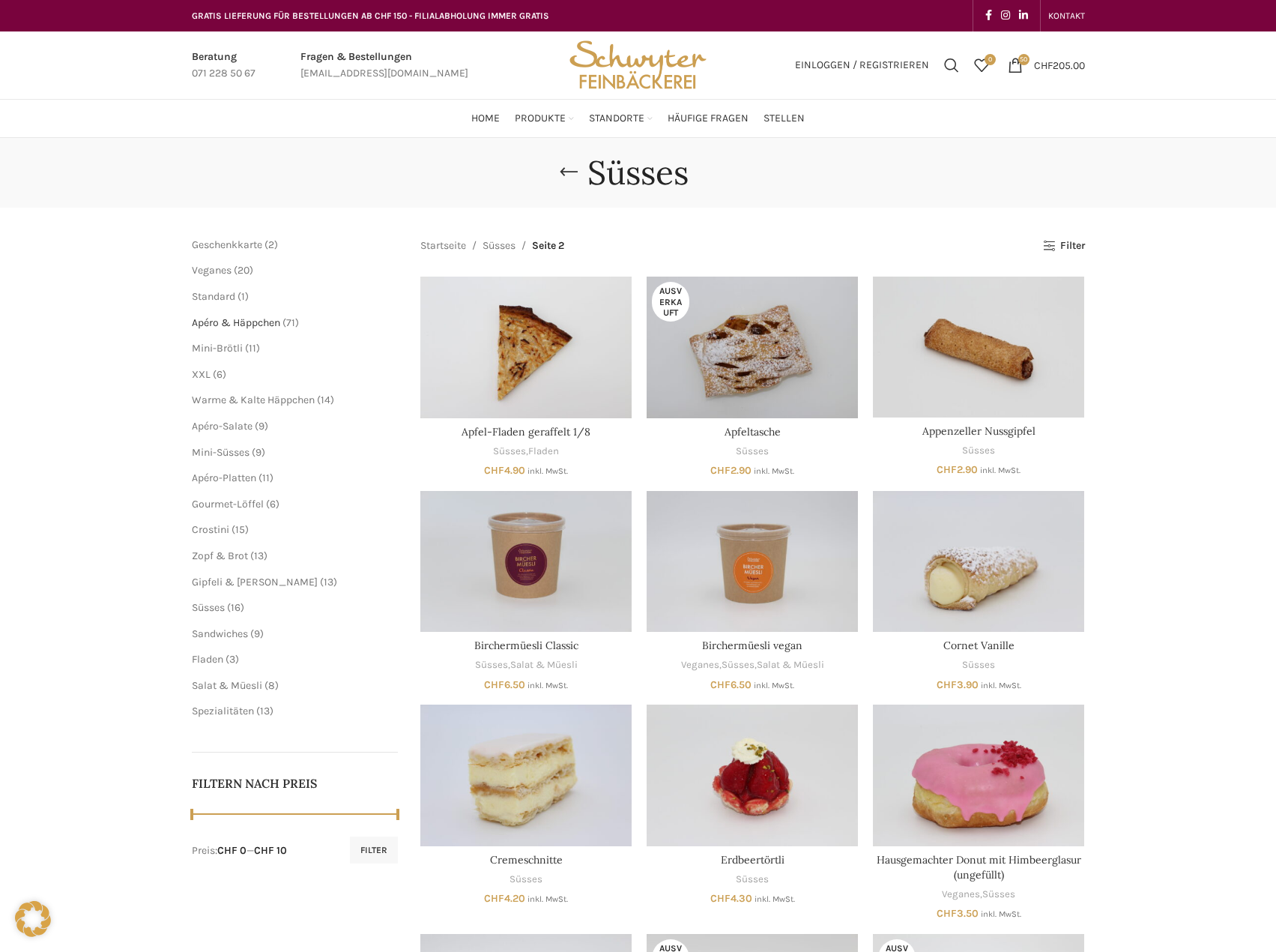
click at [251, 327] on span "Apéro & Häppchen" at bounding box center [235, 322] width 89 height 13
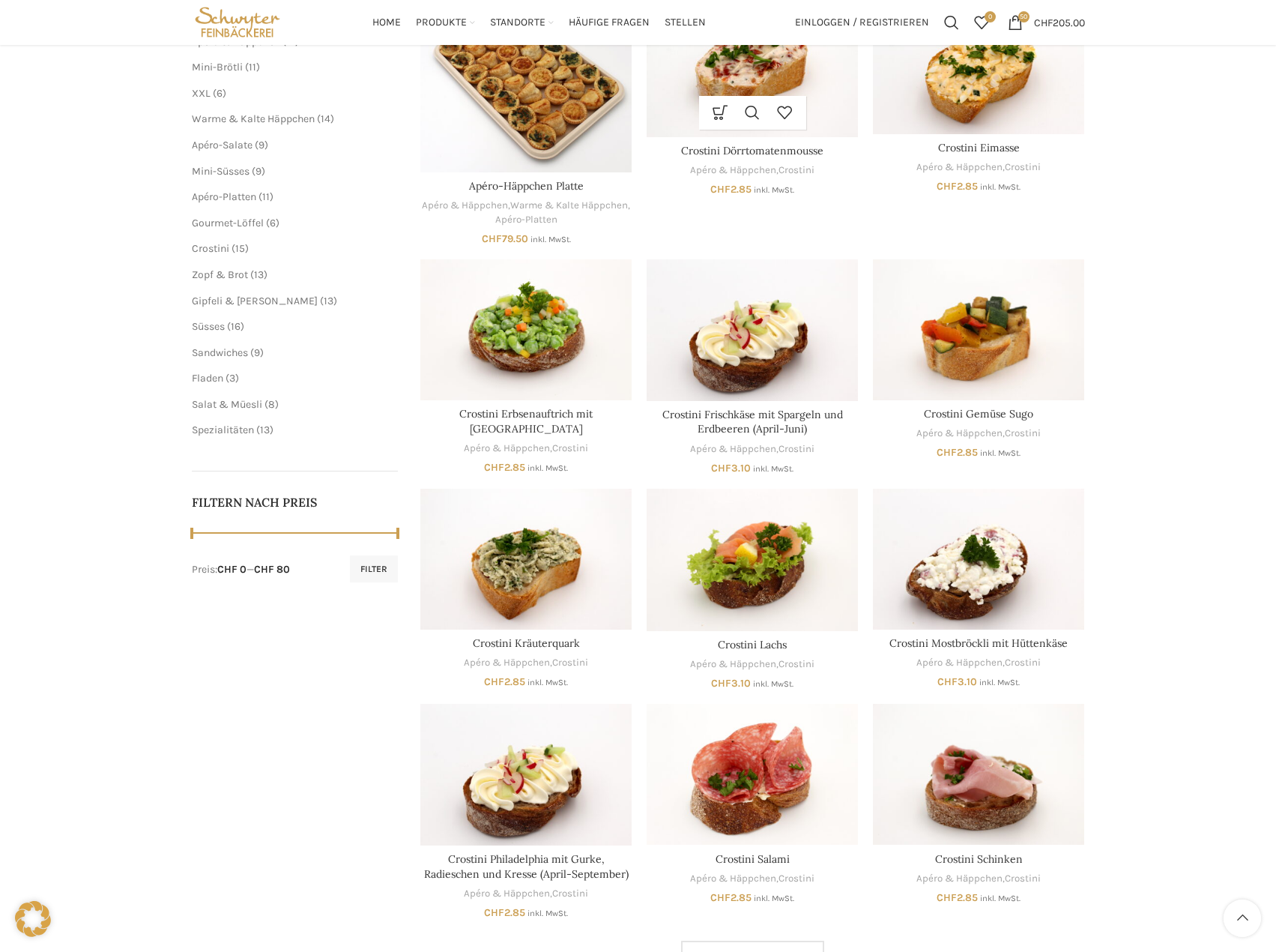
scroll to position [645, 0]
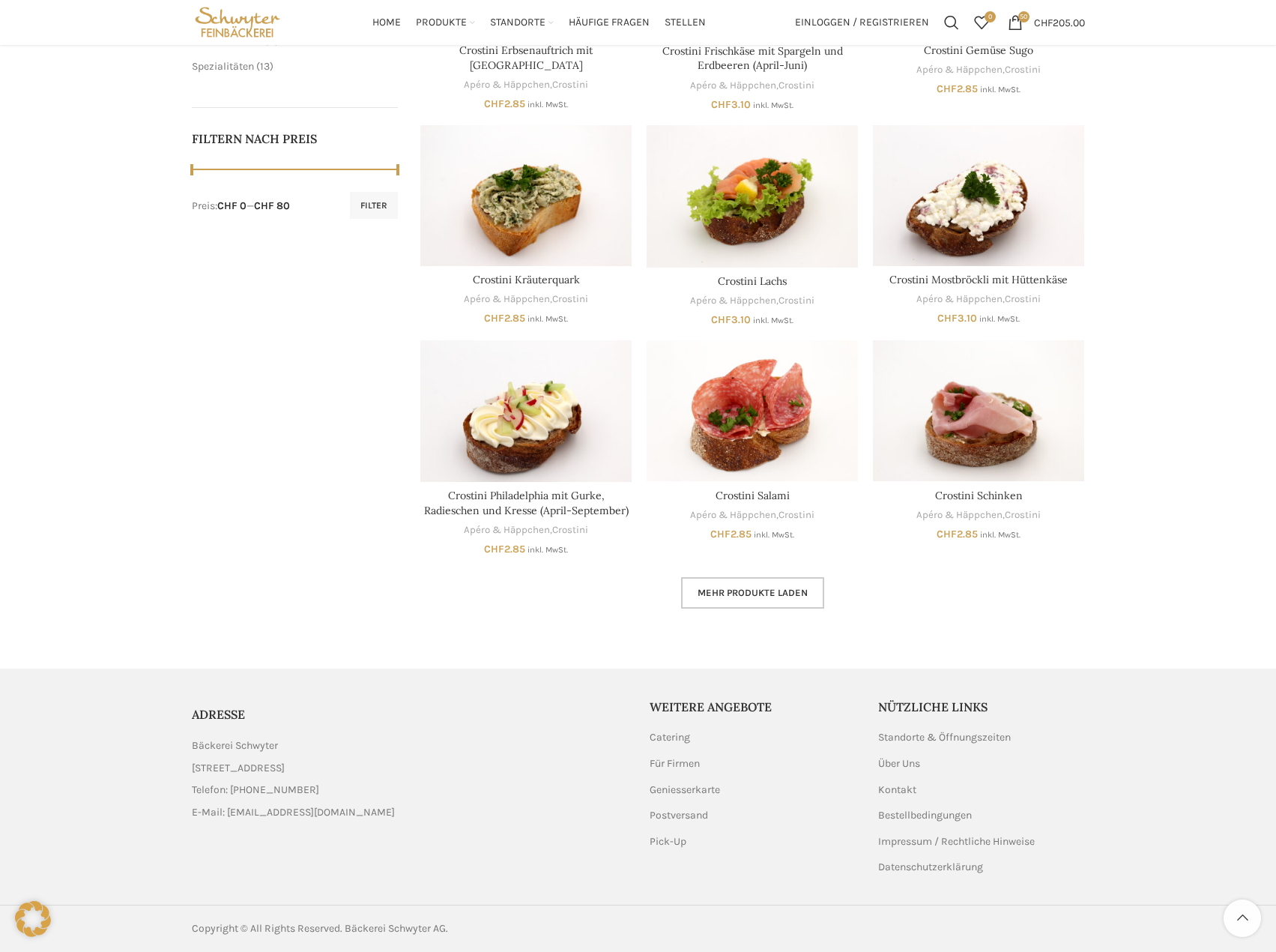
click at [717, 593] on span "Mehr Produkte laden" at bounding box center [753, 592] width 110 height 12
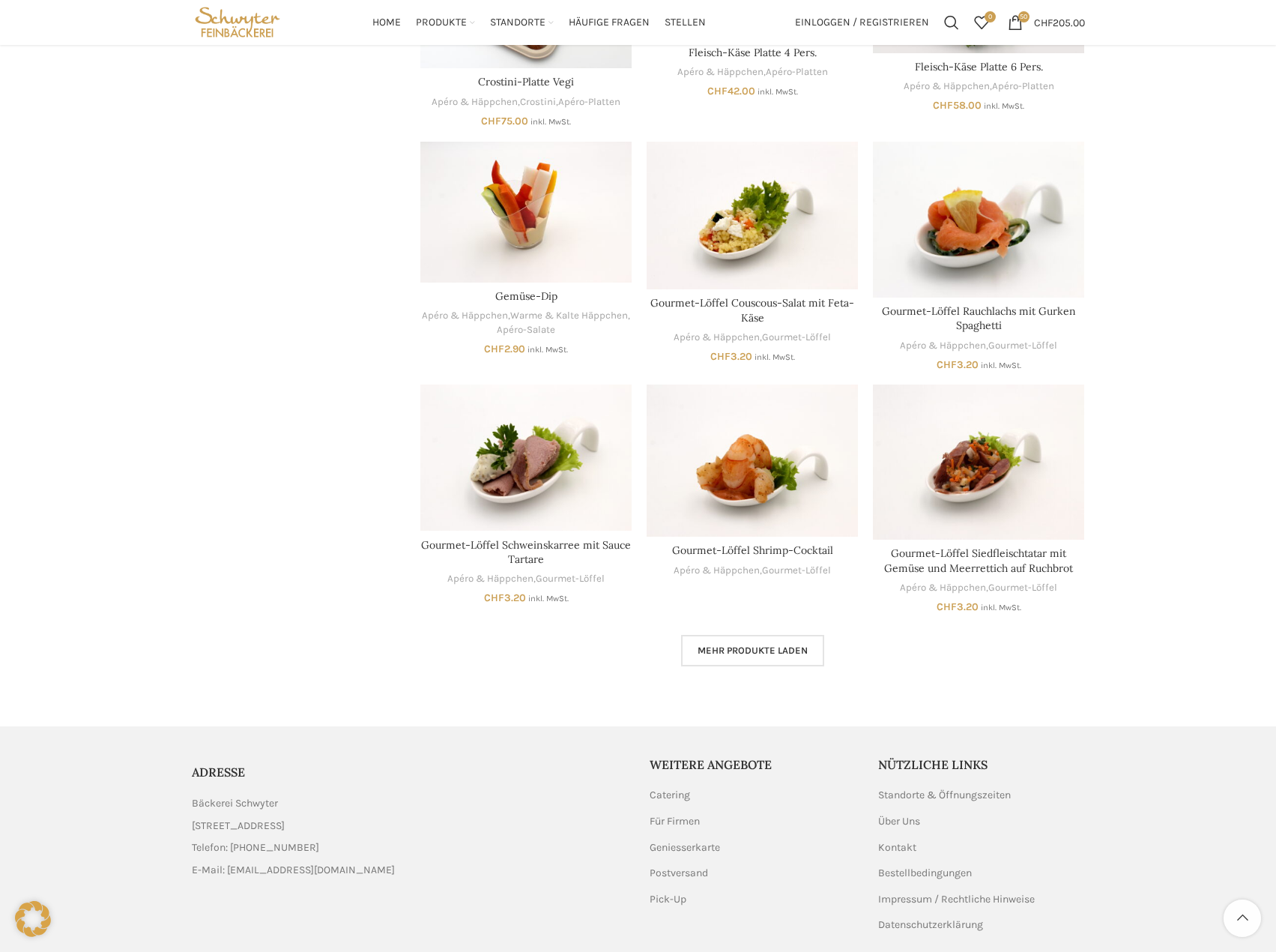
scroll to position [1621, 0]
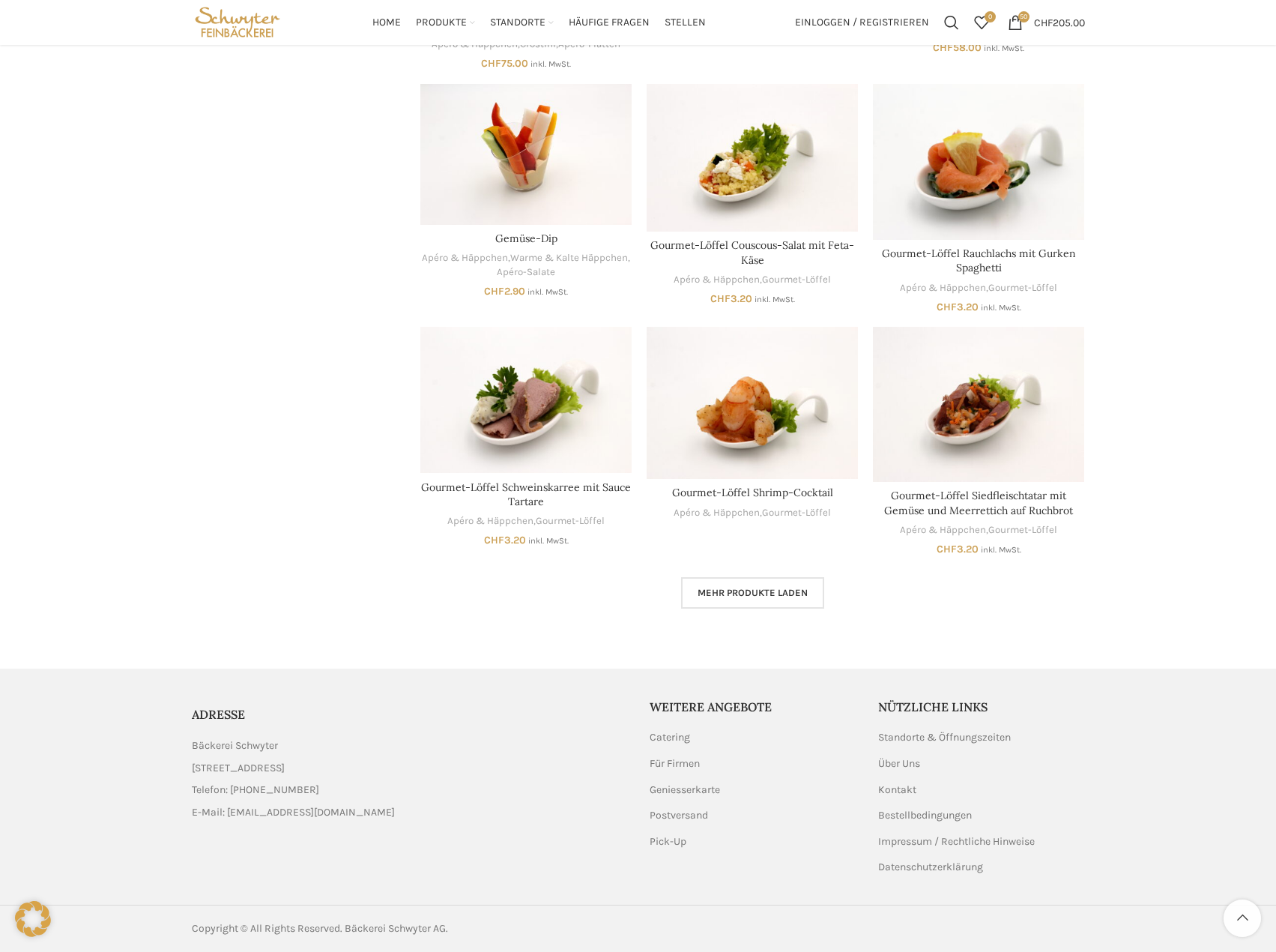
drag, startPoint x: 755, startPoint y: 597, endPoint x: 718, endPoint y: 603, distance: 37.5
click at [718, 603] on link "Mehr Produkte laden" at bounding box center [753, 592] width 143 height 31
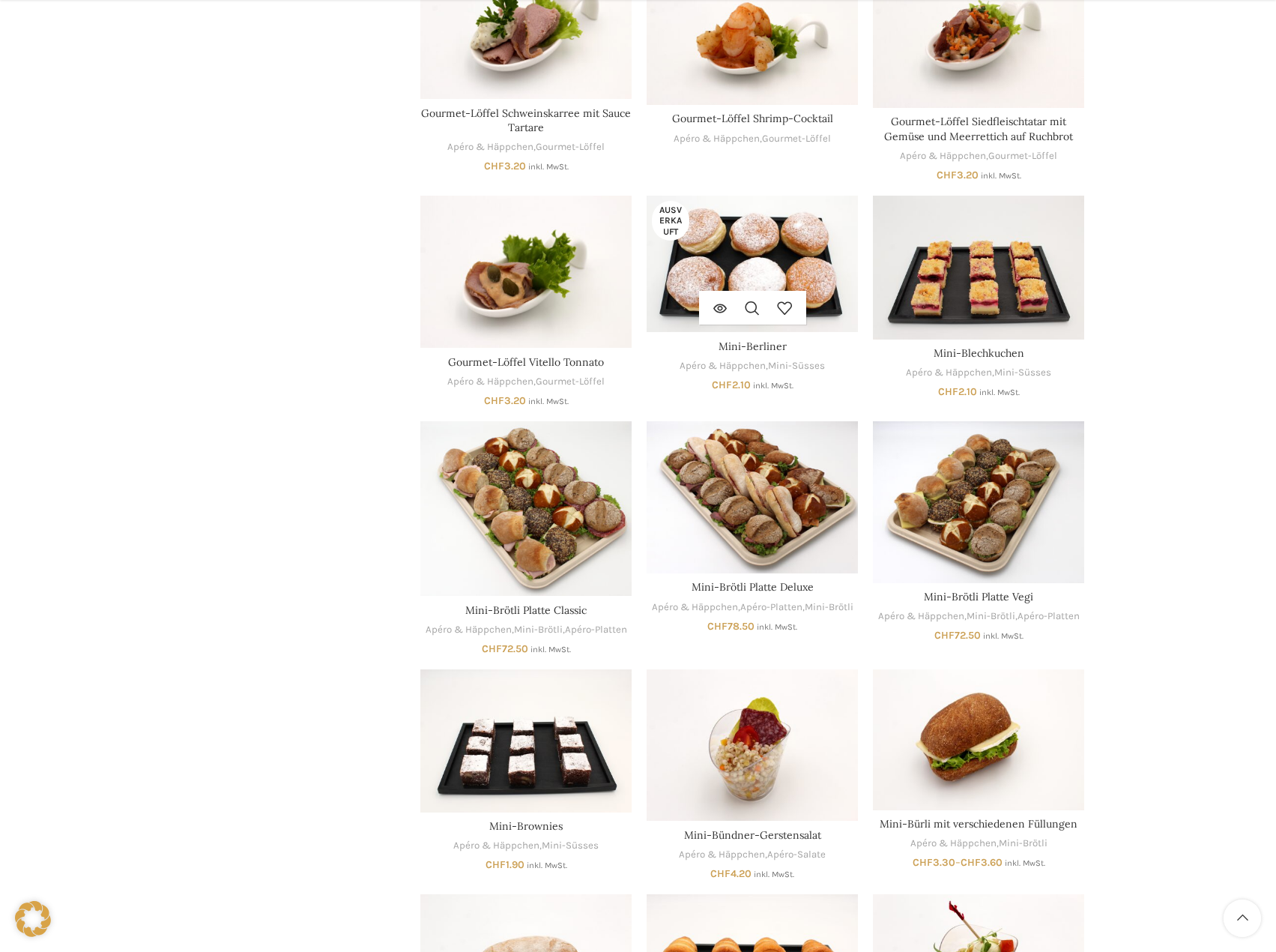
scroll to position [1996, 0]
click at [761, 246] on img "Mini-Berliner" at bounding box center [753, 263] width 211 height 136
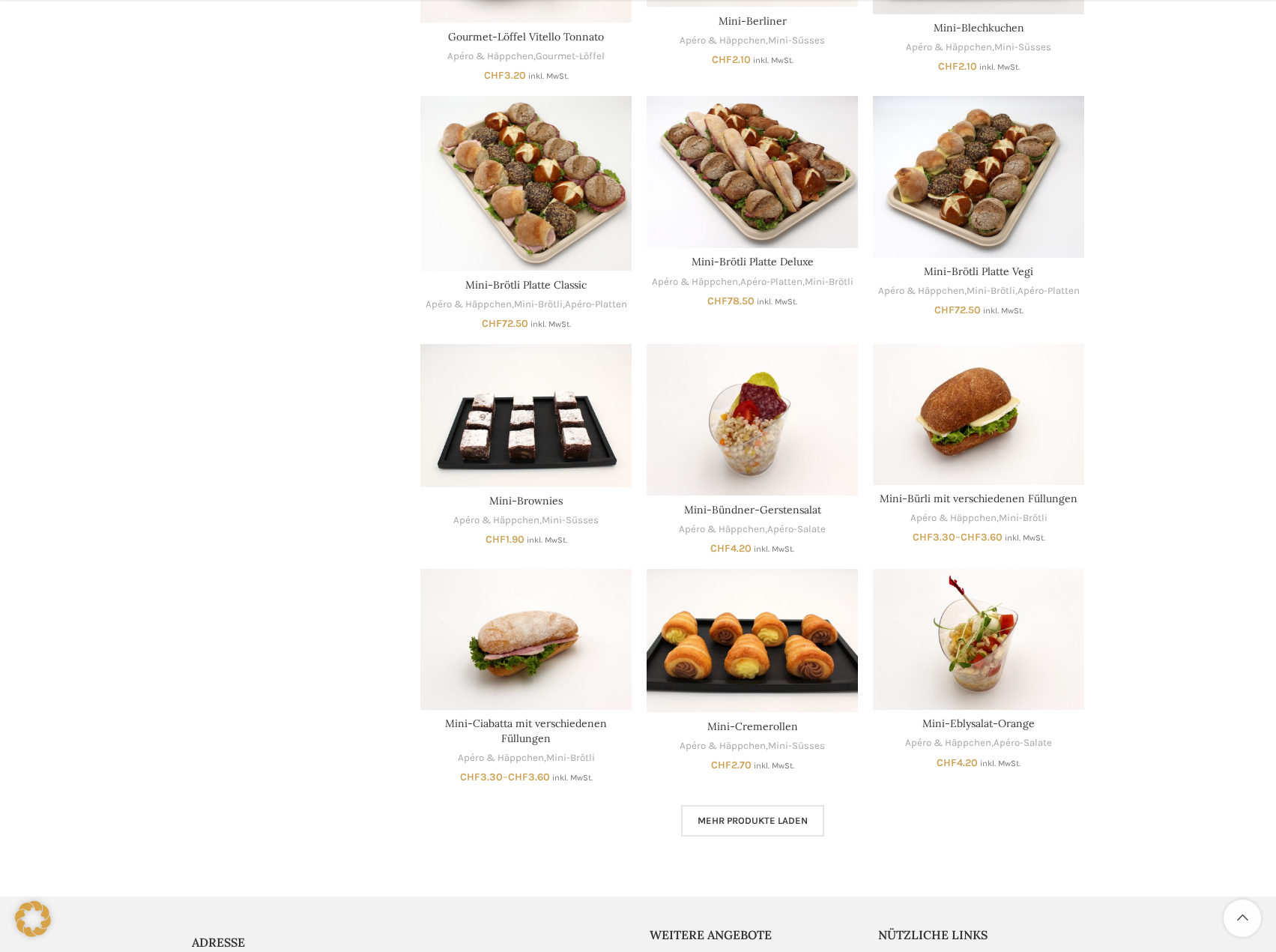
scroll to position [2371, 0]
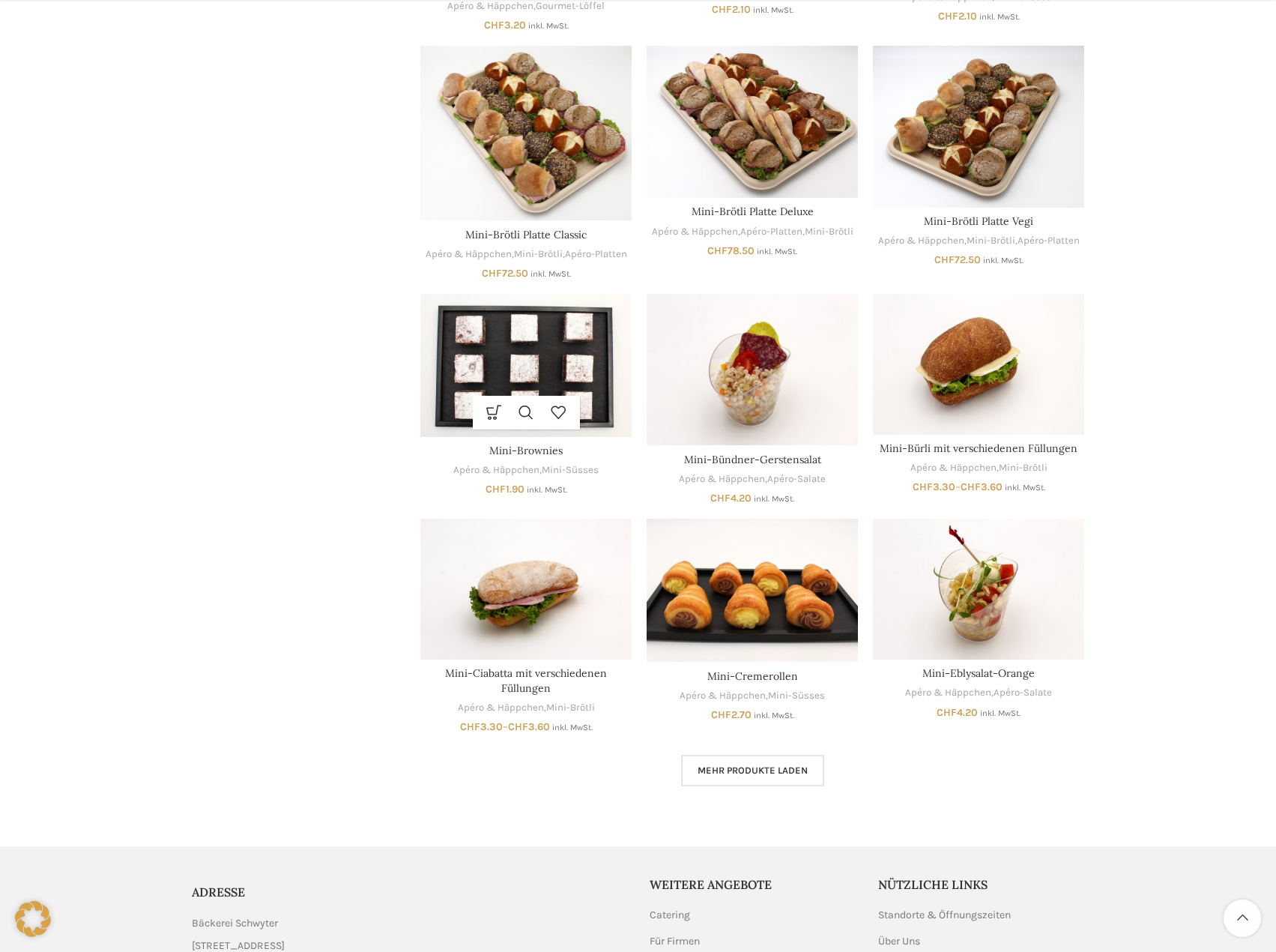
click at [518, 336] on img "Mini-Brownies" at bounding box center [526, 365] width 211 height 143
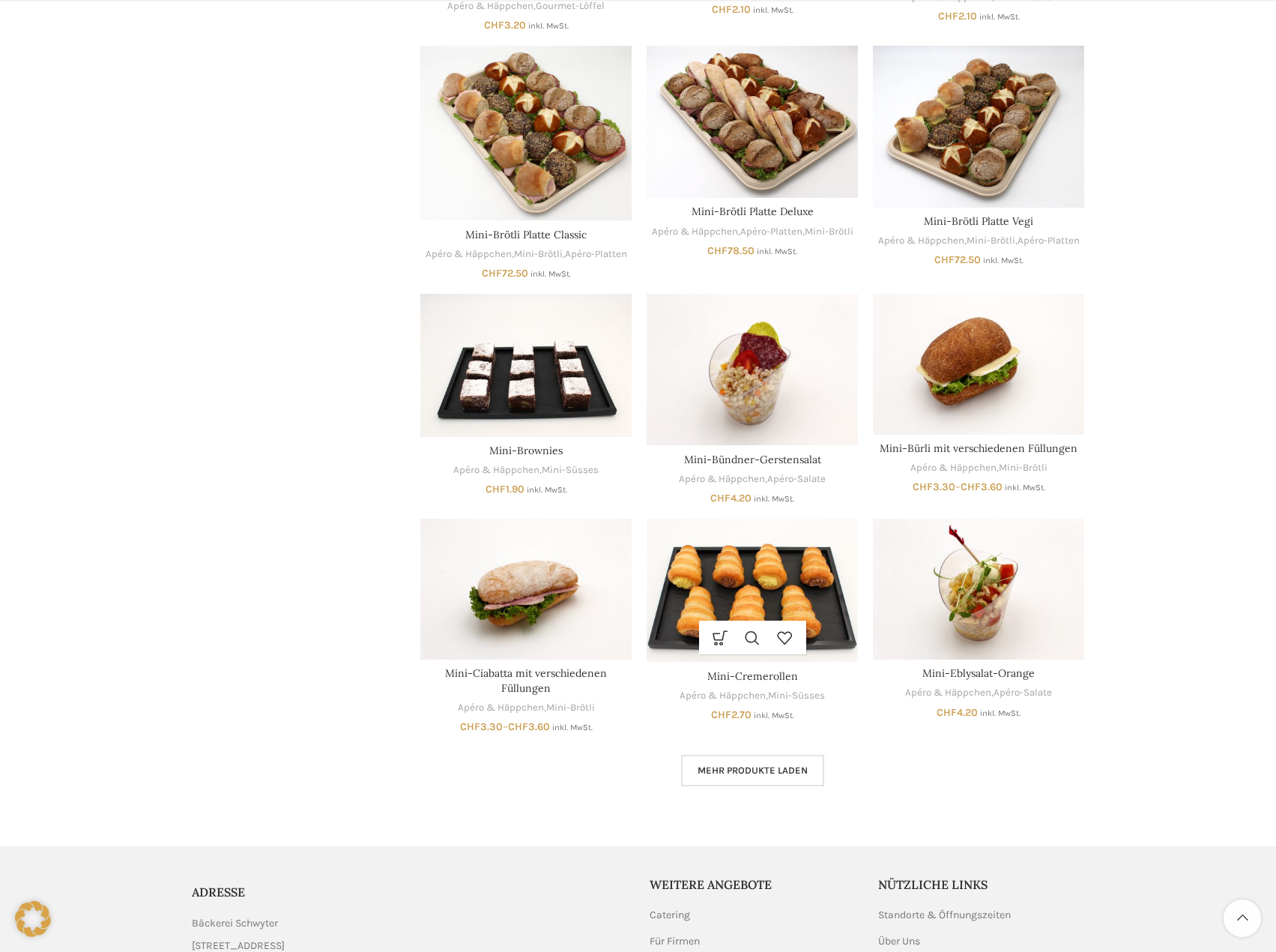
click at [757, 583] on img "Mini-Cremerollen" at bounding box center [753, 591] width 211 height 144
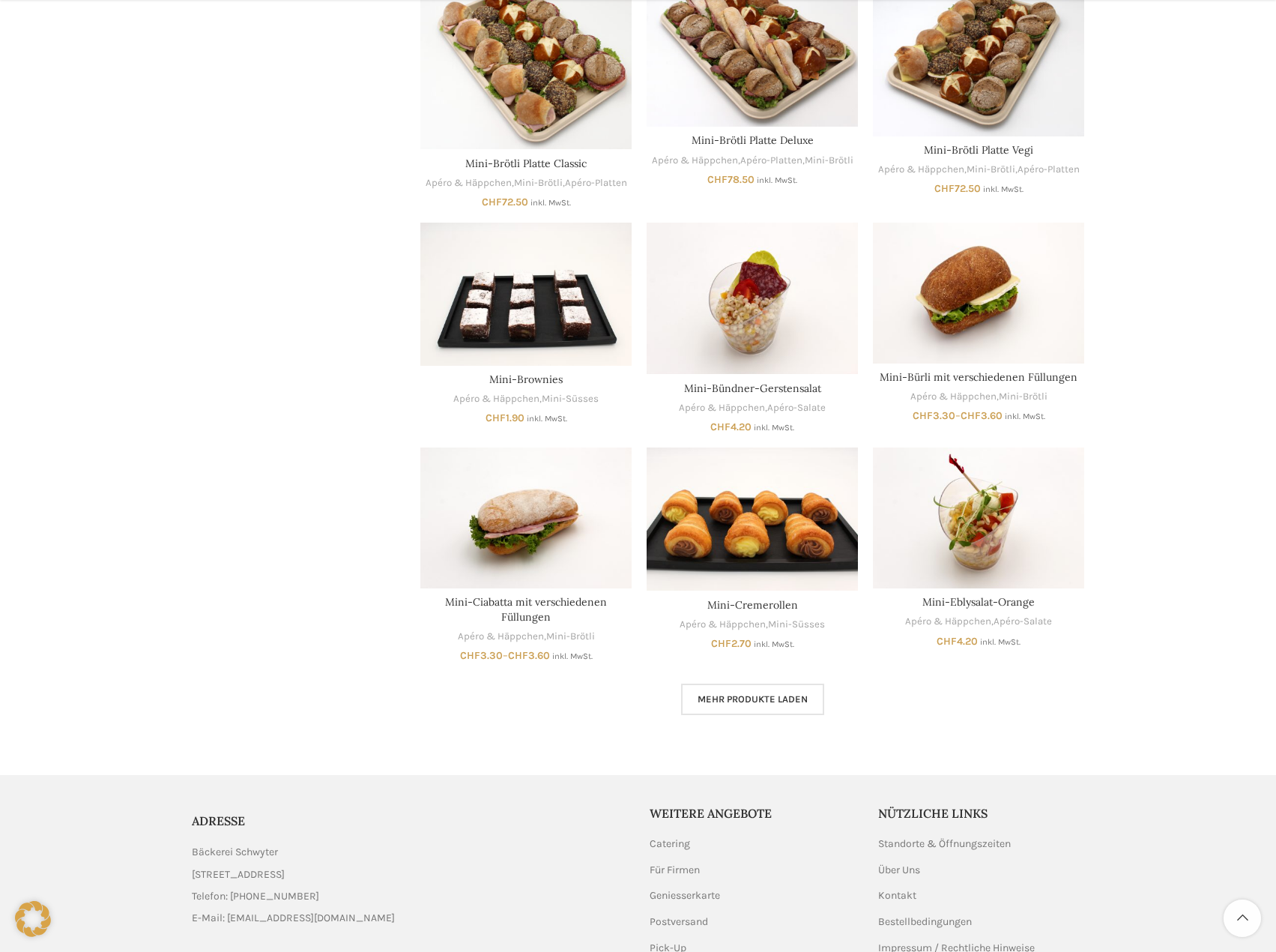
scroll to position [2446, 0]
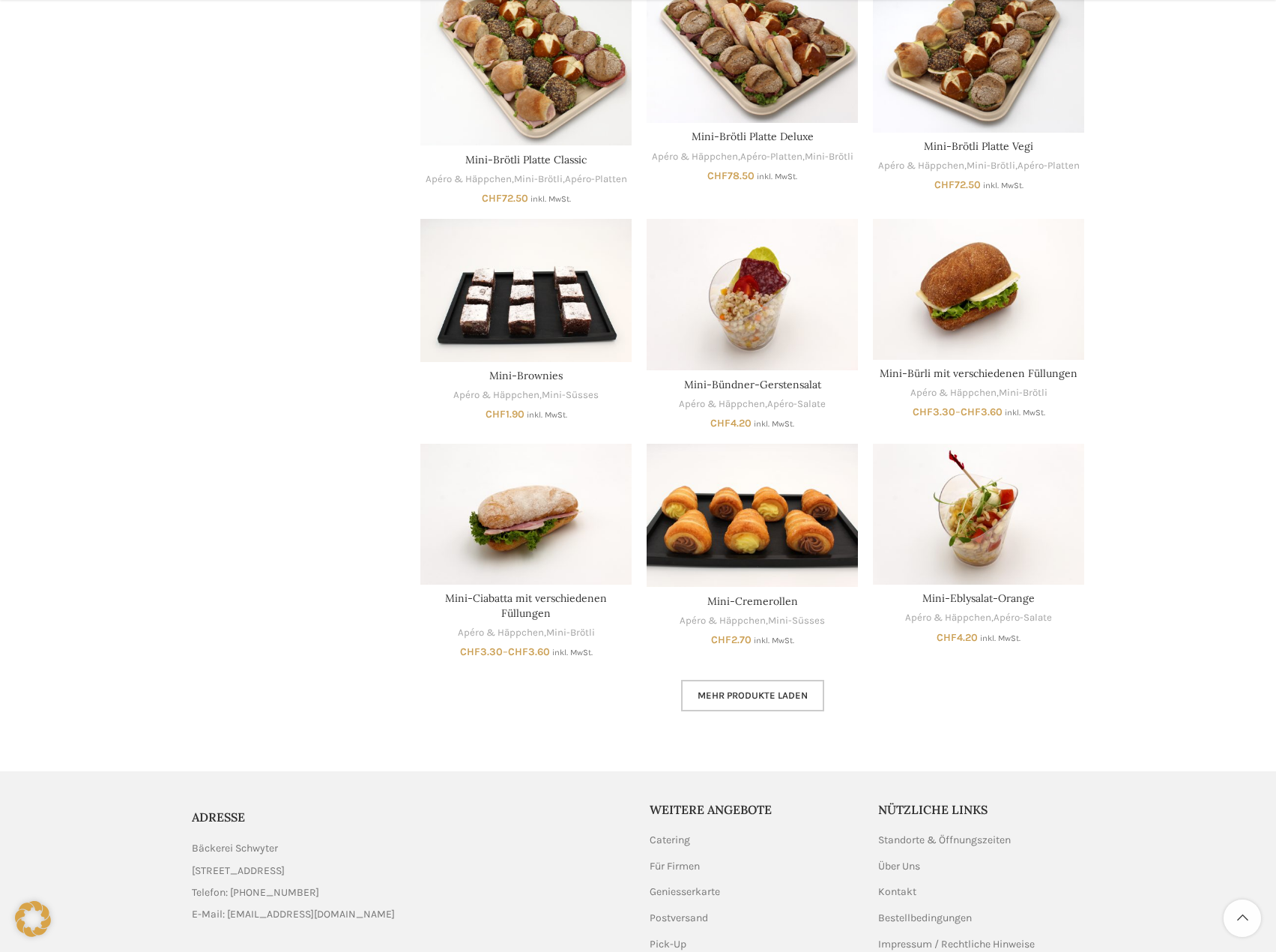
click at [750, 688] on link "Mehr Produkte laden" at bounding box center [753, 695] width 143 height 31
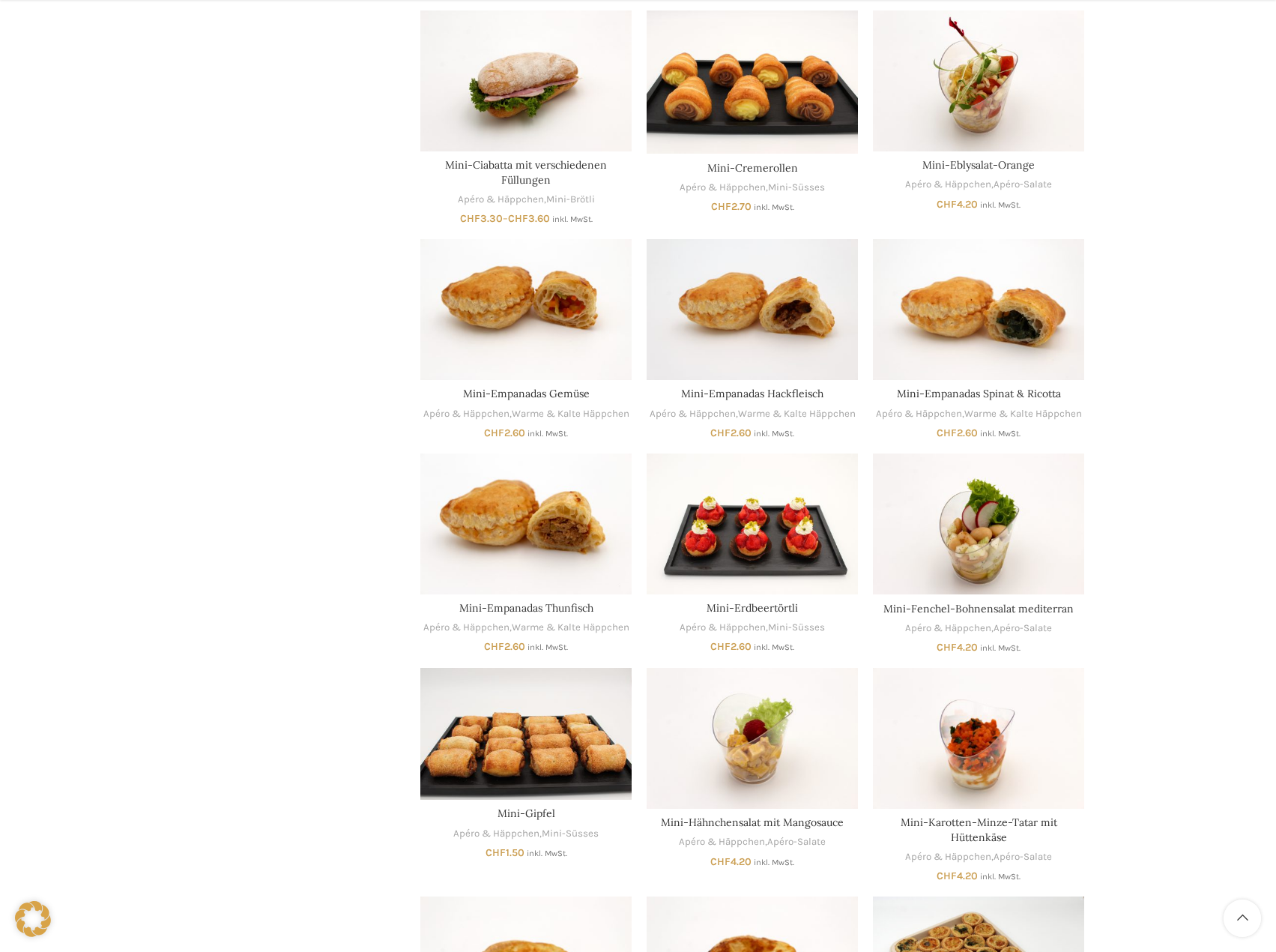
scroll to position [2895, 0]
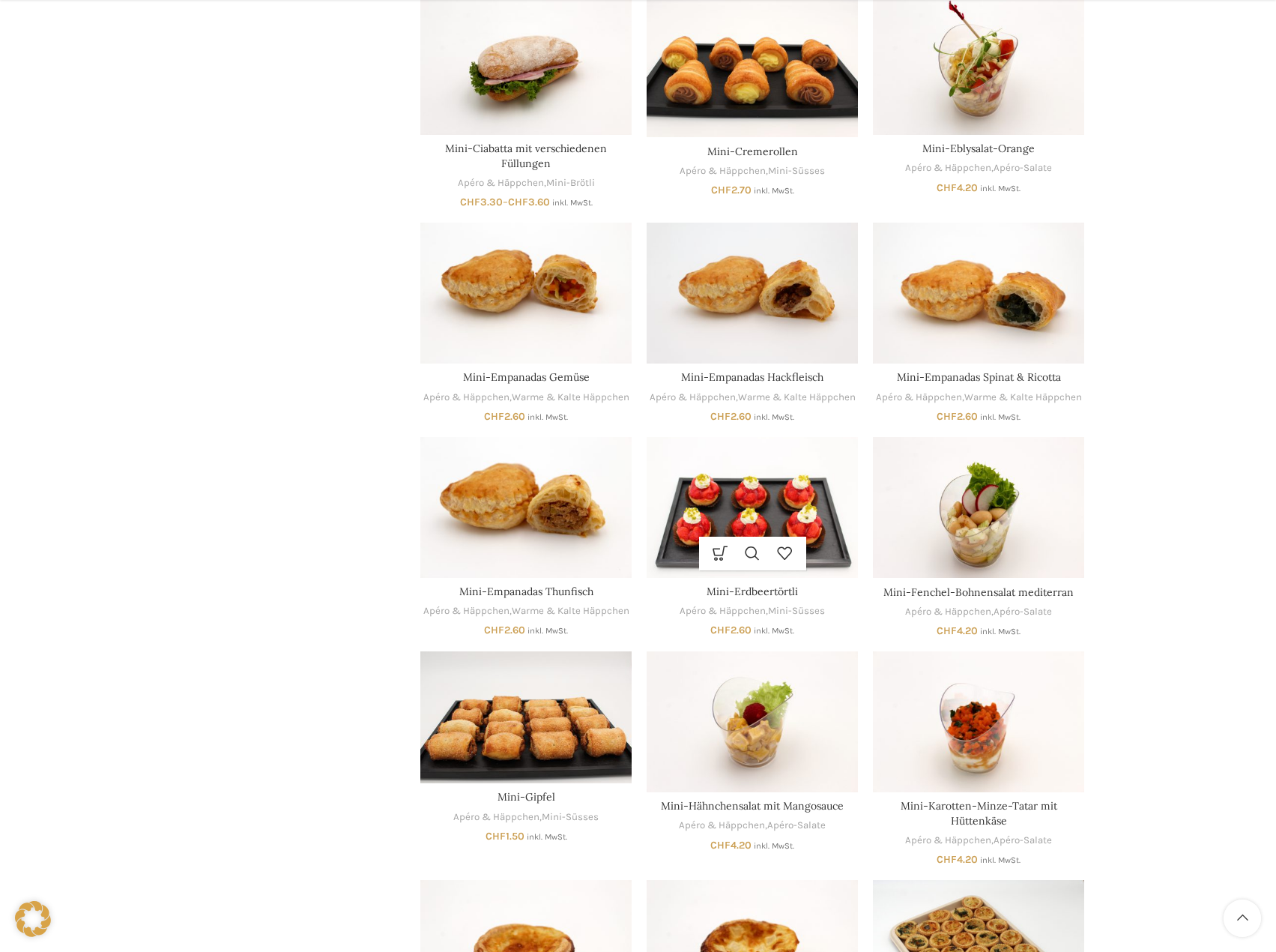
click at [737, 494] on img "Mini-Erdbeertörtli" at bounding box center [753, 508] width 211 height 141
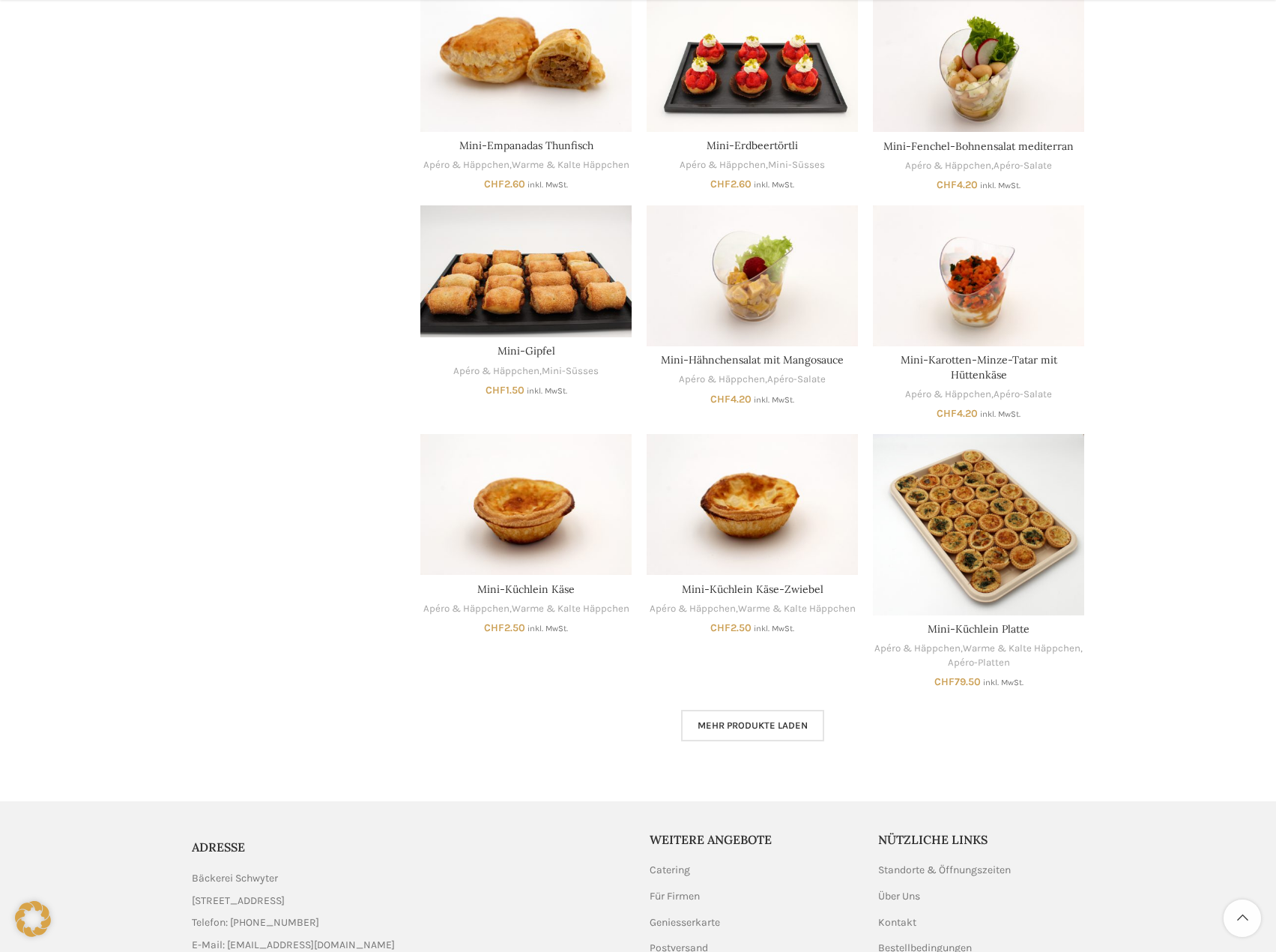
scroll to position [3345, 0]
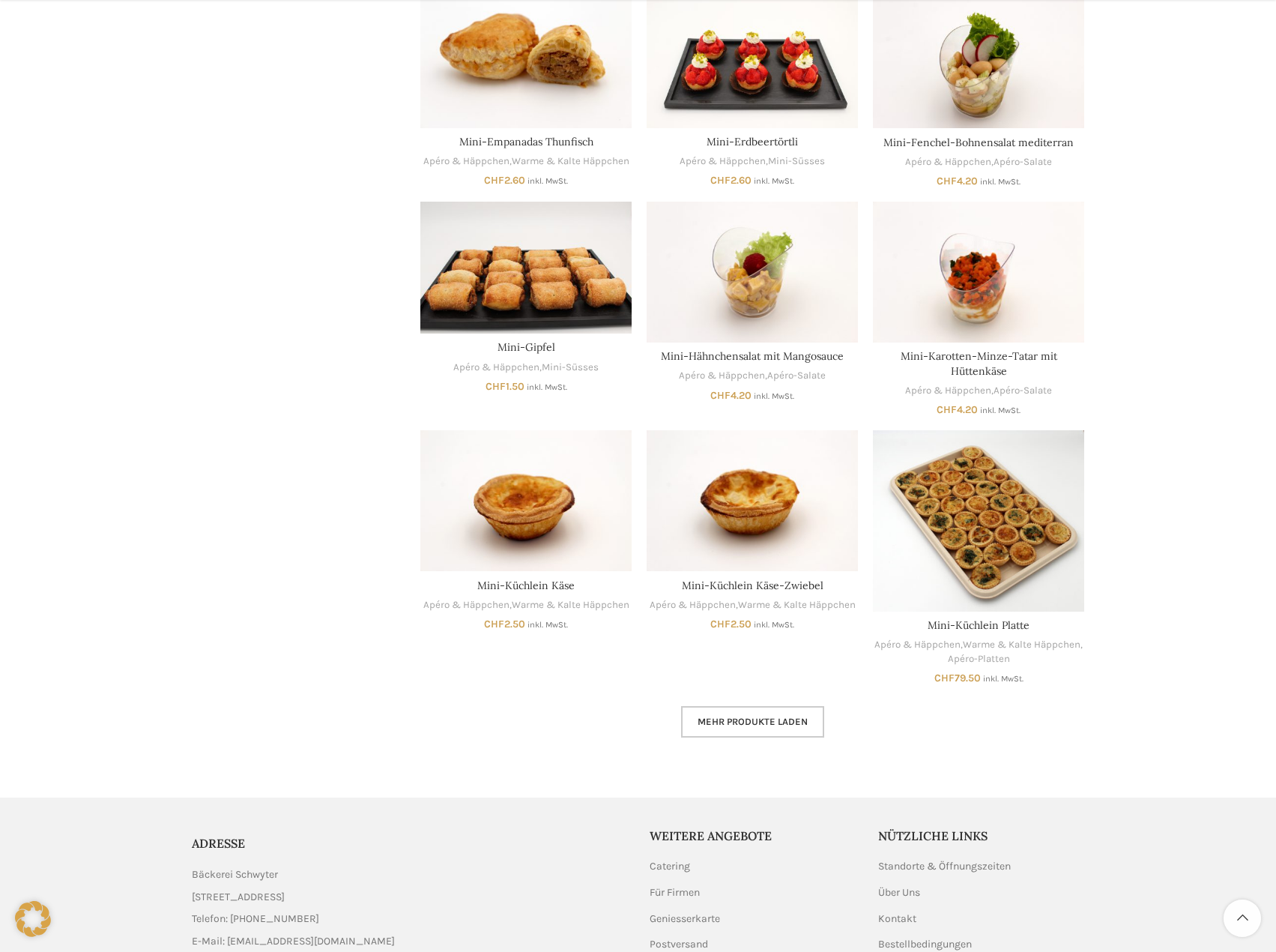
click at [754, 723] on span "Mehr Produkte laden" at bounding box center [753, 721] width 110 height 12
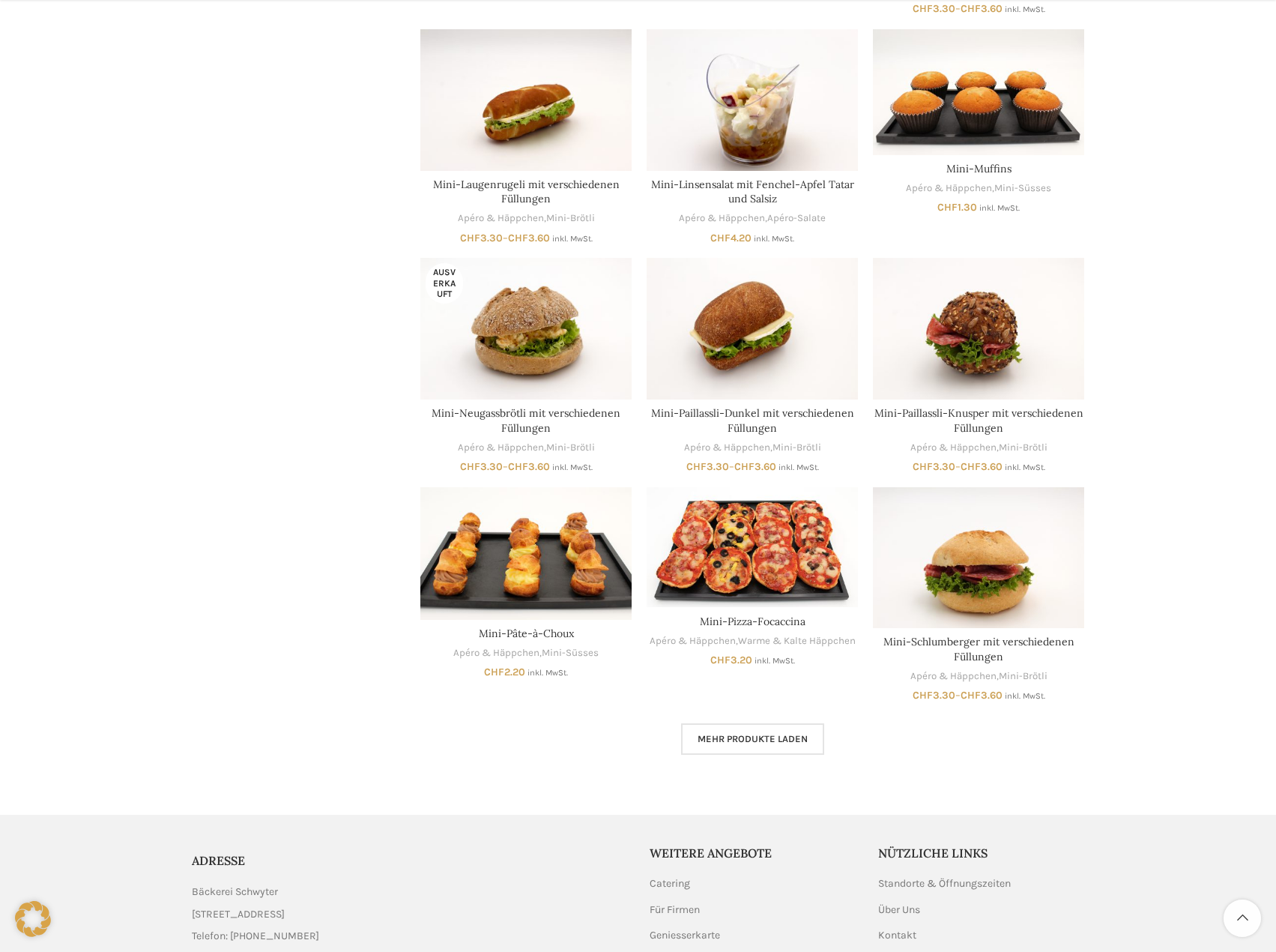
scroll to position [4244, 0]
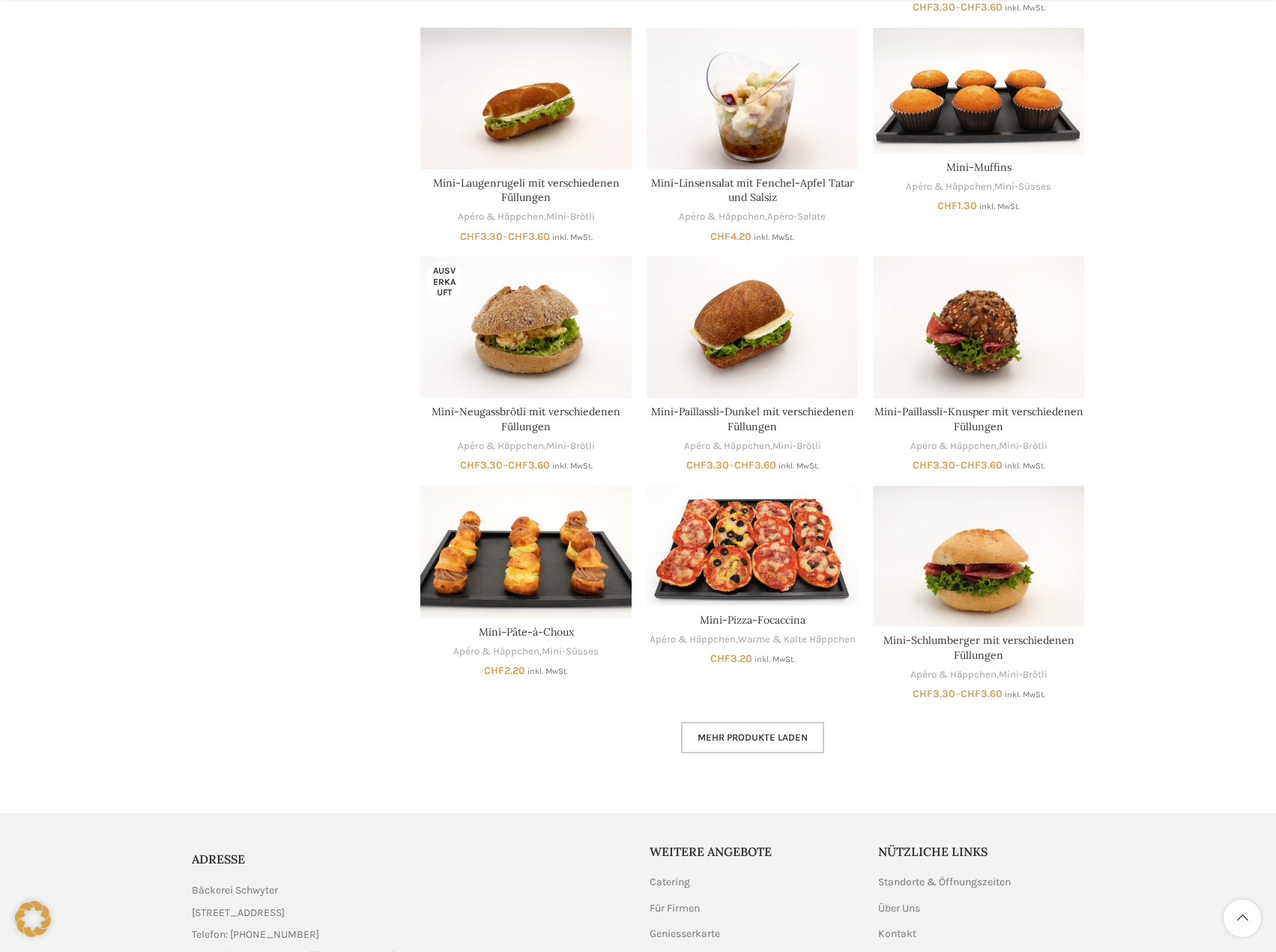
click at [745, 736] on span "Mehr Produkte laden" at bounding box center [753, 737] width 110 height 12
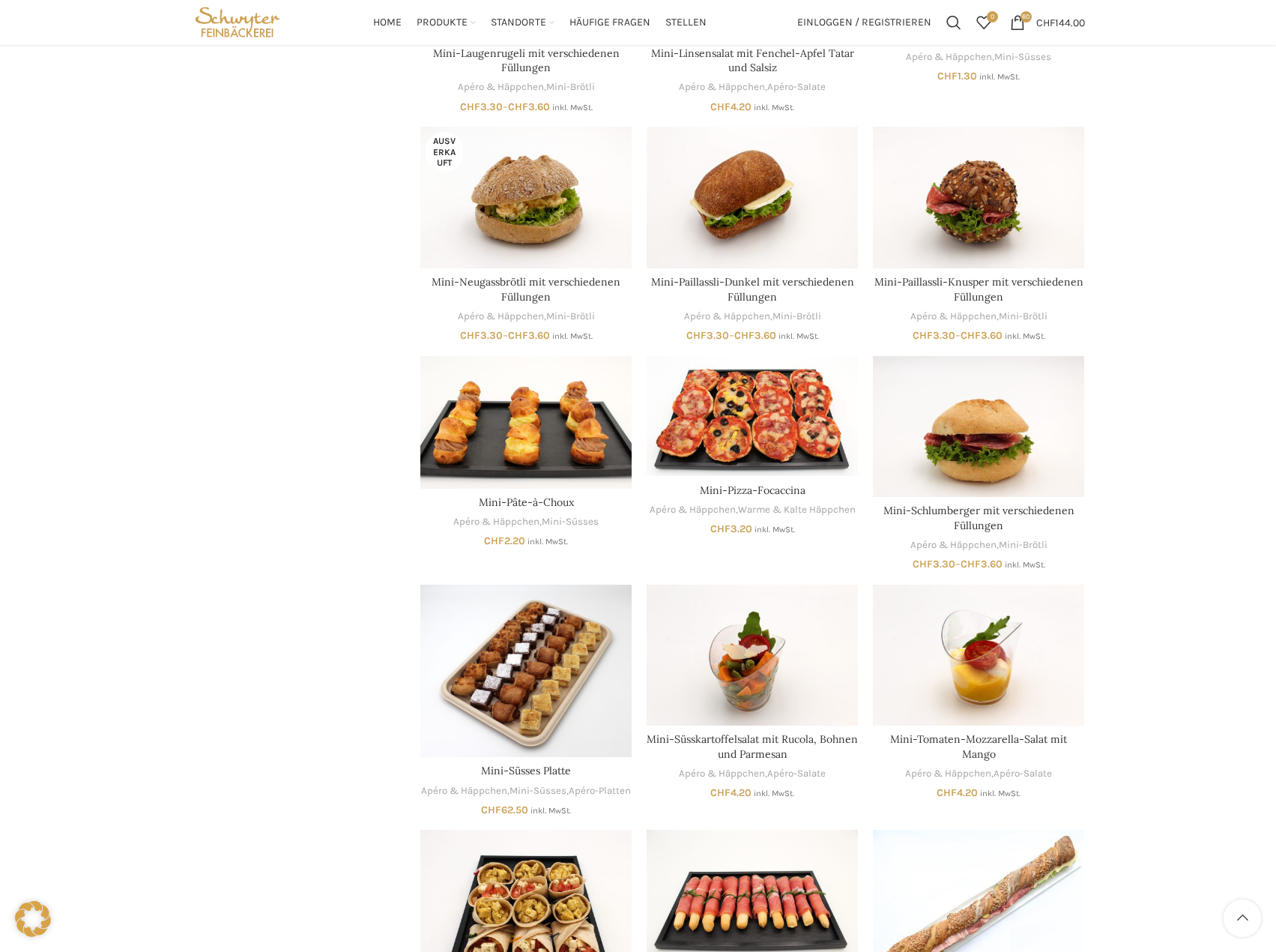
scroll to position [4373, 0]
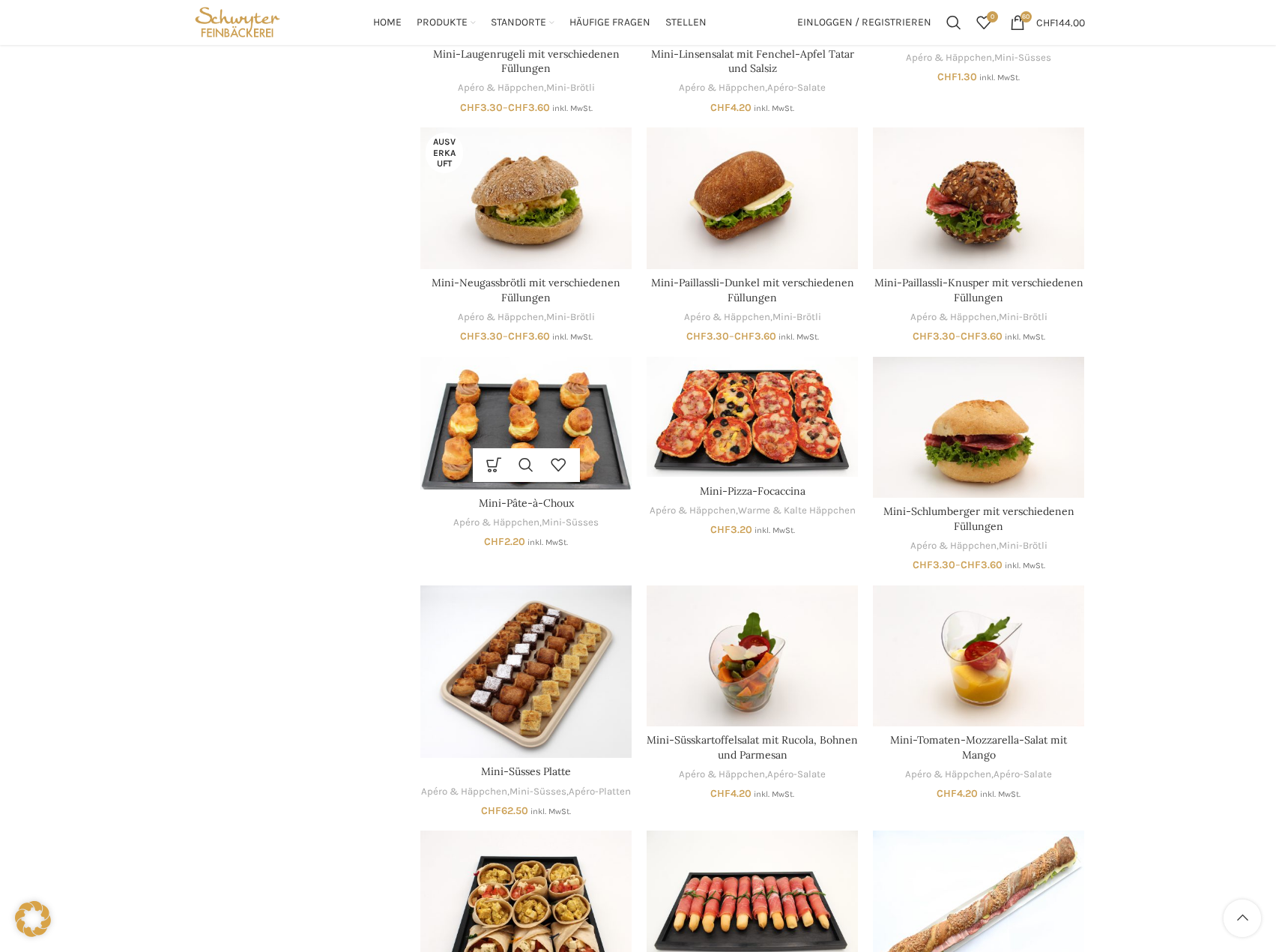
click at [527, 411] on img "Mini-Pâte-à-Choux" at bounding box center [526, 423] width 211 height 132
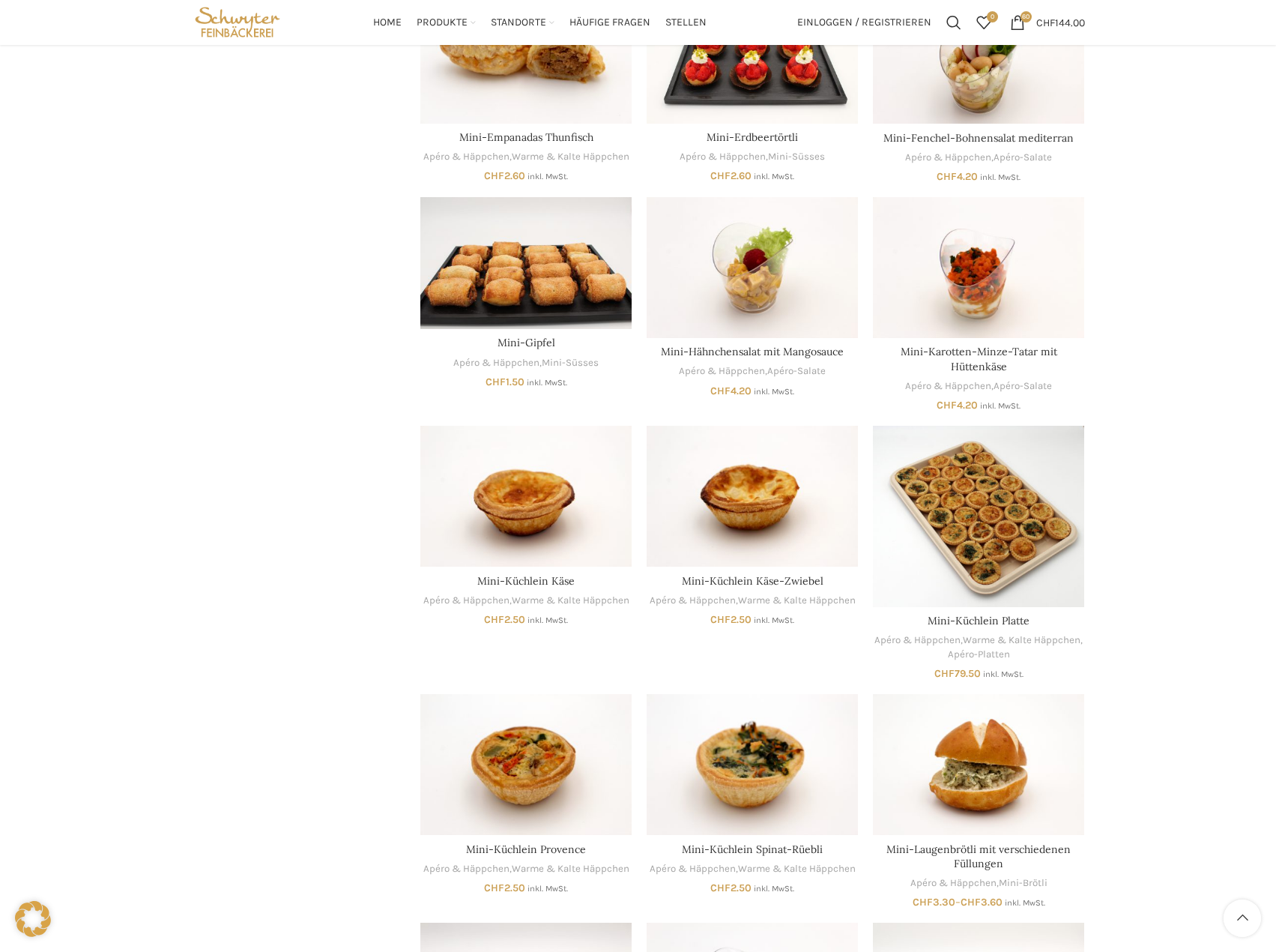
scroll to position [3324, 0]
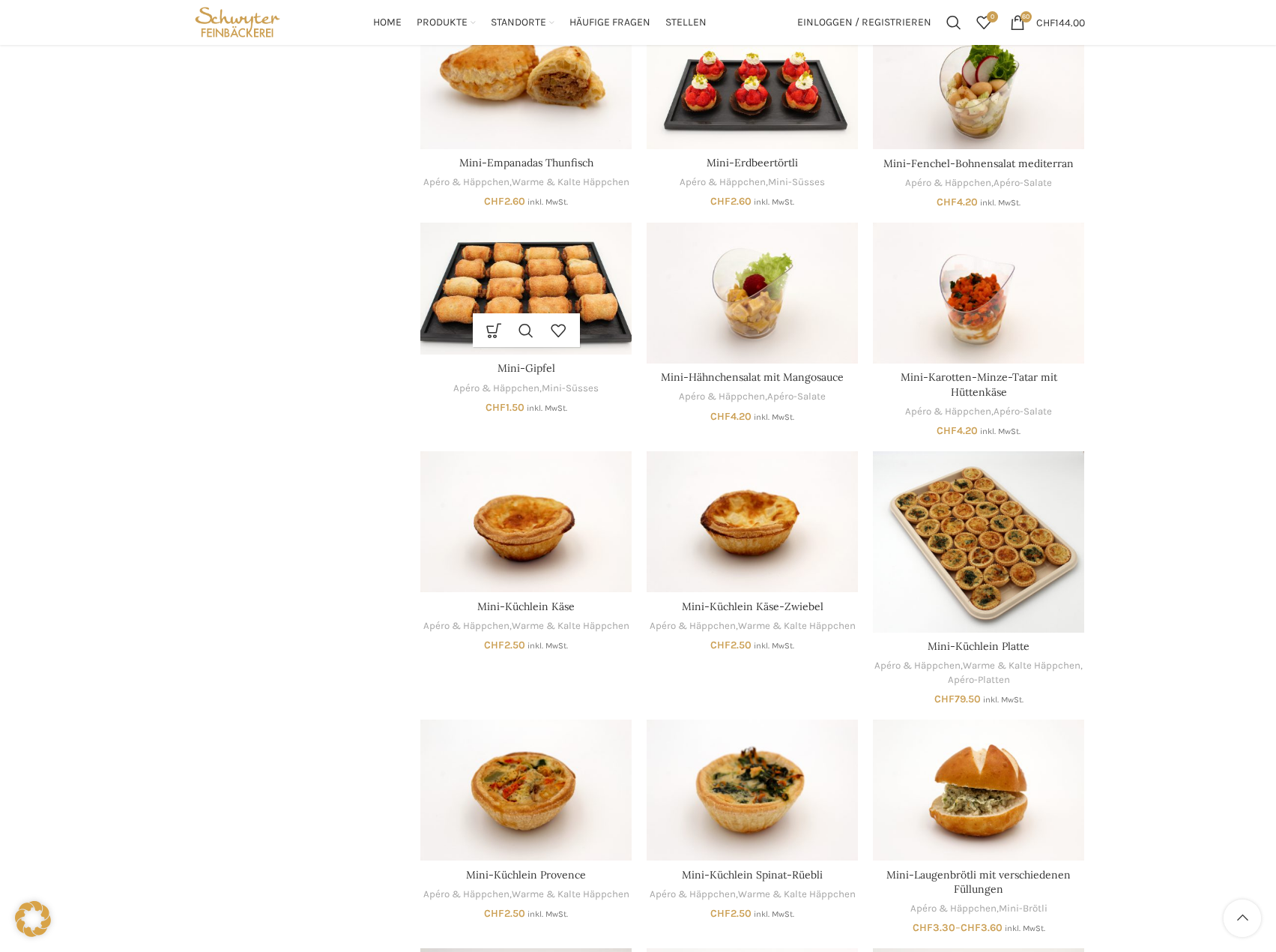
click at [507, 257] on img "Mini-Gipfel" at bounding box center [526, 289] width 211 height 132
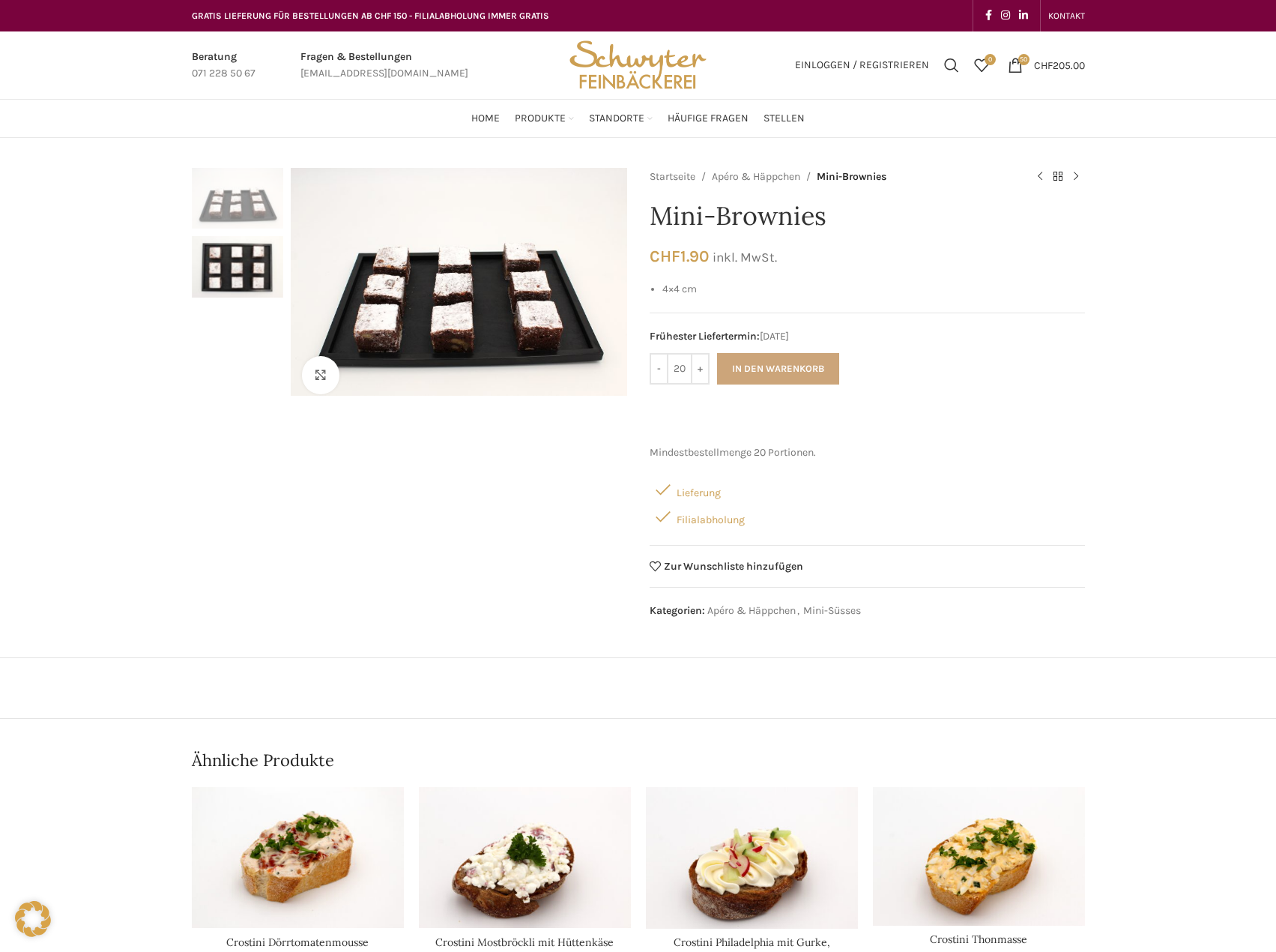
click at [796, 373] on button "In den Warenkorb" at bounding box center [778, 368] width 122 height 31
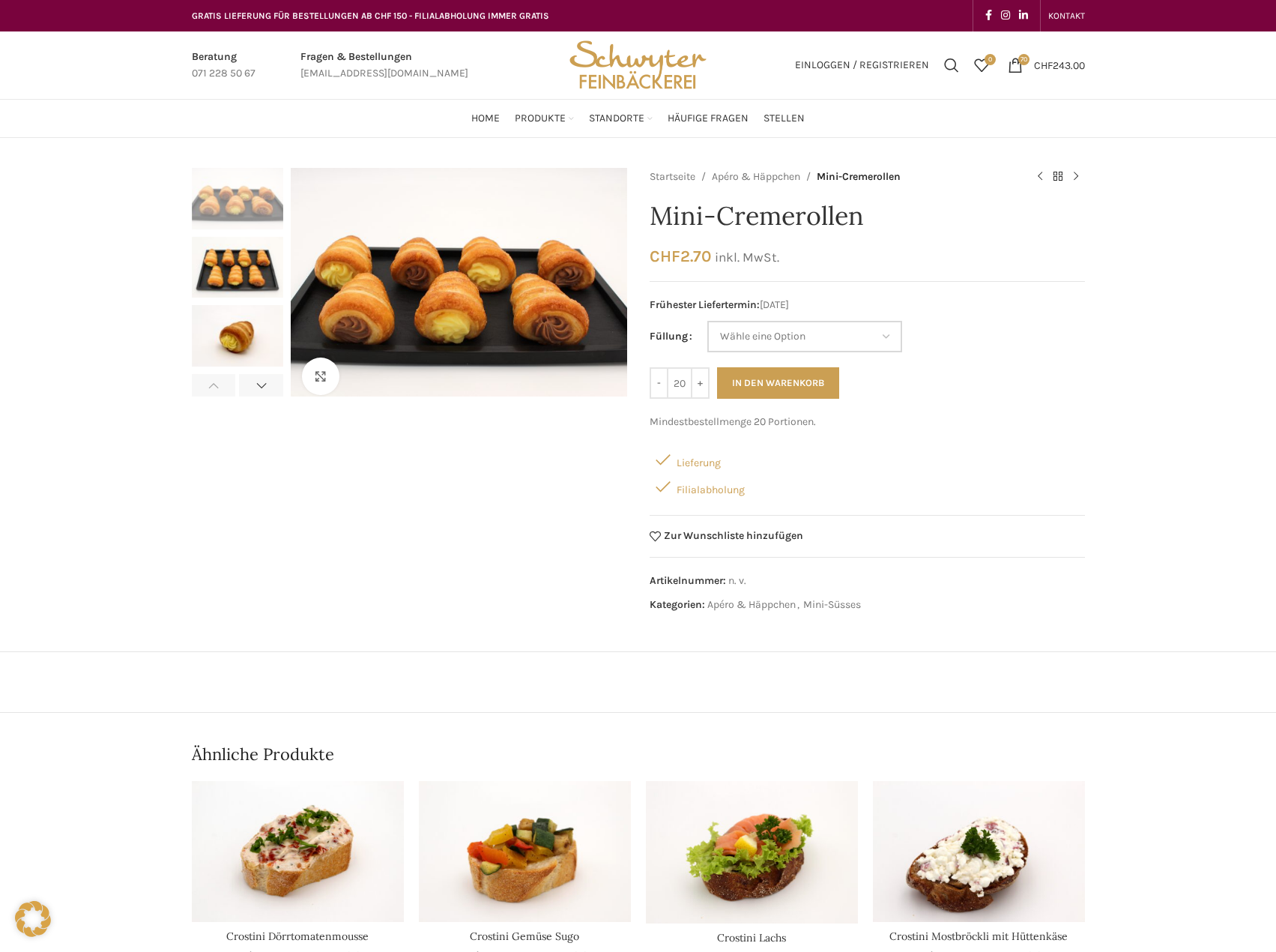
click at [780, 344] on select "Wähle eine Option Vanillecreme Schoggimousse" at bounding box center [805, 336] width 195 height 31
click at [708, 321] on select "Wähle eine Option Vanillecreme Schoggimousse" at bounding box center [805, 336] width 195 height 31
select select "Vanillecreme"
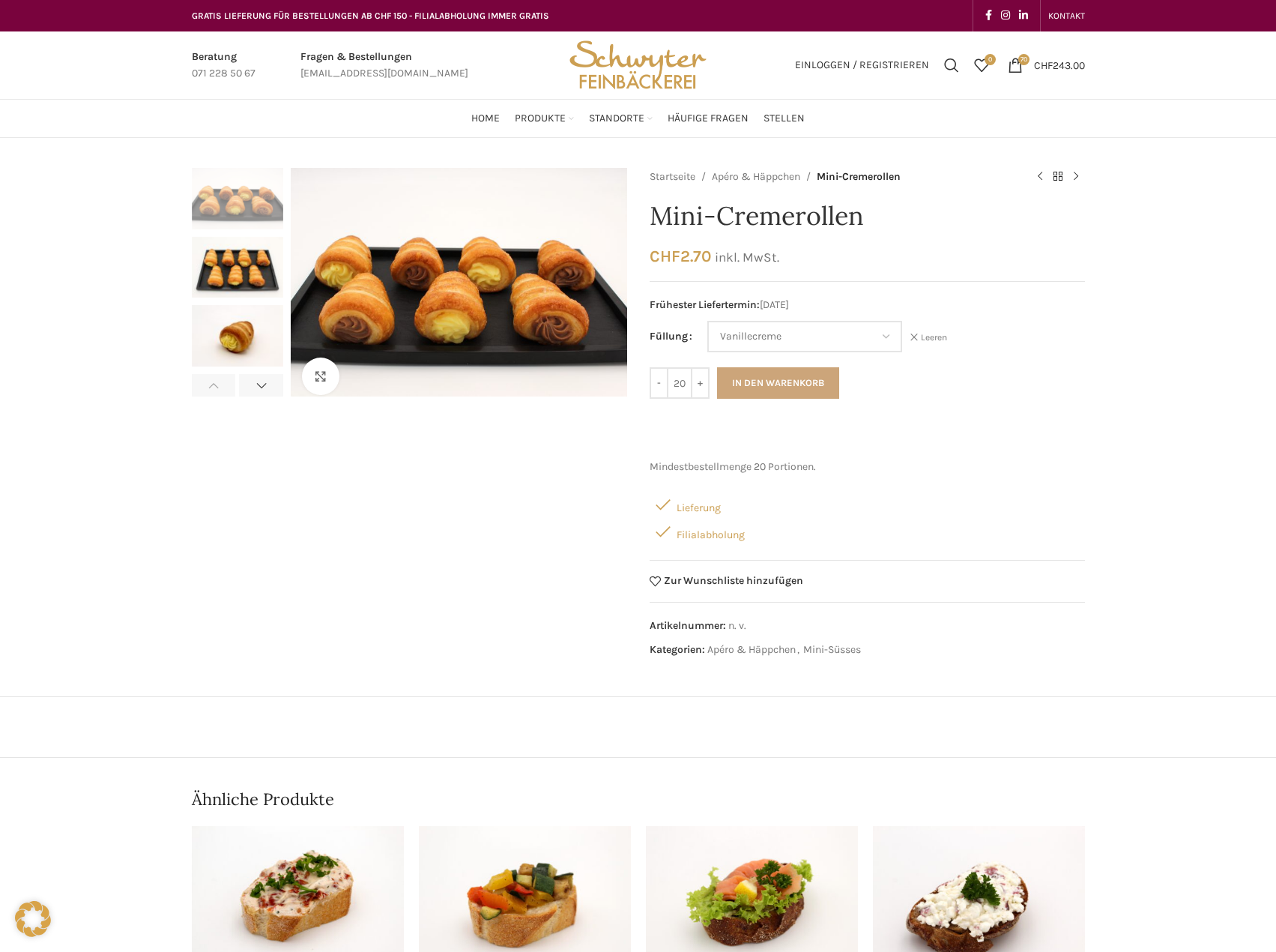
click at [793, 388] on button "In den Warenkorb" at bounding box center [778, 382] width 122 height 31
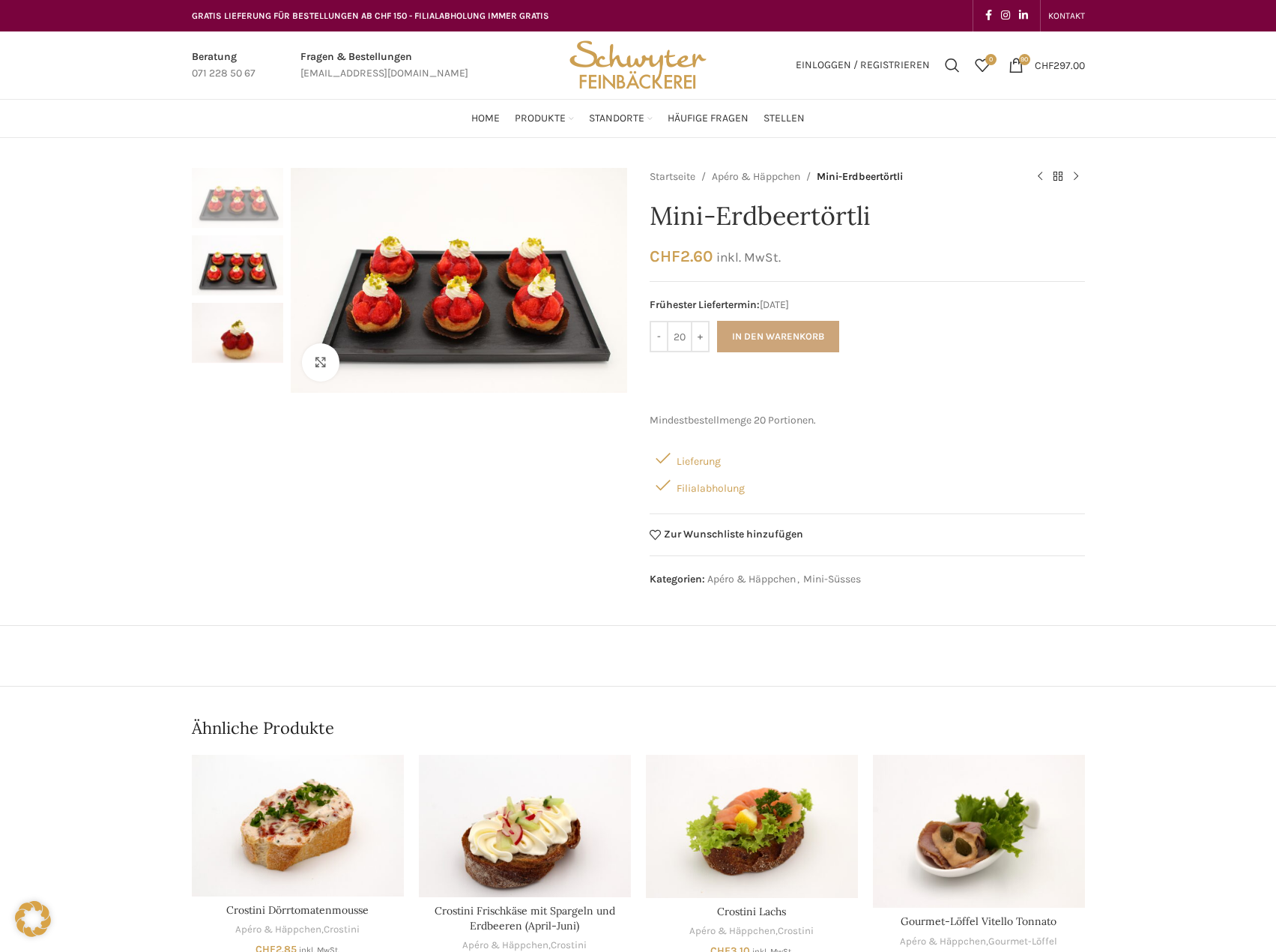
click at [780, 342] on button "In den Warenkorb" at bounding box center [778, 336] width 122 height 31
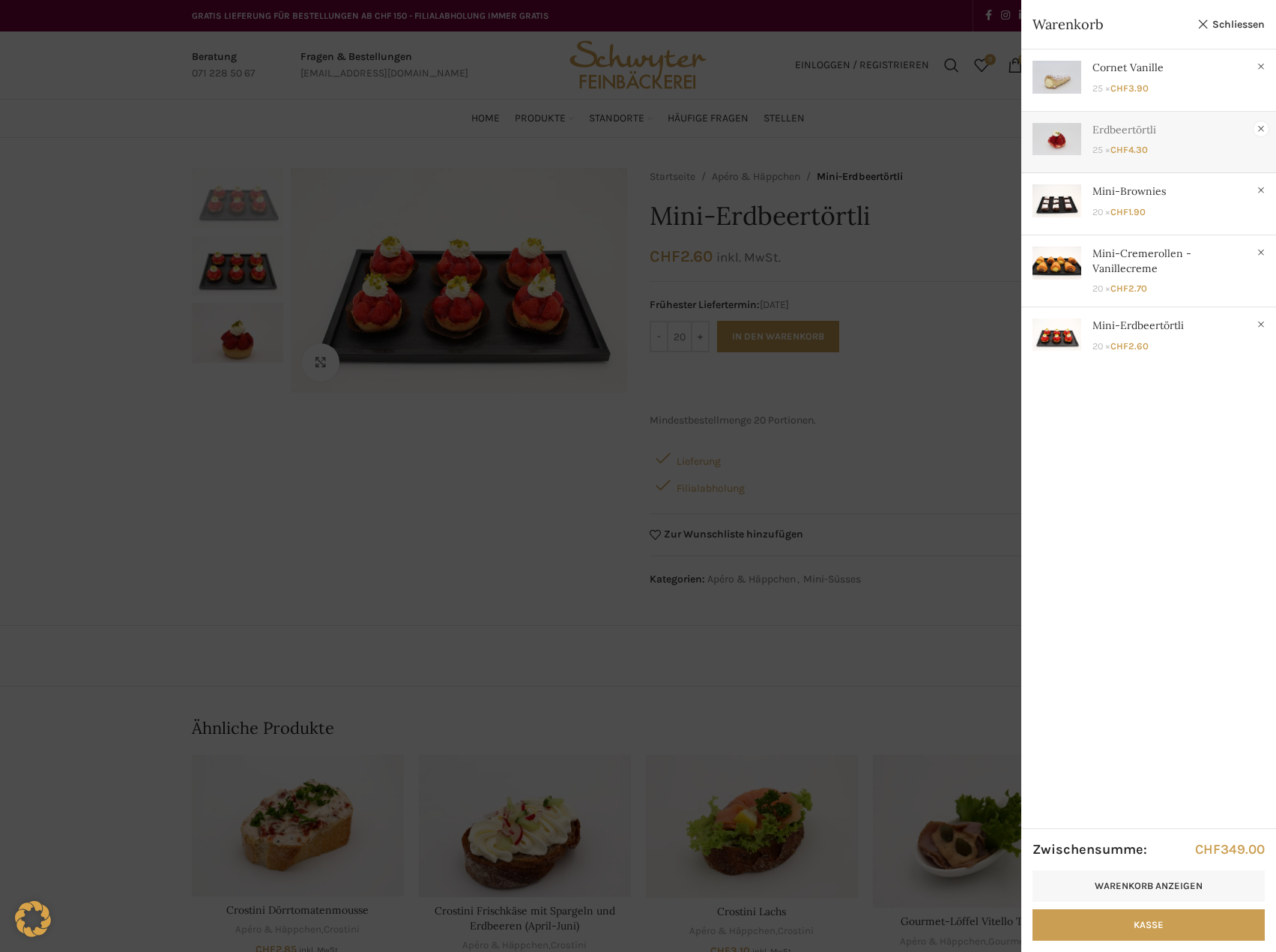
click at [1262, 129] on link "×" at bounding box center [1261, 128] width 15 height 15
click at [1263, 65] on link "×" at bounding box center [1261, 66] width 15 height 15
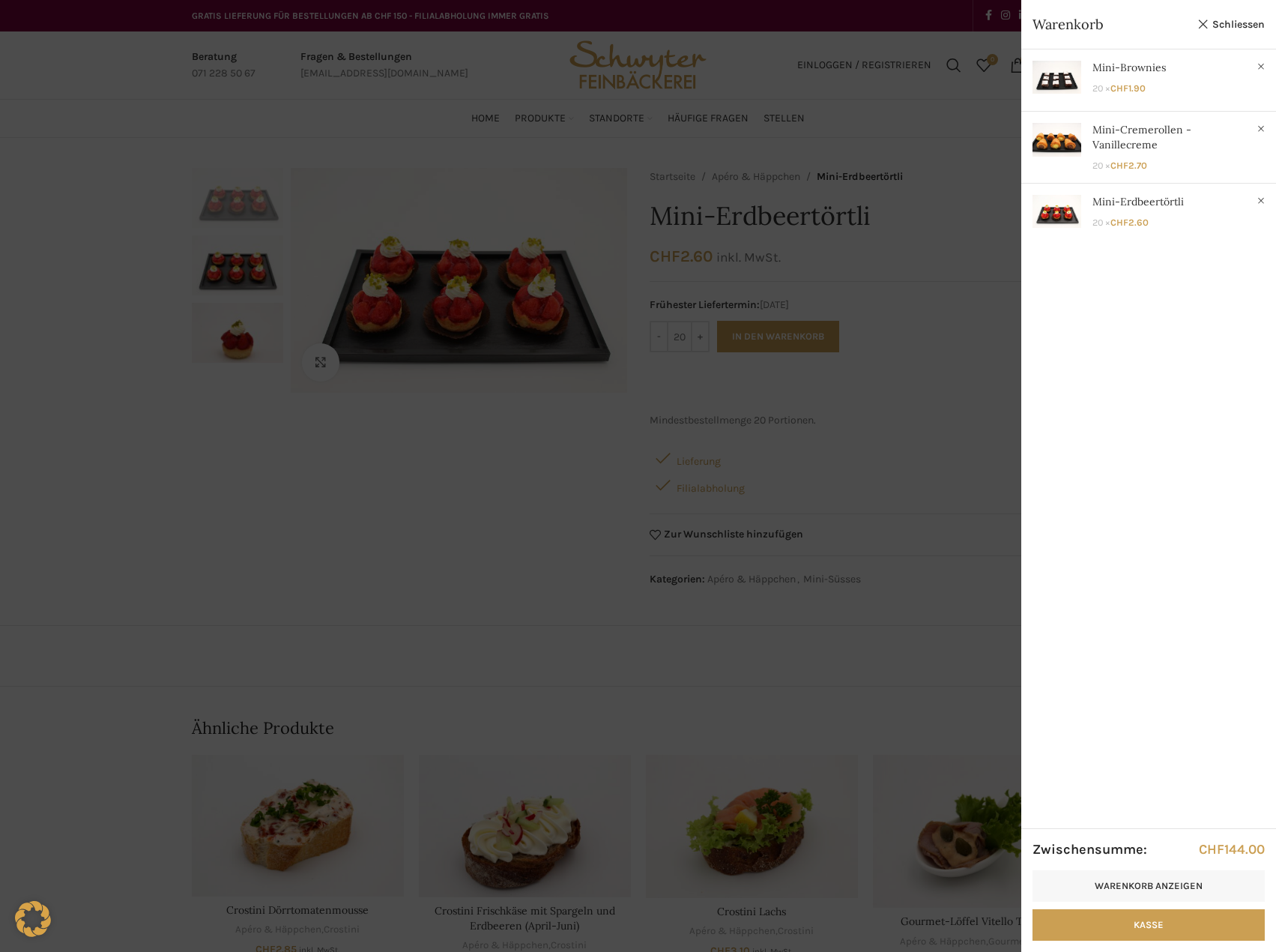
click at [73, 253] on div at bounding box center [638, 476] width 1276 height 952
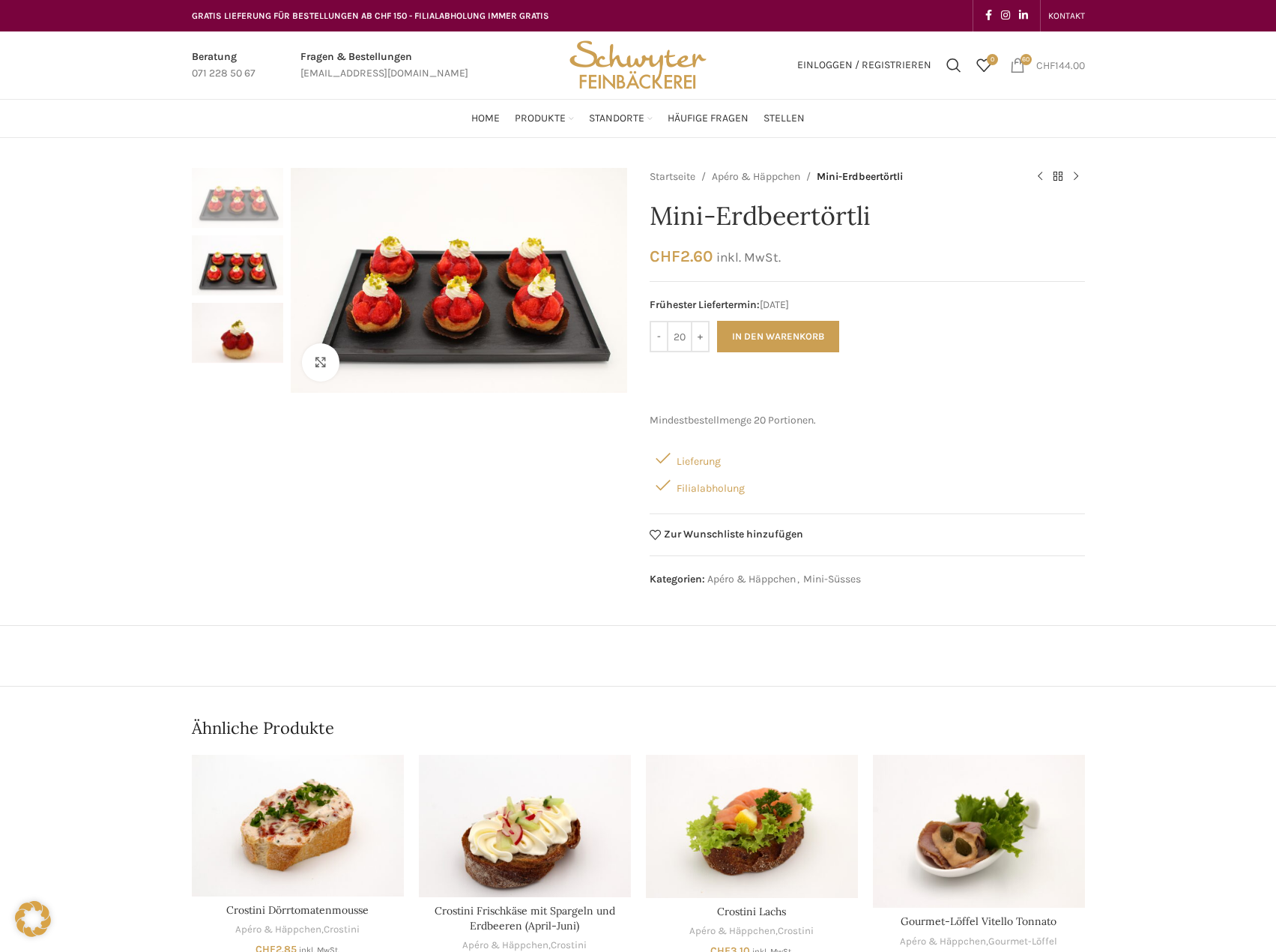
click at [1021, 65] on span "60 items" at bounding box center [1017, 65] width 15 height 15
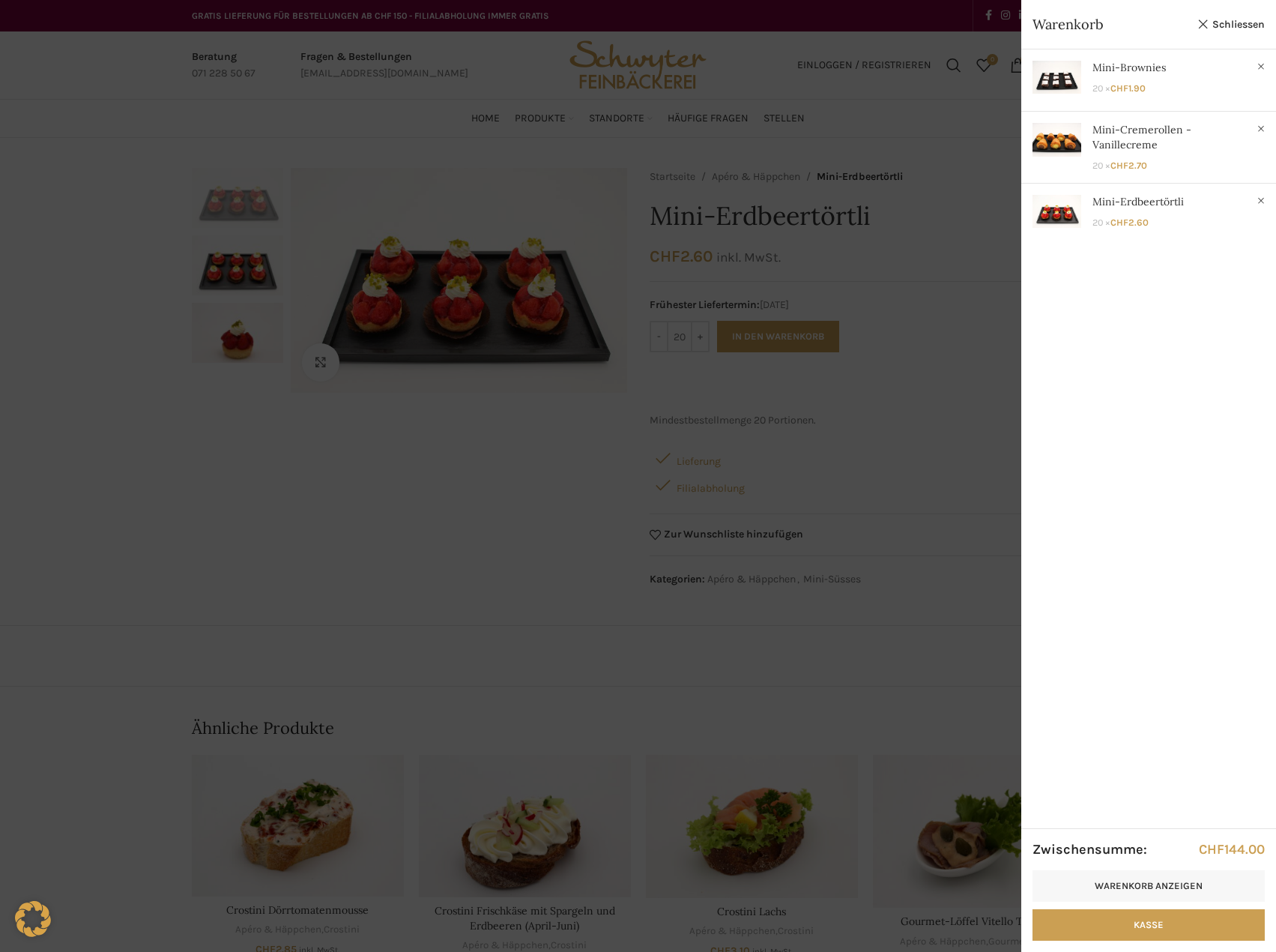
click at [132, 187] on div at bounding box center [638, 476] width 1276 height 952
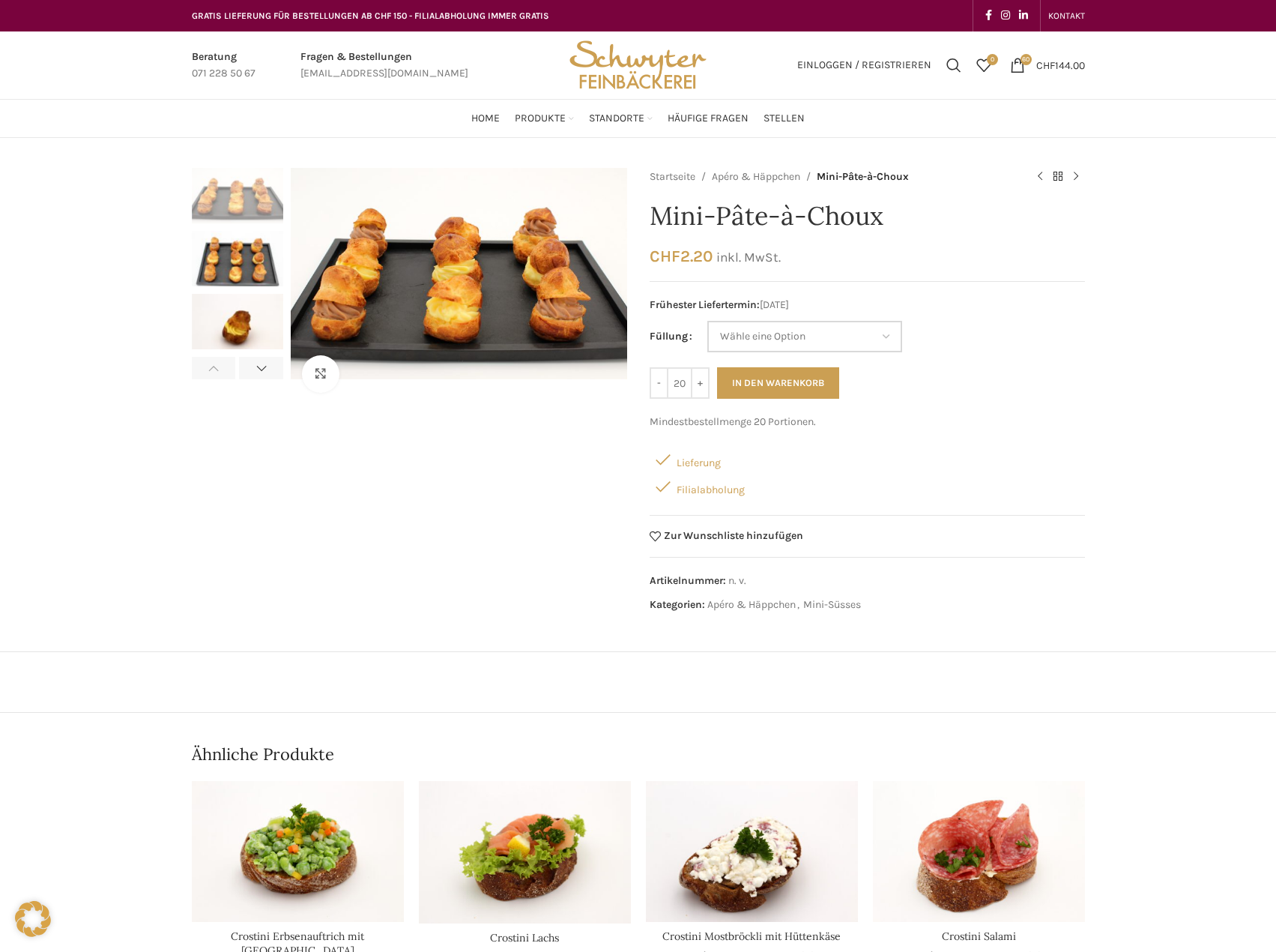
click at [771, 338] on select "Wähle eine Option Vanillecreme Schoggimousse" at bounding box center [805, 336] width 195 height 31
click at [326, 472] on div "Klicken um zu vergrössern" at bounding box center [409, 394] width 436 height 453
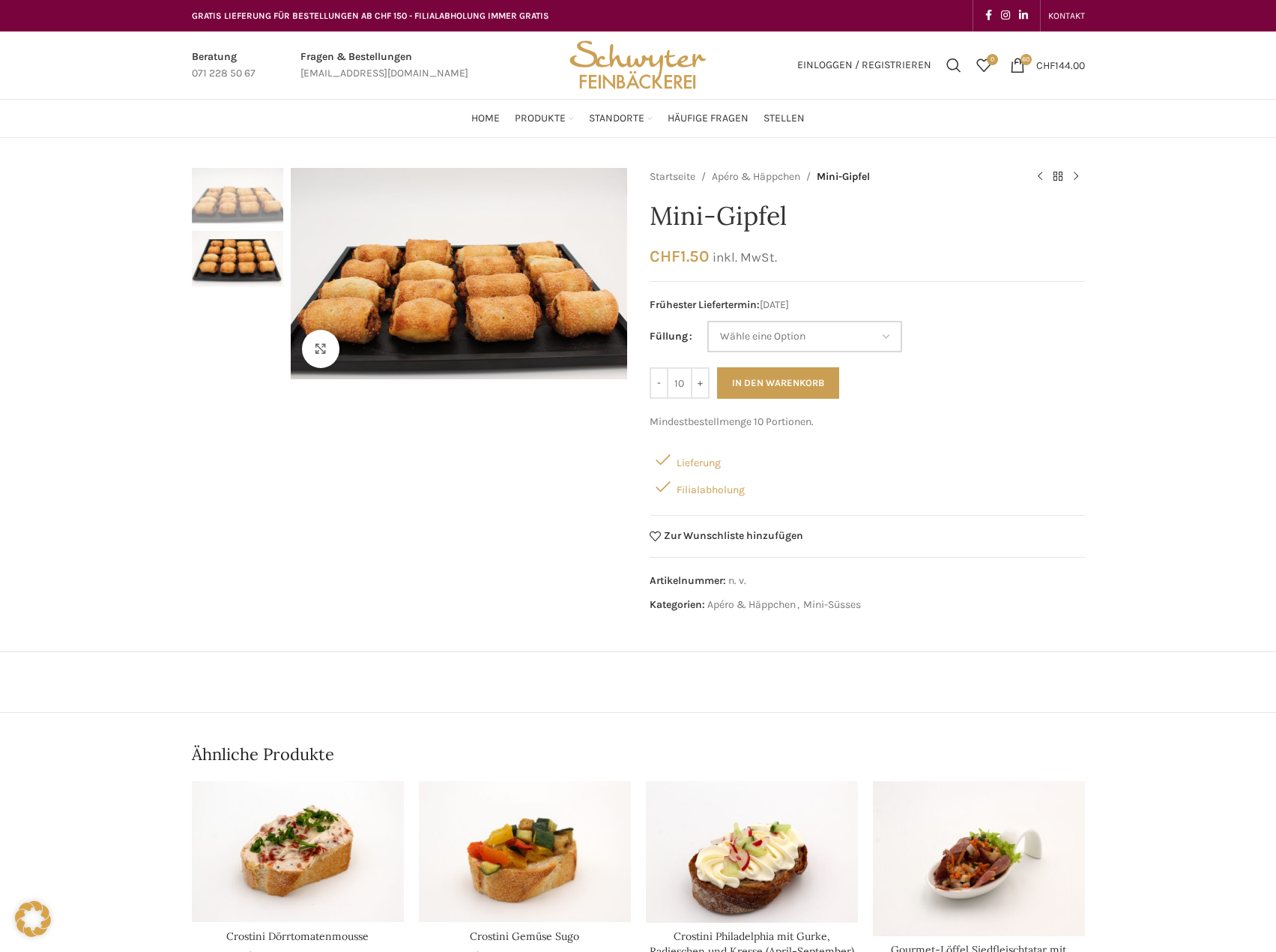
click at [857, 340] on select "Wähle eine Option Appenzeller Nussgipfel (Bild) Mandelgipfel" at bounding box center [805, 336] width 195 height 31
select select "Mandelgipfel"
click at [708, 321] on select "Wähle eine Option Appenzeller Nussgipfel (Bild) Mandelgipfel" at bounding box center [805, 336] width 195 height 31
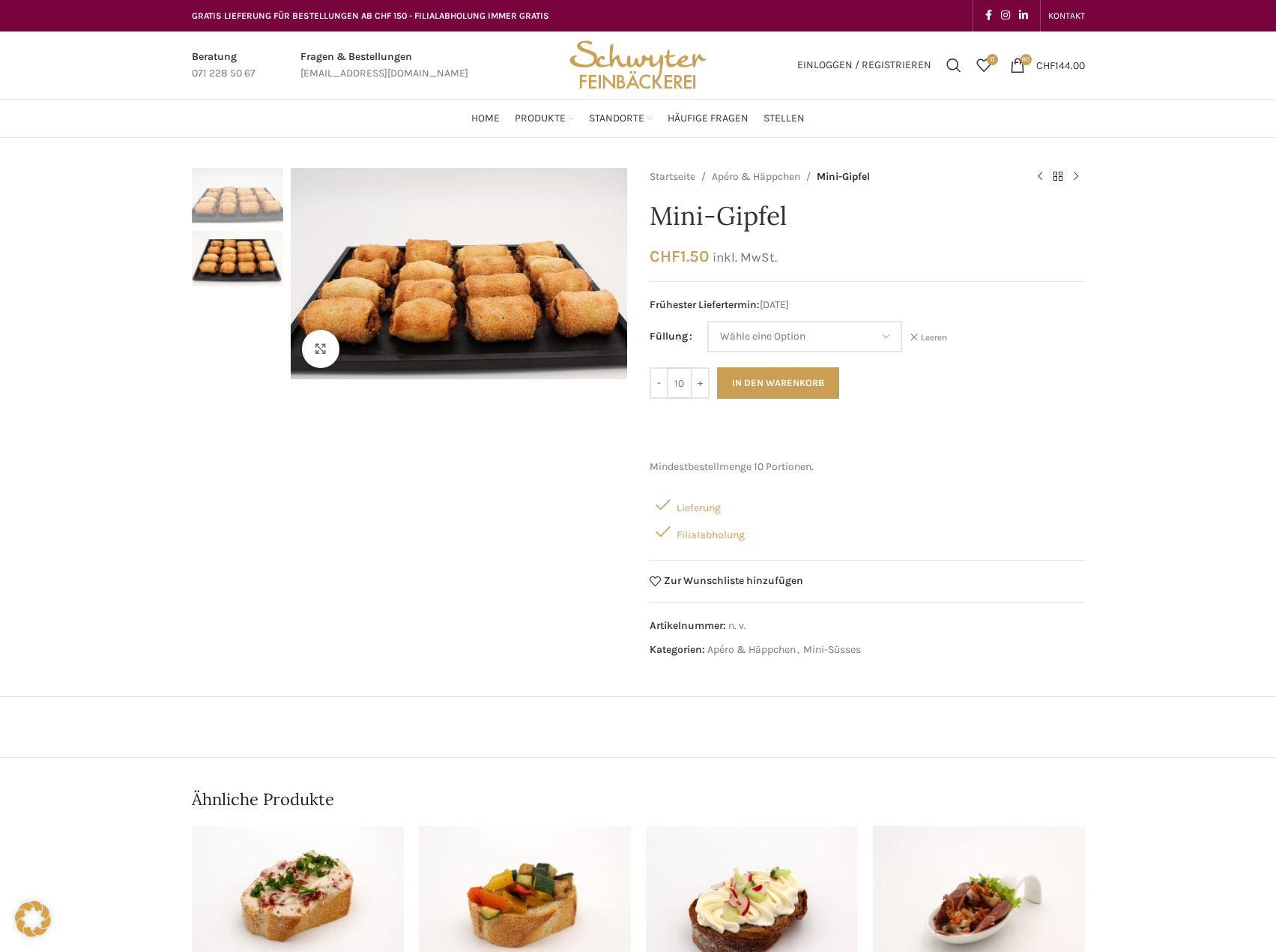
click at [672, 382] on input "10" at bounding box center [680, 382] width 22 height 31
type input "20"
click at [717, 367] on button "In den Warenkorb" at bounding box center [778, 382] width 122 height 31
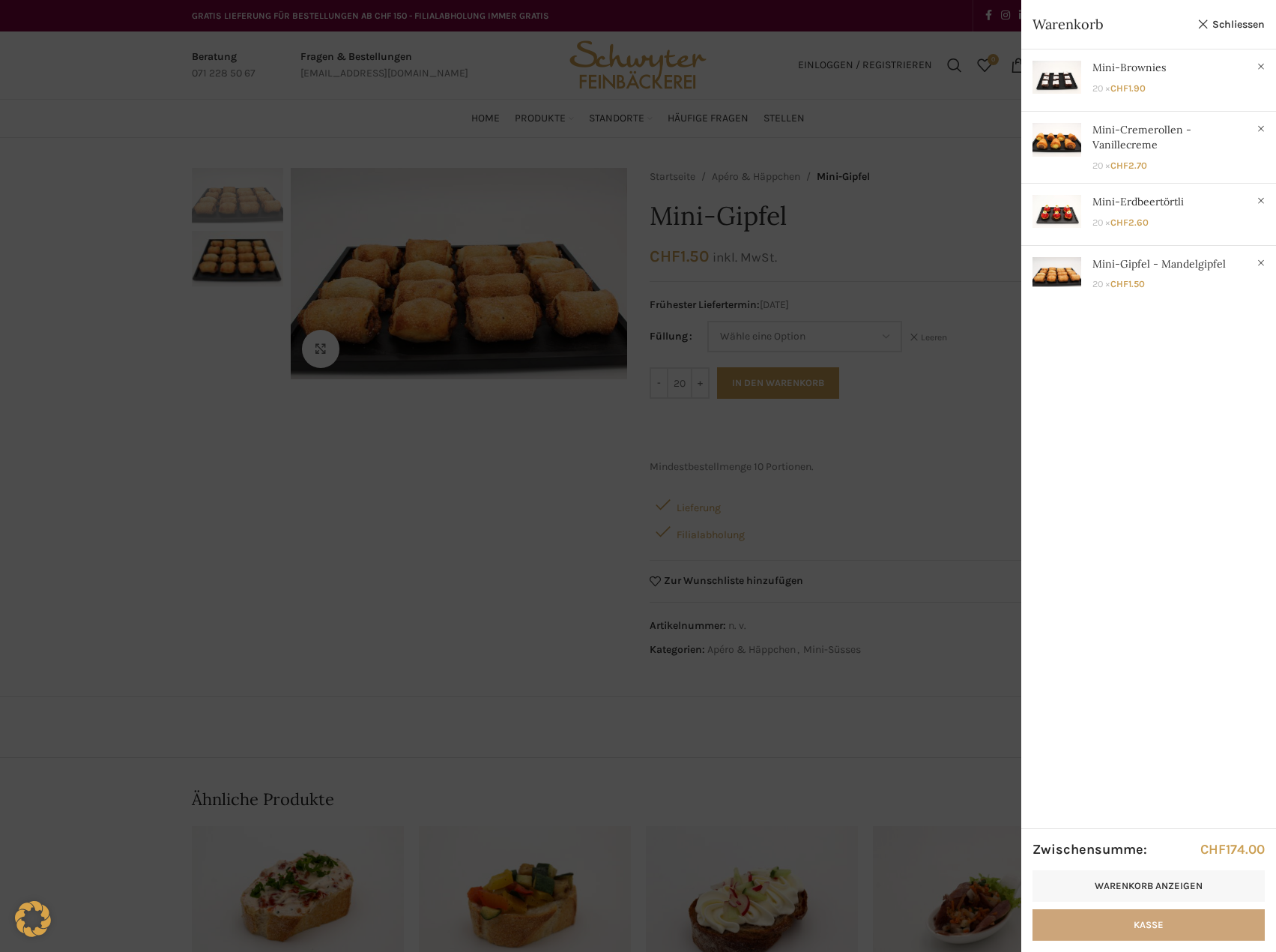
click at [1090, 923] on link "Kasse" at bounding box center [1148, 924] width 232 height 31
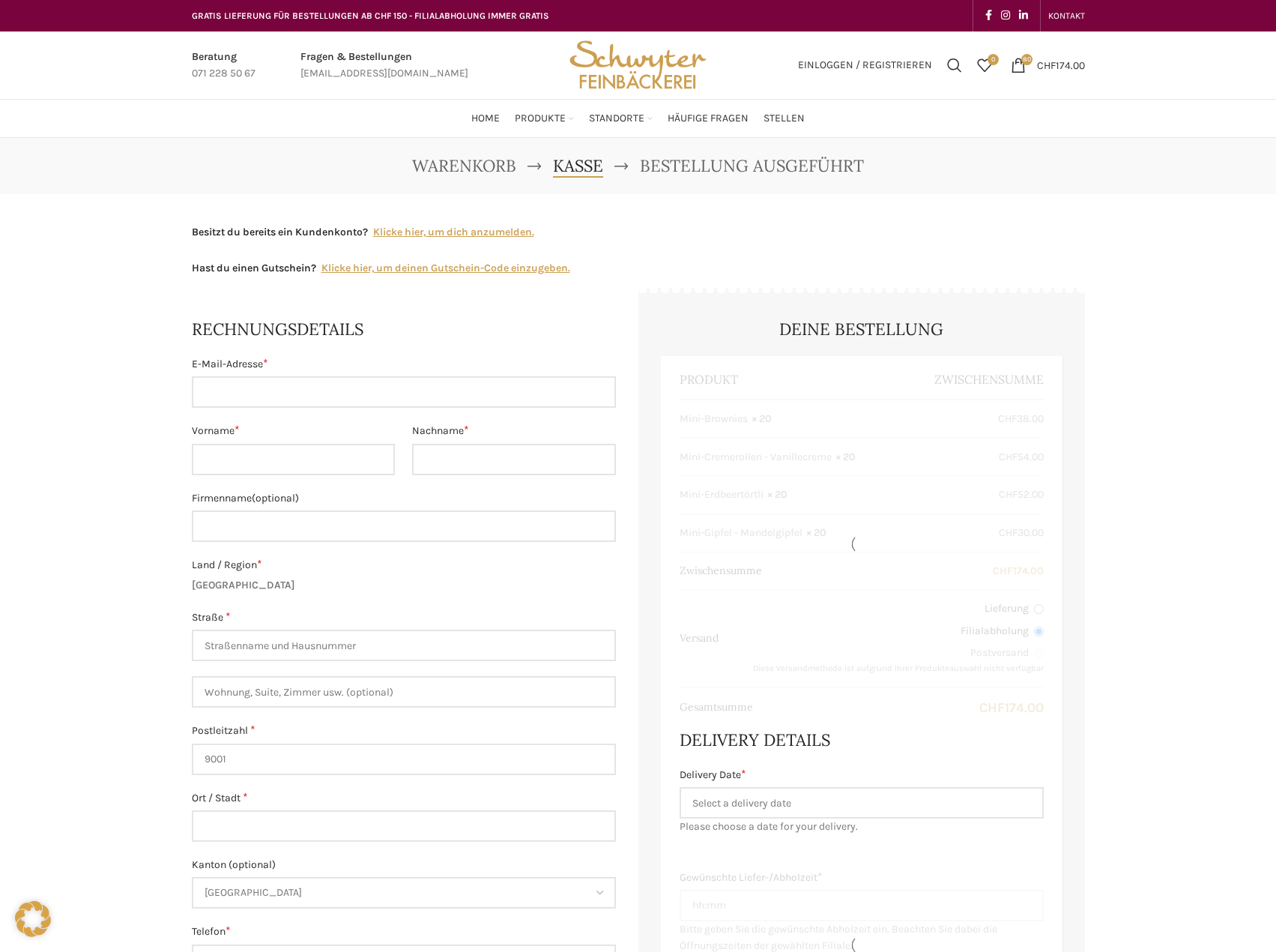
select select "SG"
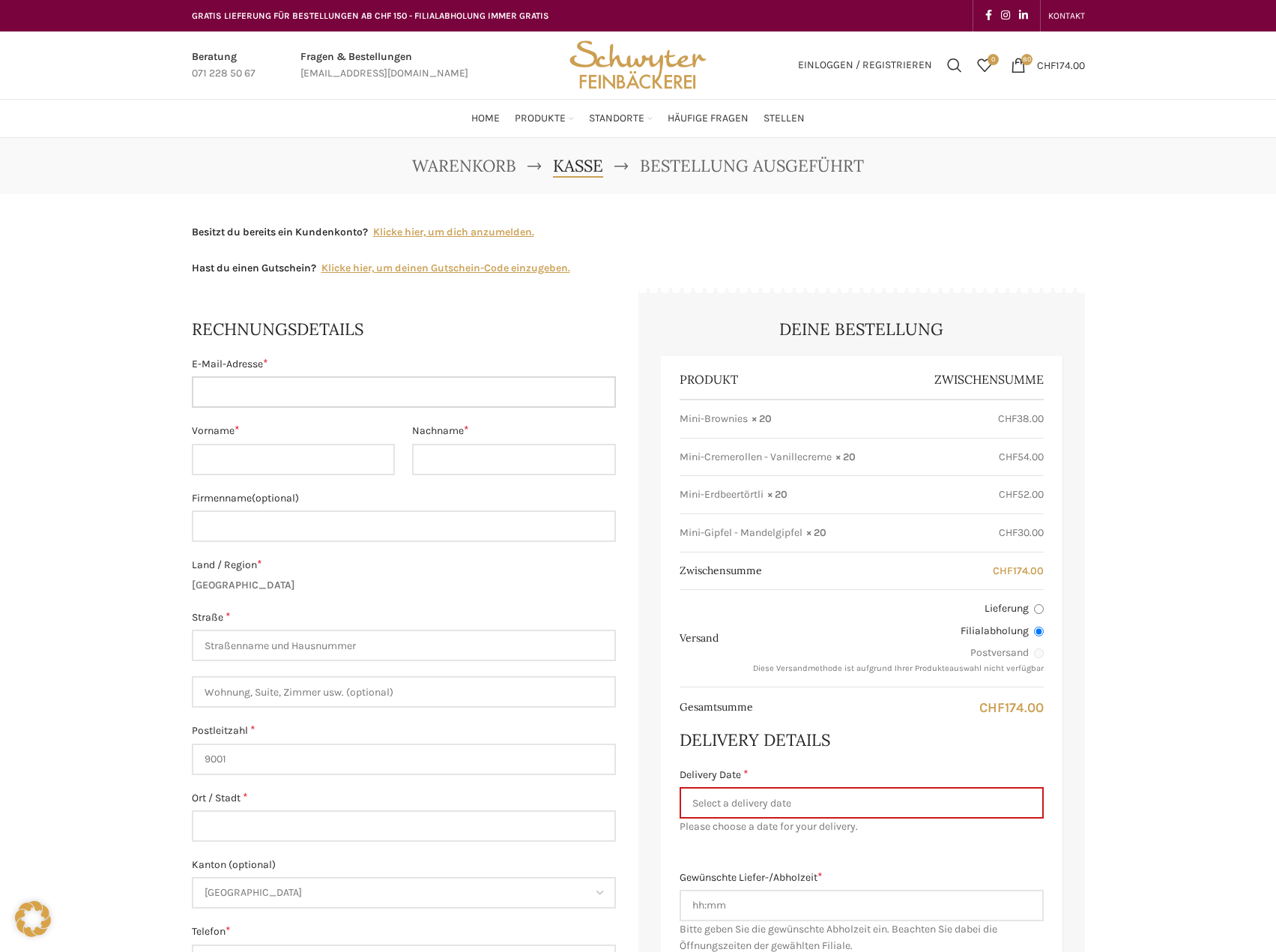
click at [354, 397] on input "E-Mail-Adresse *" at bounding box center [404, 391] width 425 height 31
type input "anja.platt@bluewin.ch"
type input "Anja"
type input "Platt"
type input "Brauerstrasse 51"
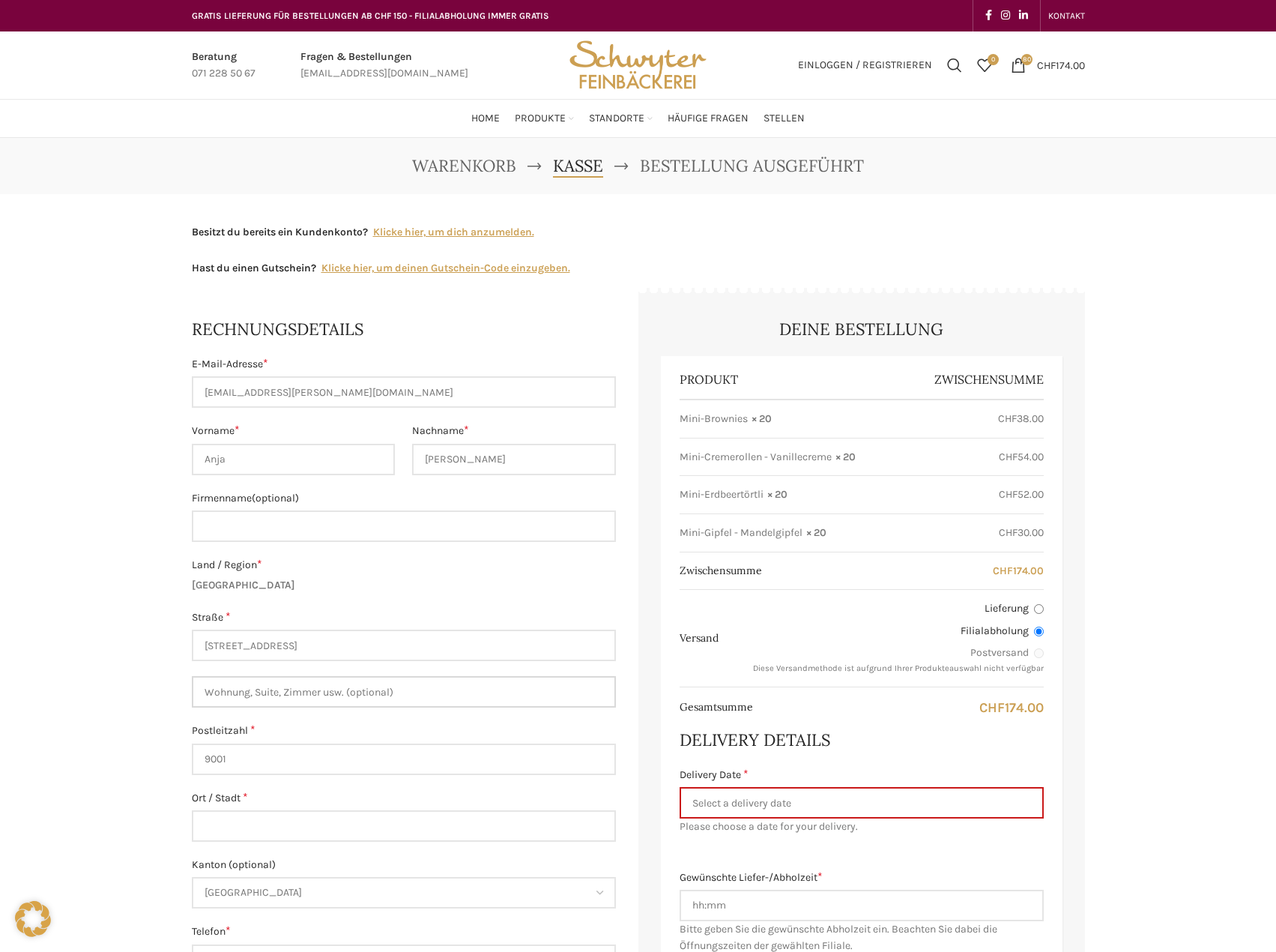
type input "51"
type input "St. Gallen"
type input "+41792730183"
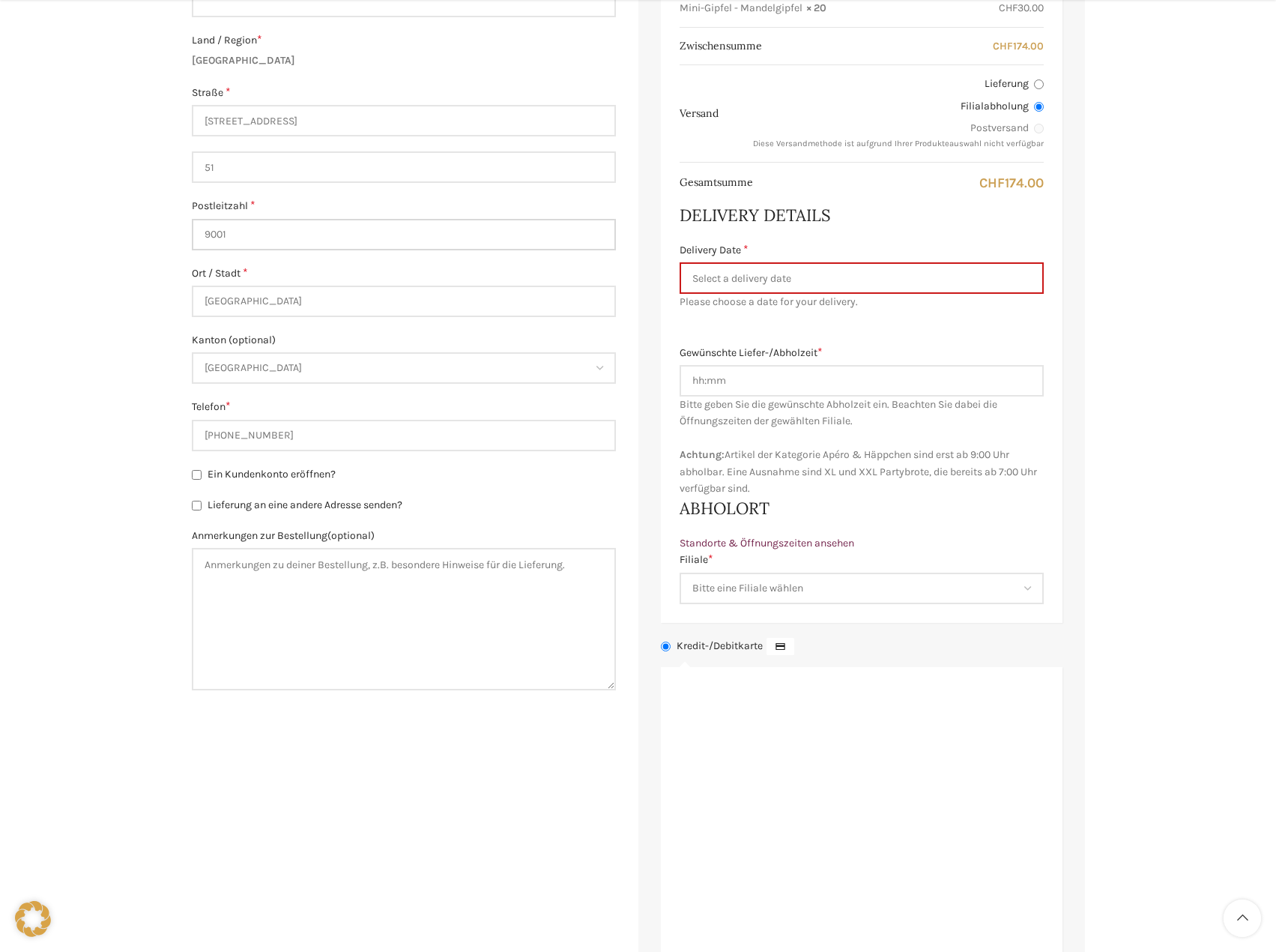
click at [251, 234] on input "9001" at bounding box center [404, 234] width 425 height 31
type input "9016"
click at [52, 235] on div "Warenkorb Kasse Bestellung ausgeführt Besitzt du bereits ein Kundenkonto? Klick…" at bounding box center [638, 417] width 1276 height 1610
click at [794, 278] on input "Delivery Date *" at bounding box center [862, 278] width 364 height 31
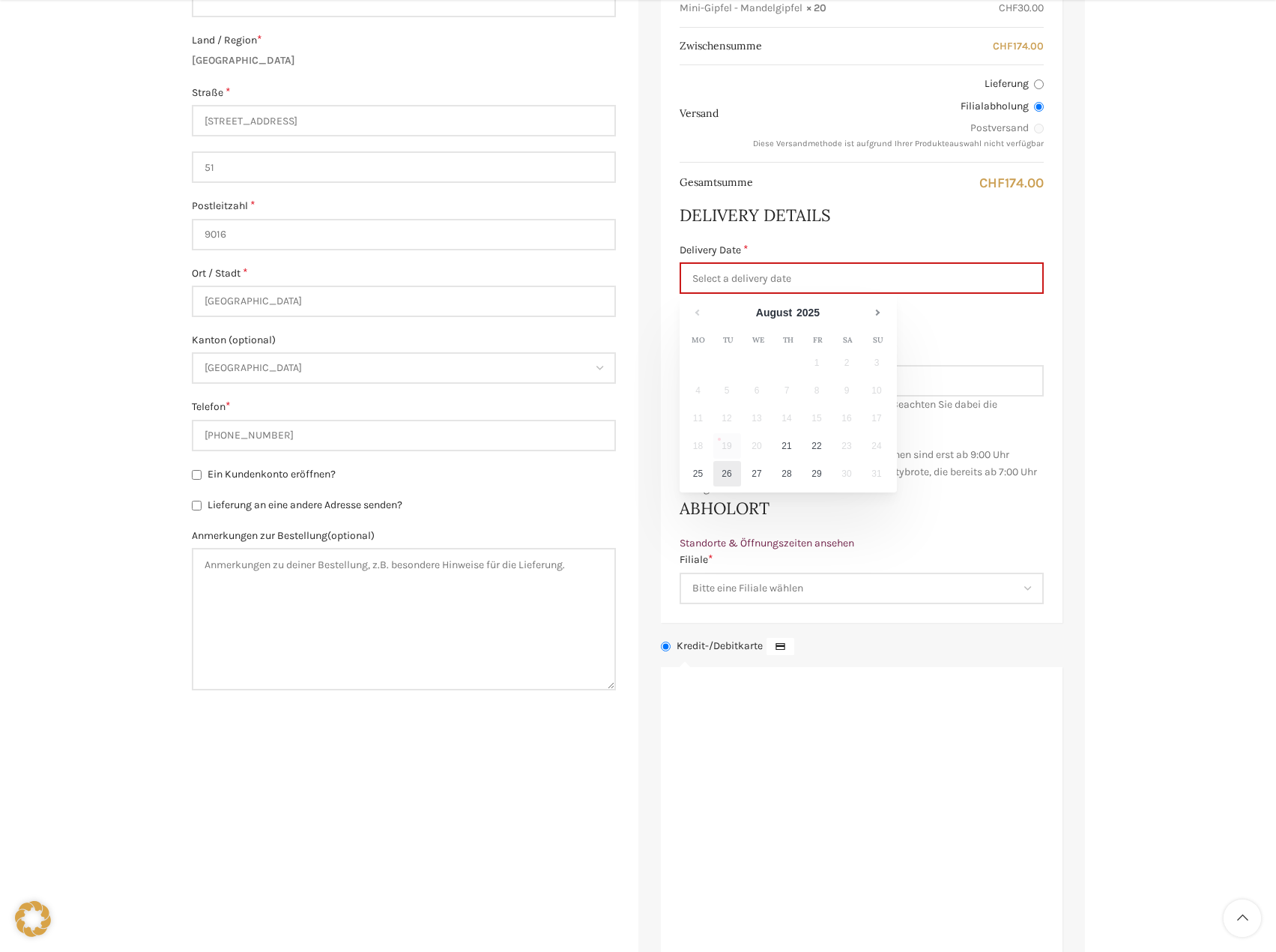
click at [729, 478] on link "26" at bounding box center [727, 474] width 28 height 26
type input "26.08.2025"
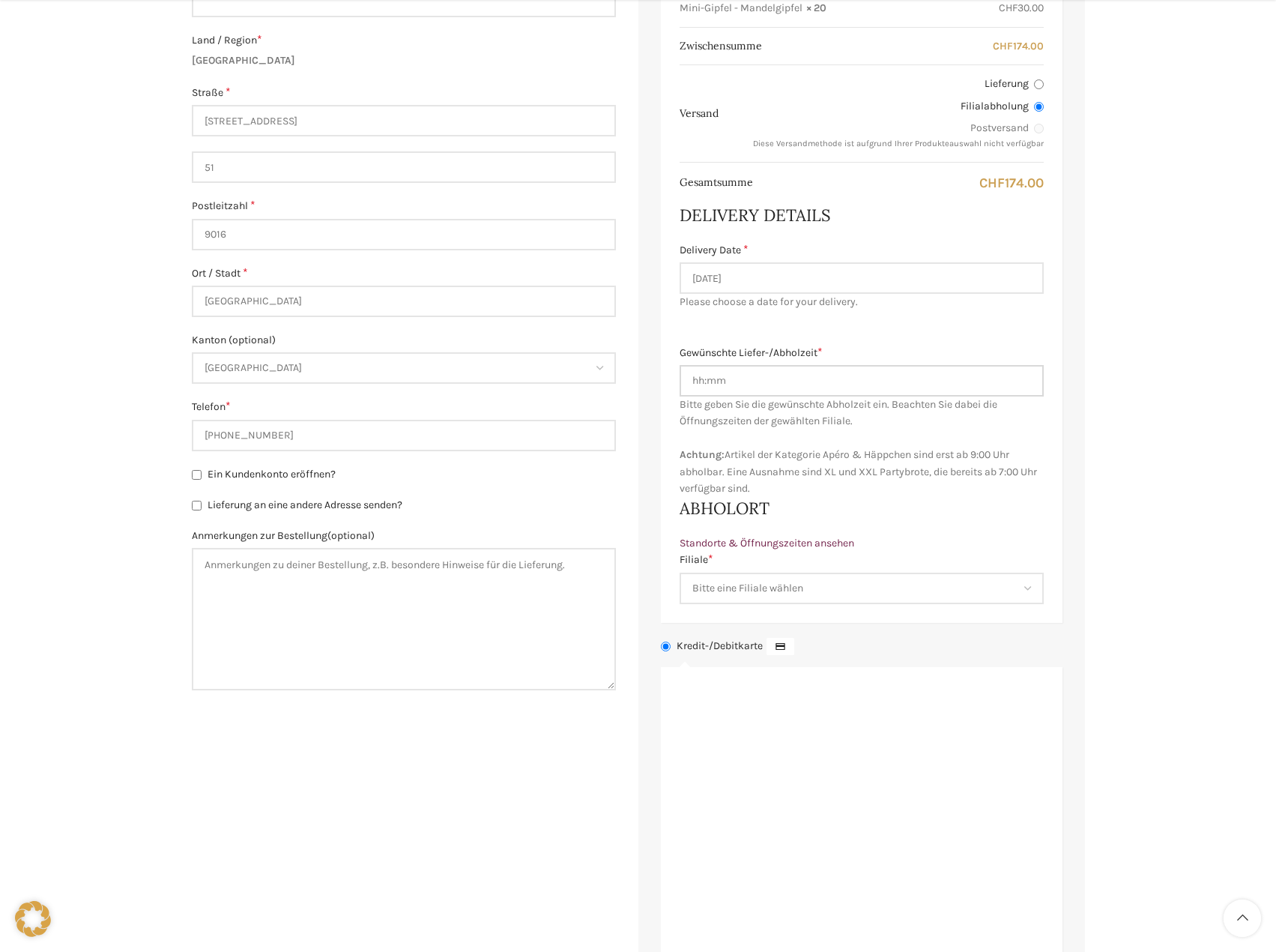
click at [741, 380] on input "Gewünschte Liefer-/Abholzeit *" at bounding box center [862, 380] width 364 height 31
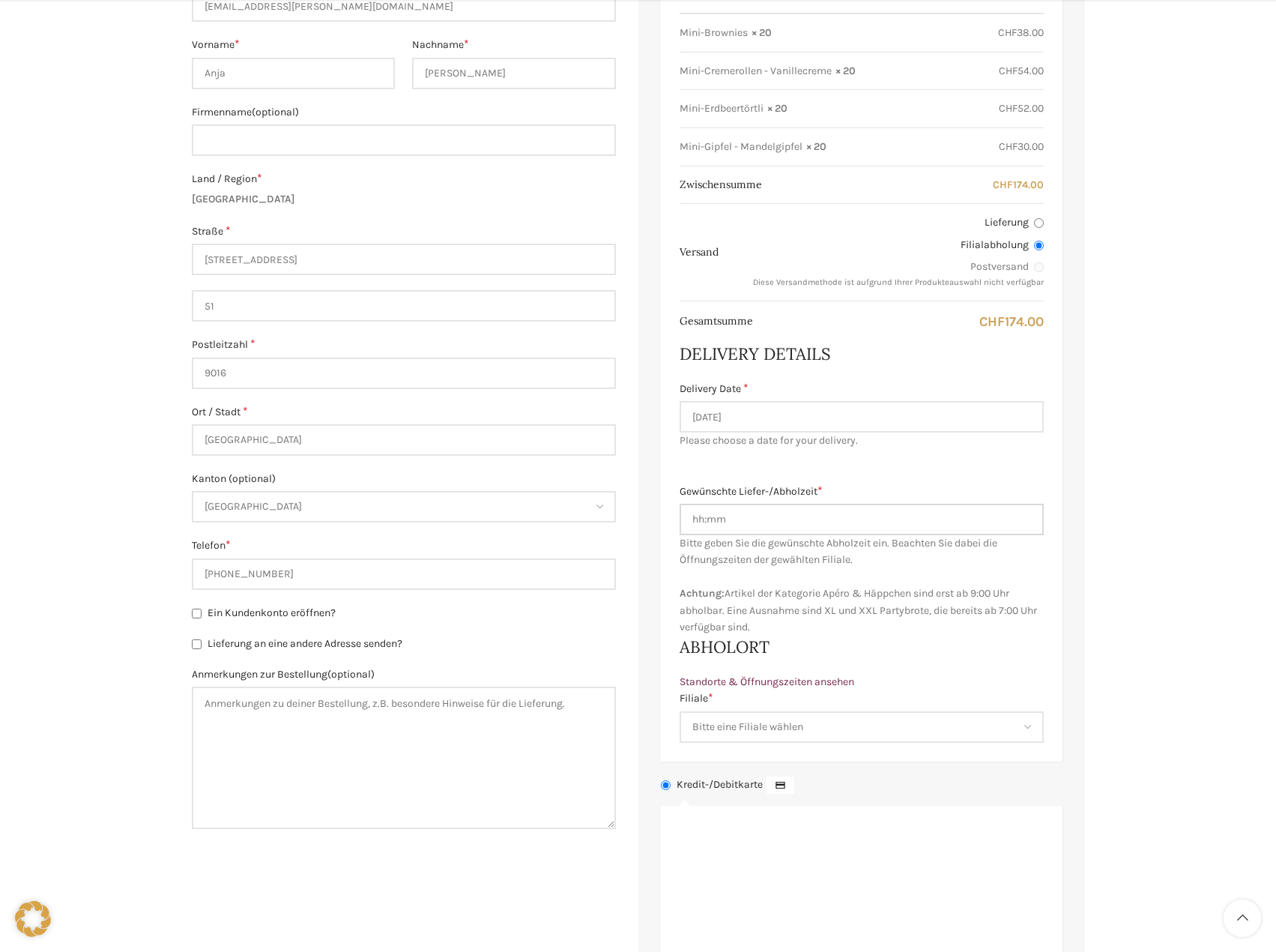
scroll to position [674, 0]
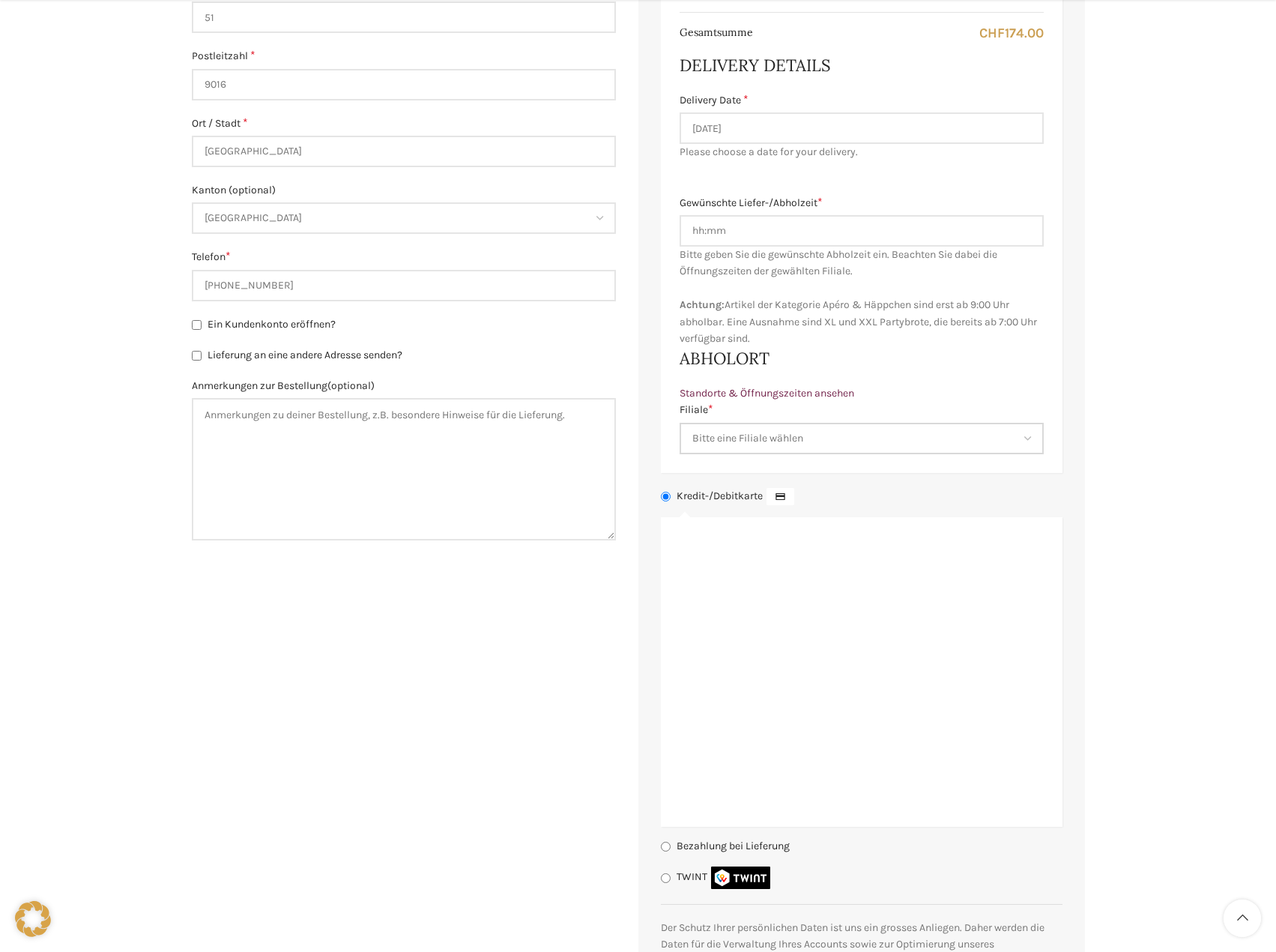
click at [788, 441] on select "Bitte eine Filiale wählen Backstube Schuppis Neugasse Lindenpark Bahnhof St. Ga…" at bounding box center [862, 438] width 364 height 31
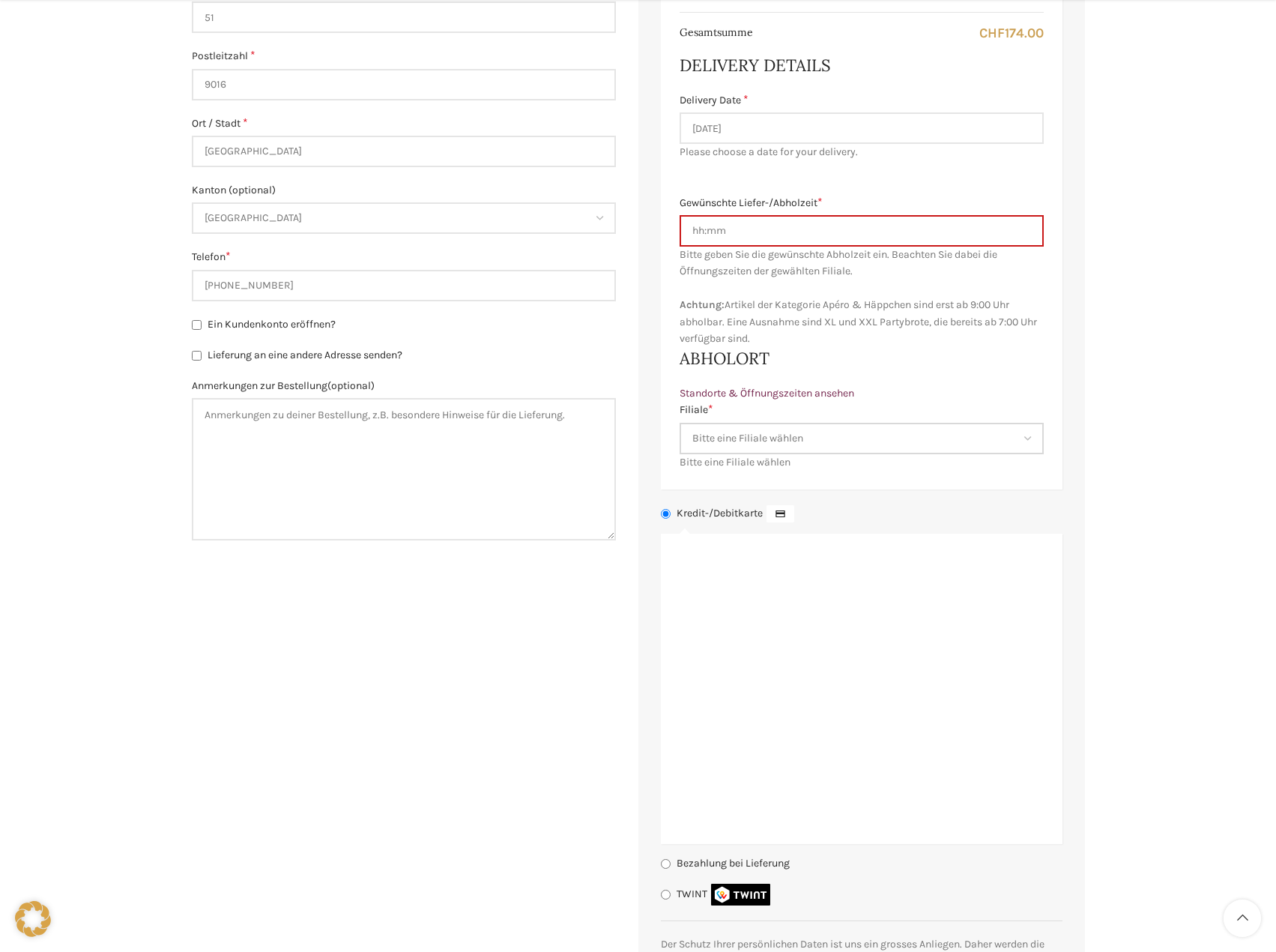
select select "11682"
click at [680, 423] on select "Bitte eine Filiale wählen Backstube Schuppis Neugasse Lindenpark Bahnhof St. Ga…" at bounding box center [862, 438] width 364 height 31
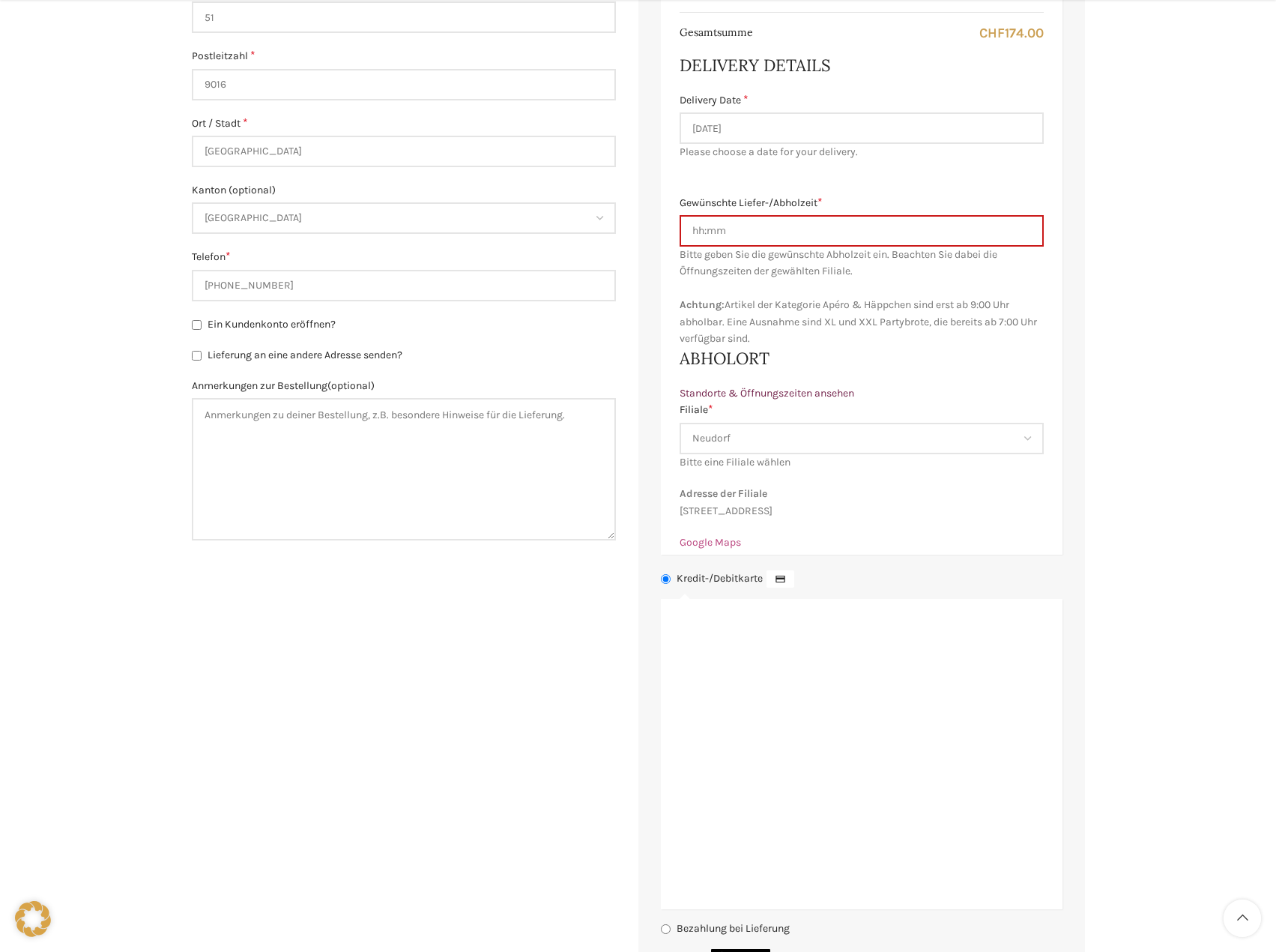
click at [709, 548] on link "Google Maps" at bounding box center [710, 543] width 61 height 13
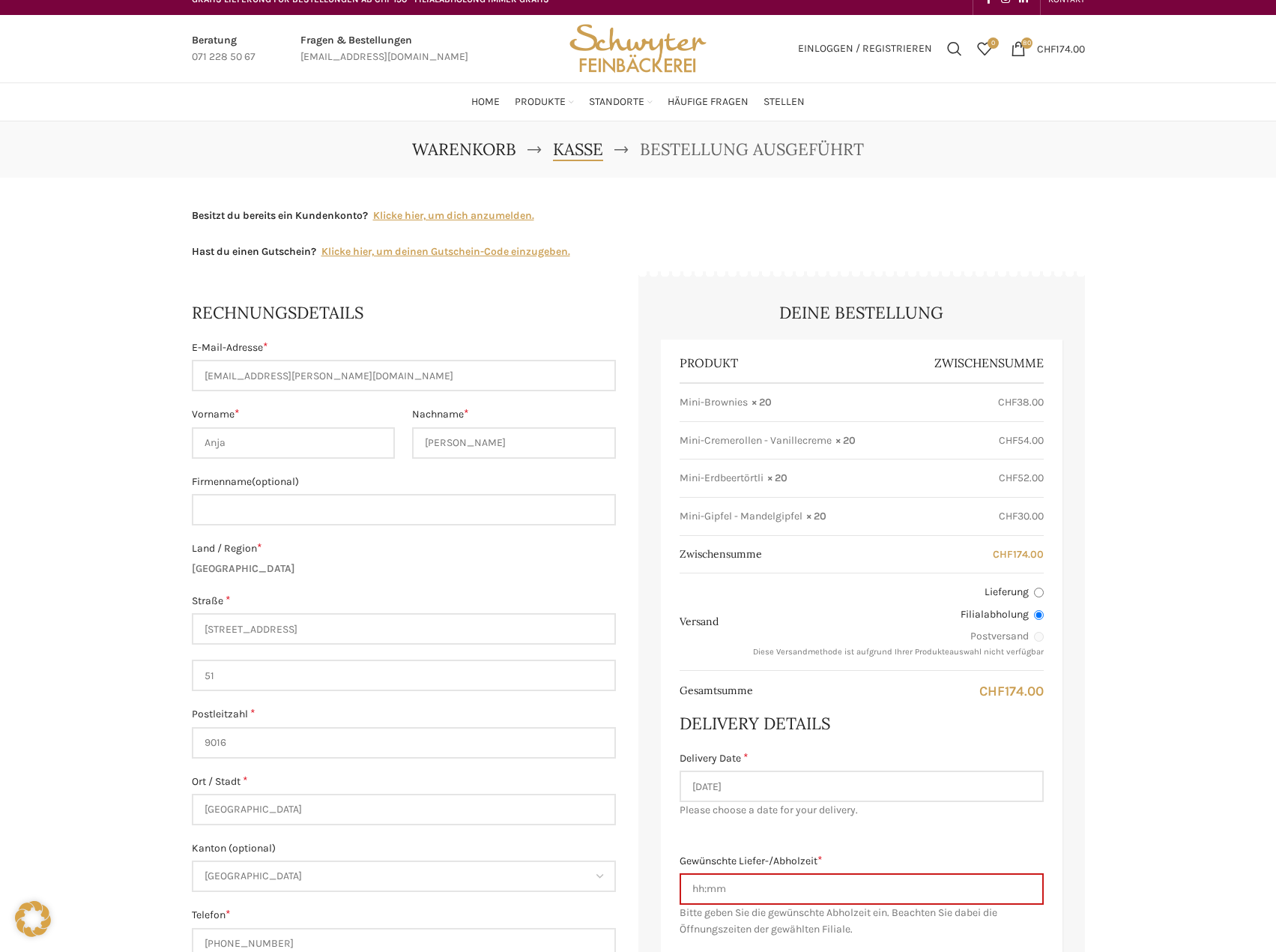
scroll to position [0, 0]
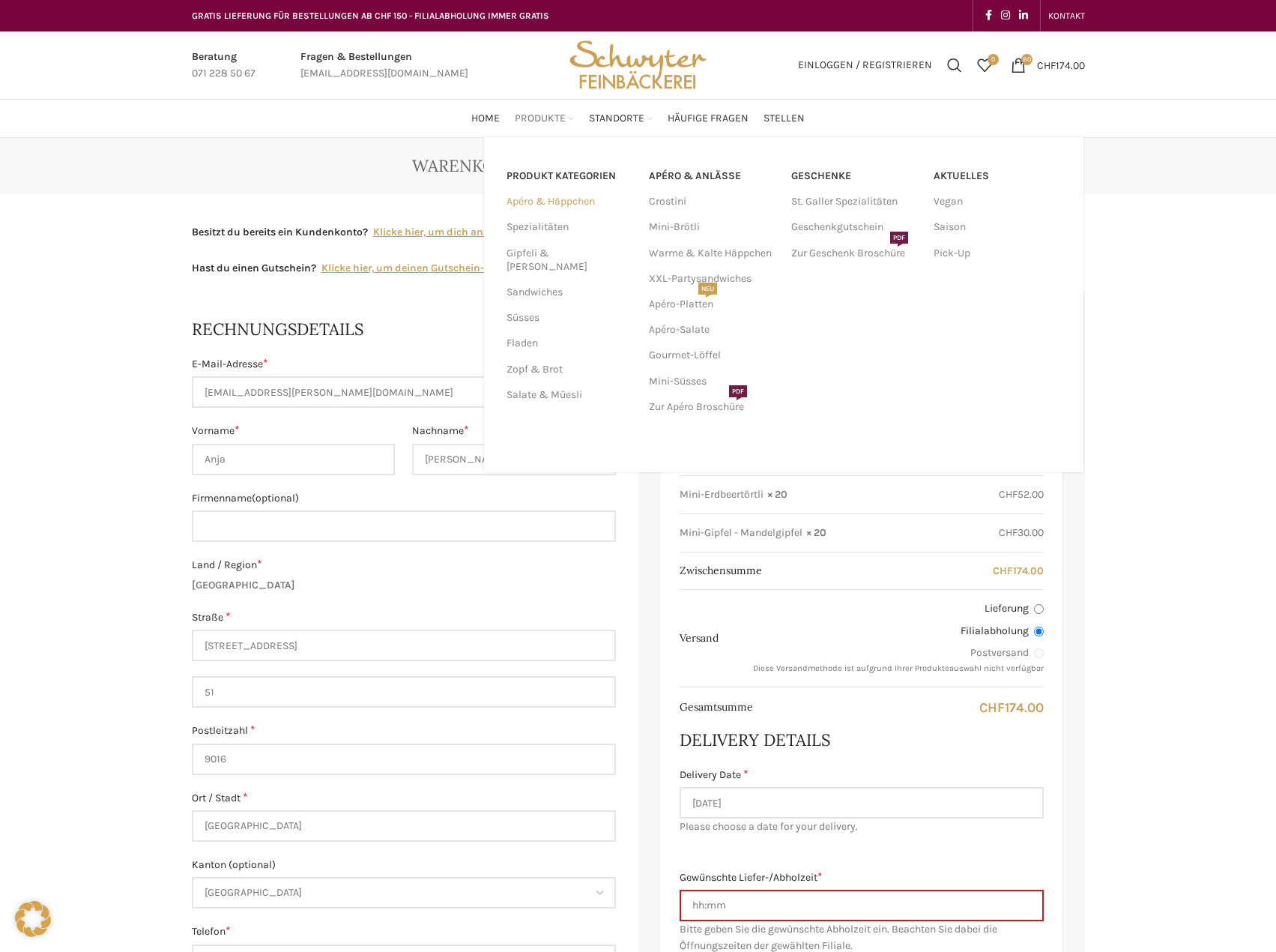
click at [553, 203] on link "Apéro & Häppchen" at bounding box center [569, 202] width 124 height 26
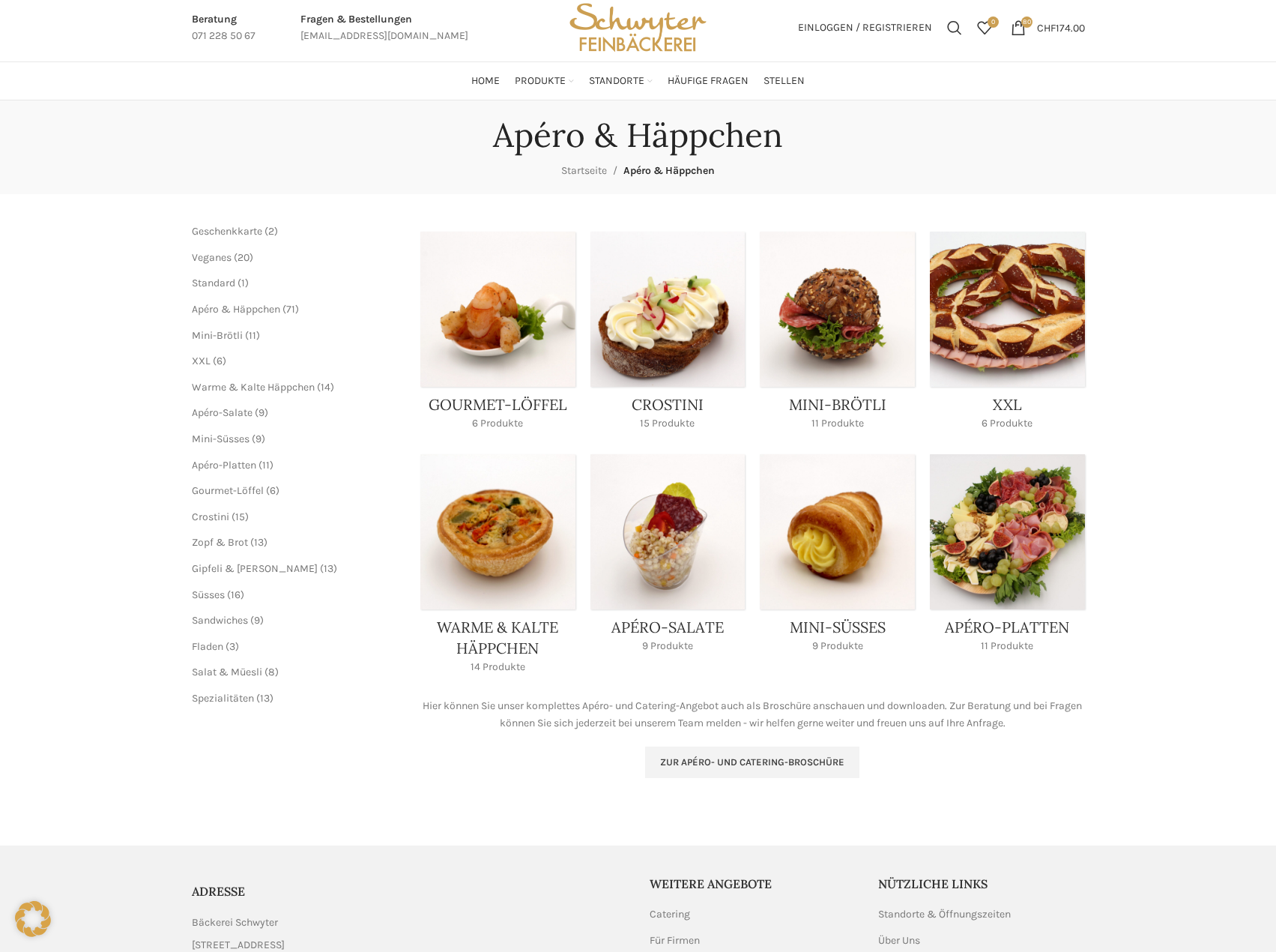
scroll to position [75, 0]
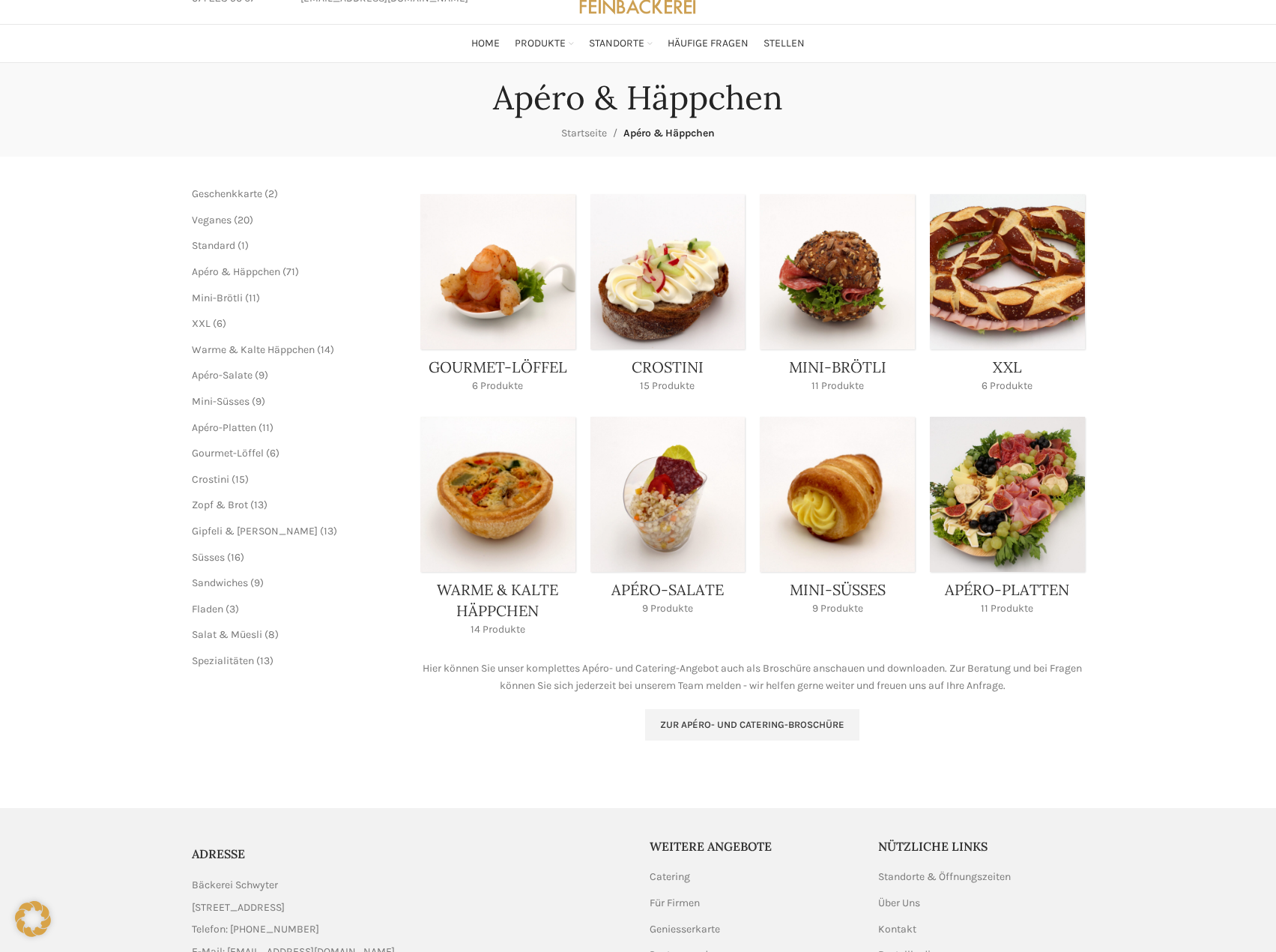
click at [830, 517] on link "Product category mini-suesses" at bounding box center [837, 520] width 155 height 207
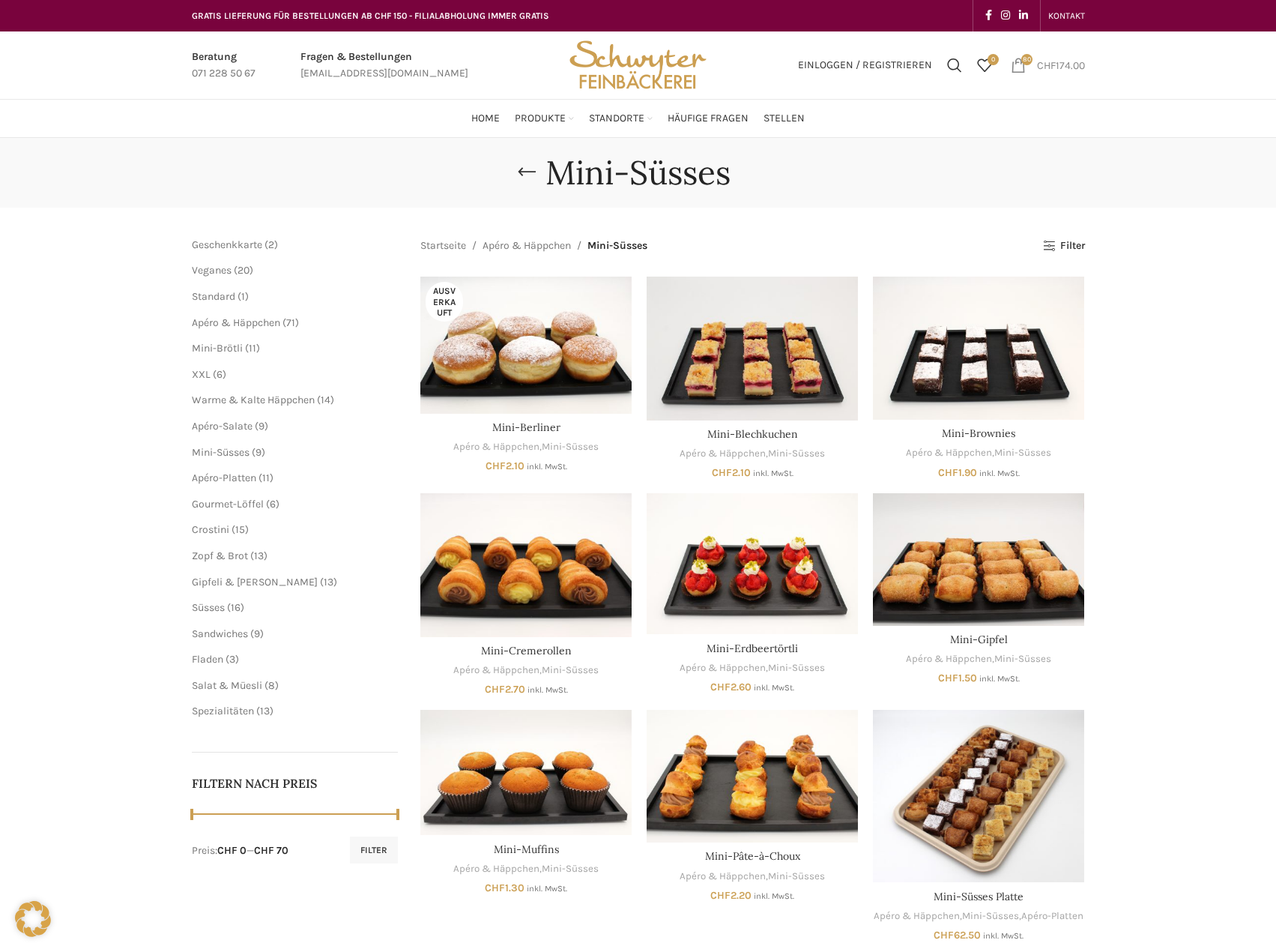
click at [1016, 65] on span "80 items" at bounding box center [1018, 65] width 15 height 15
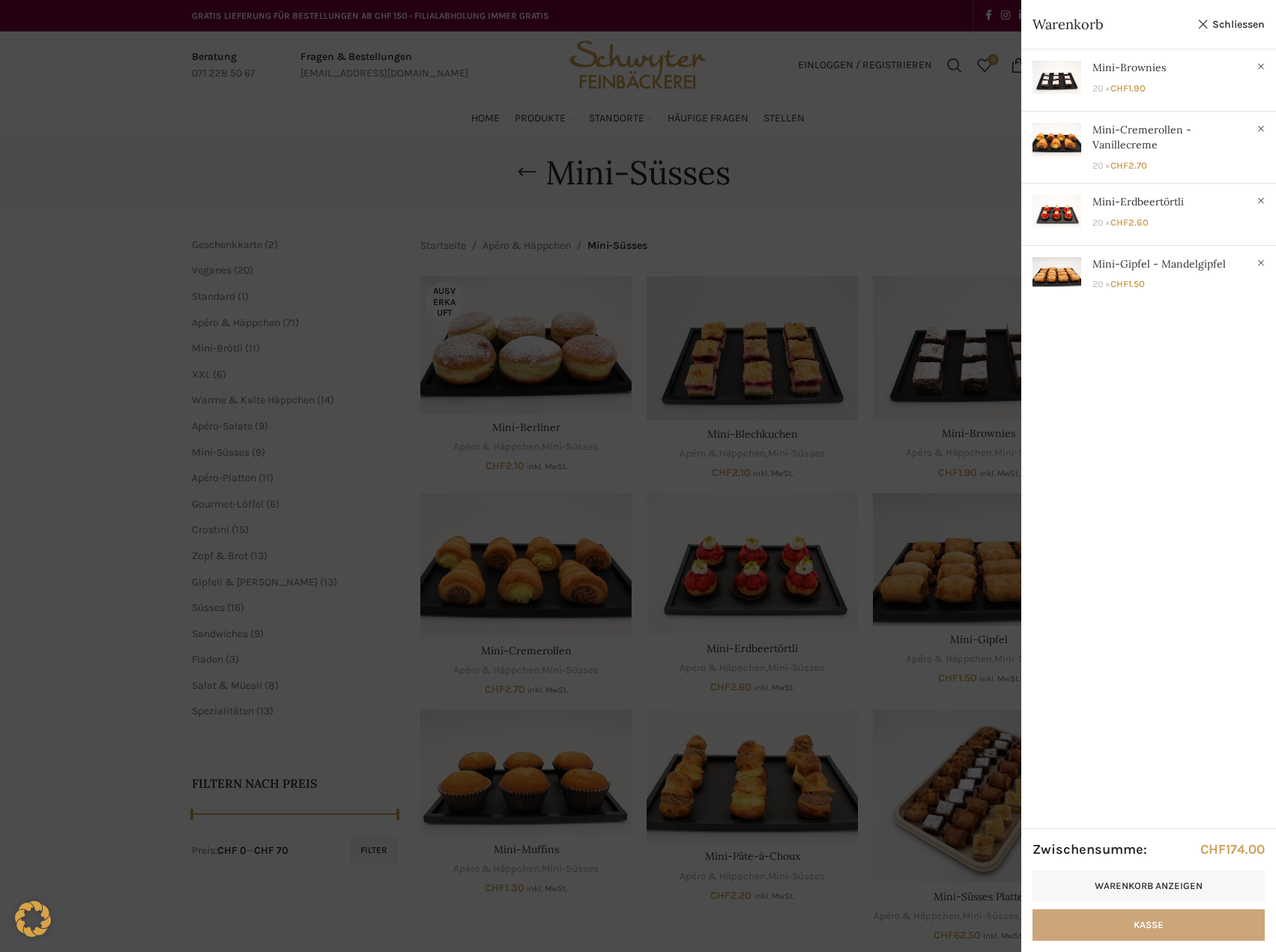
click at [1132, 922] on link "Kasse" at bounding box center [1148, 924] width 232 height 31
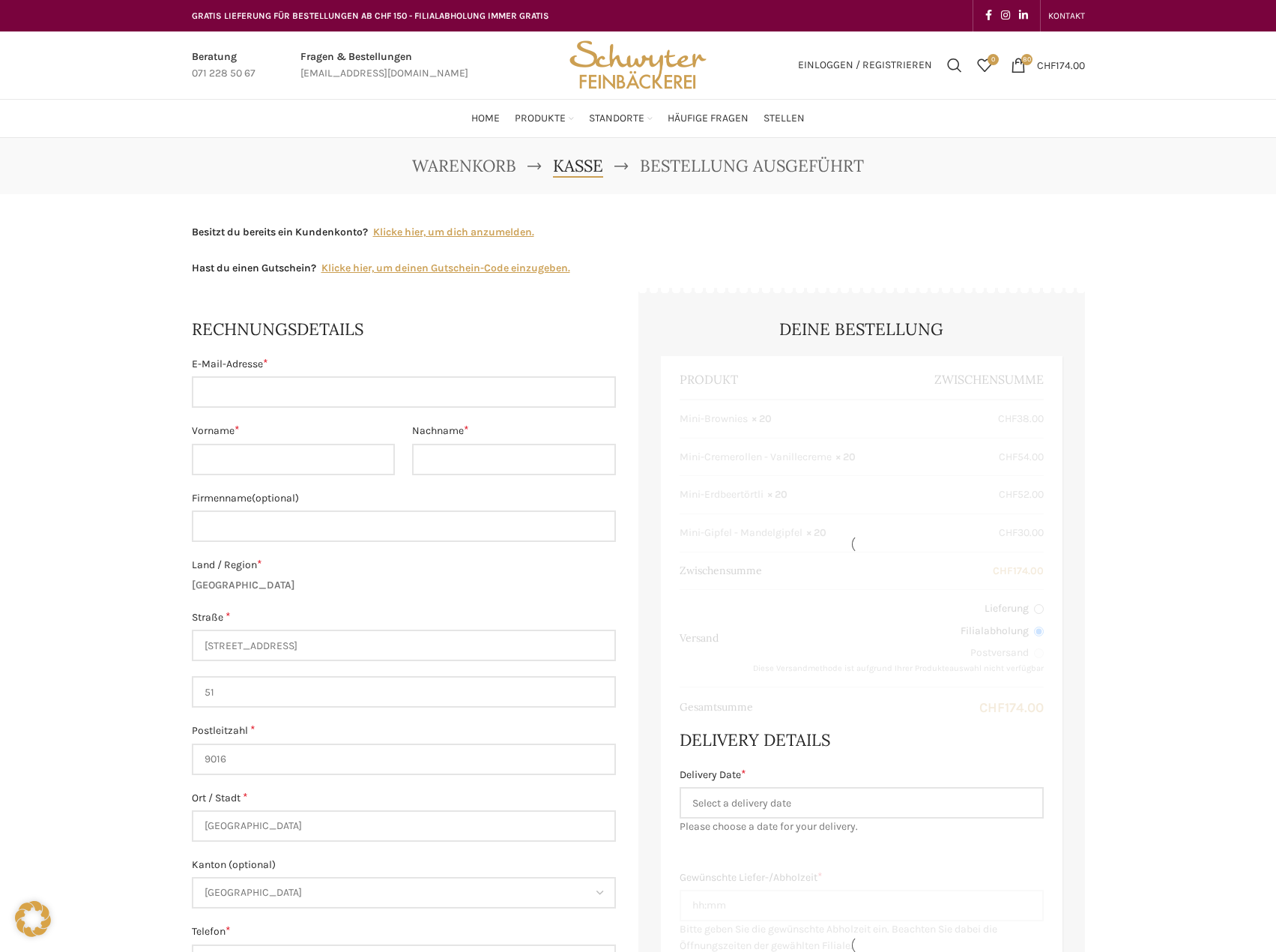
select select "SG"
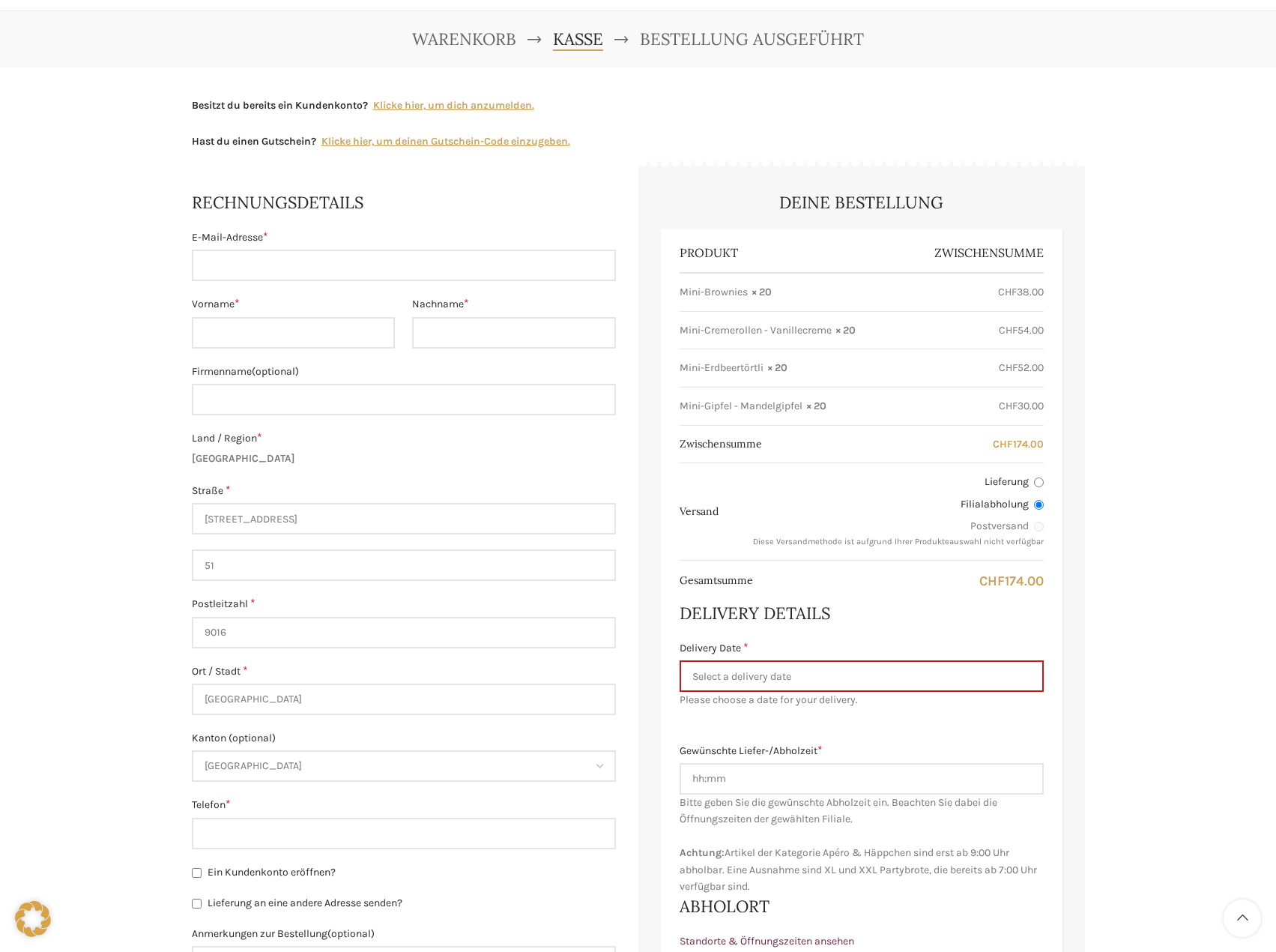
scroll to position [150, 0]
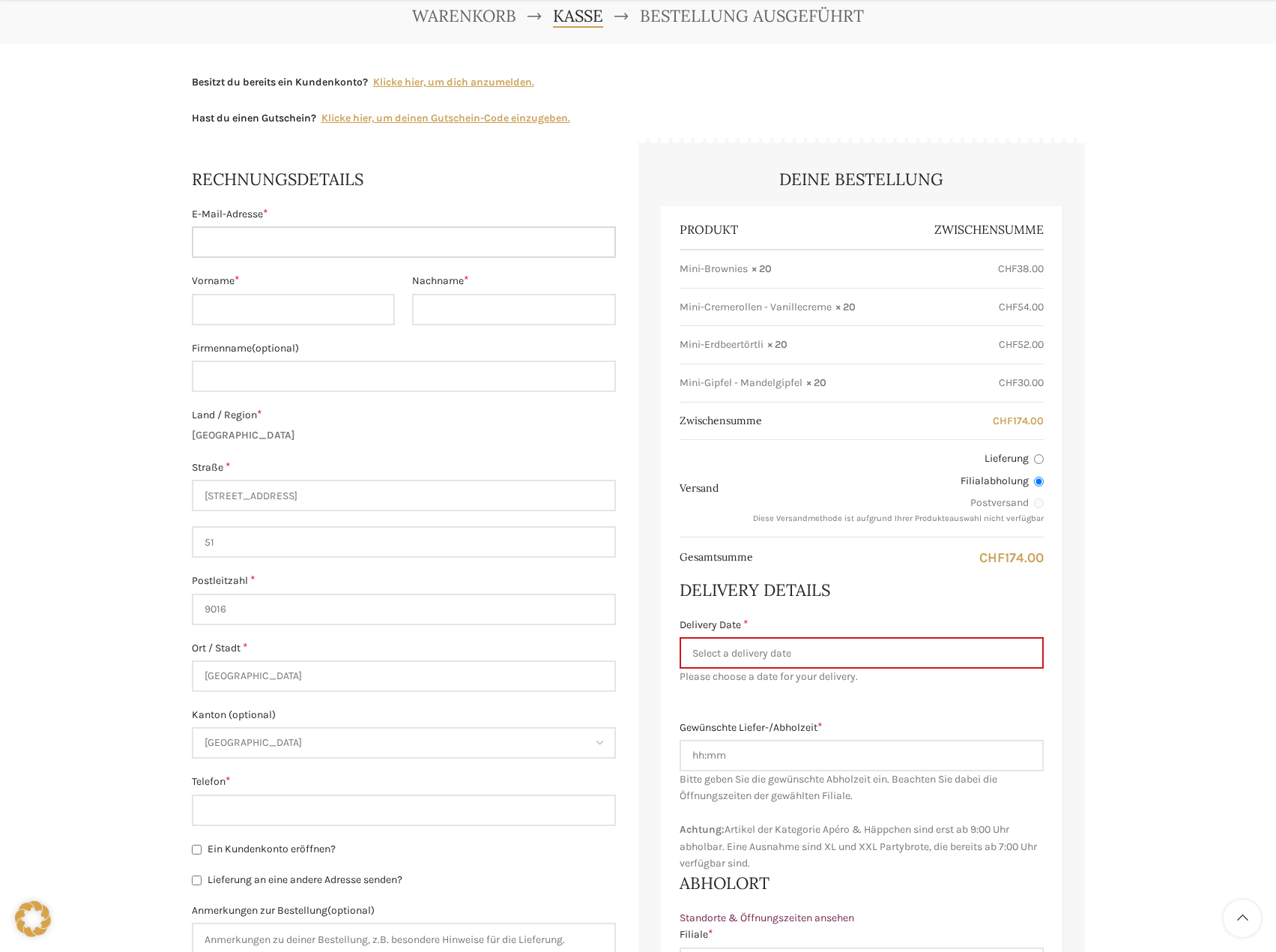
click at [306, 235] on input "E-Mail-Adresse *" at bounding box center [404, 242] width 425 height 31
type input "[EMAIL_ADDRESS][PERSON_NAME][DOMAIN_NAME]"
type input "Anja"
type input "[PERSON_NAME]"
type input "+41792730183"
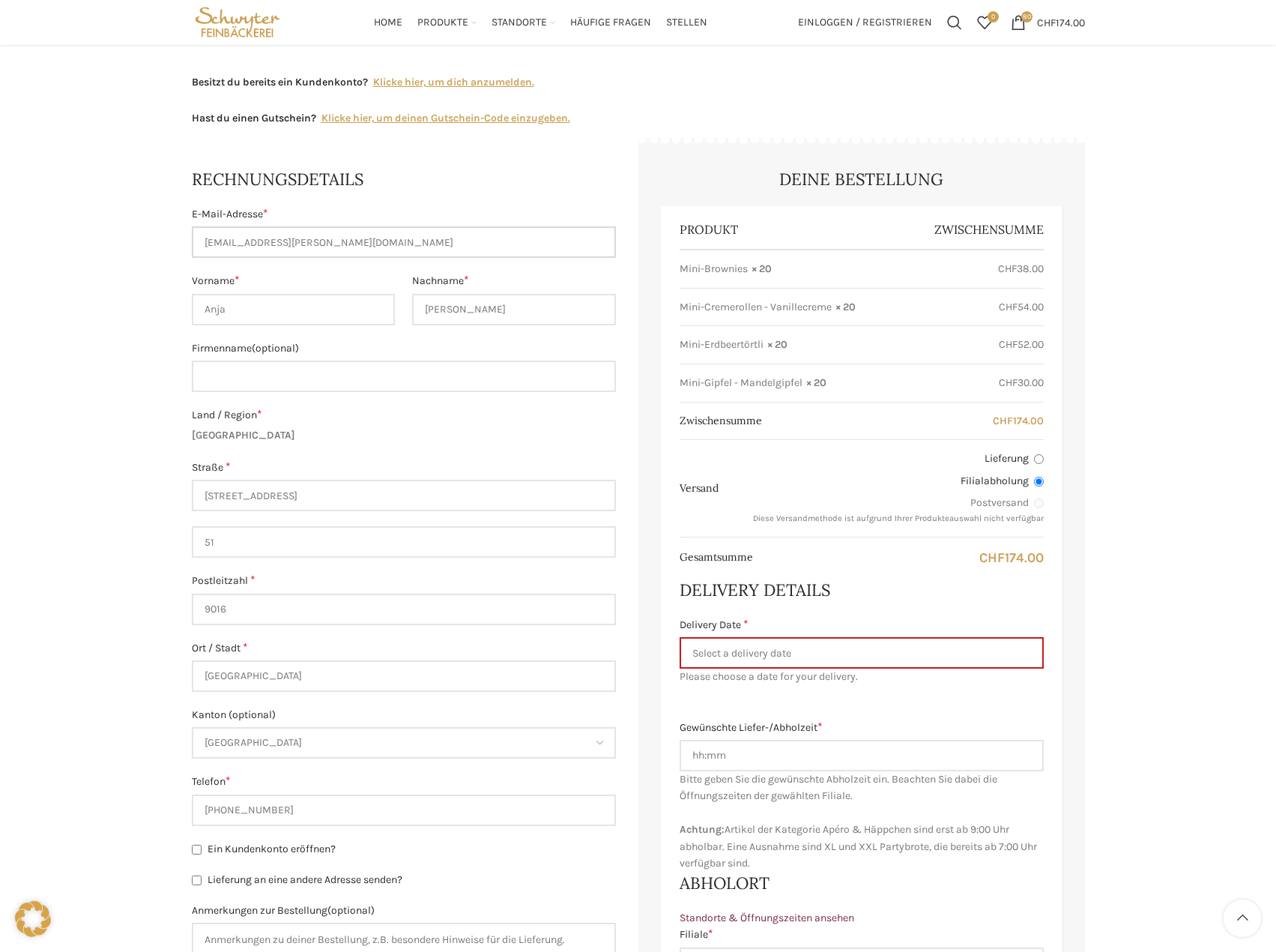
scroll to position [225, 0]
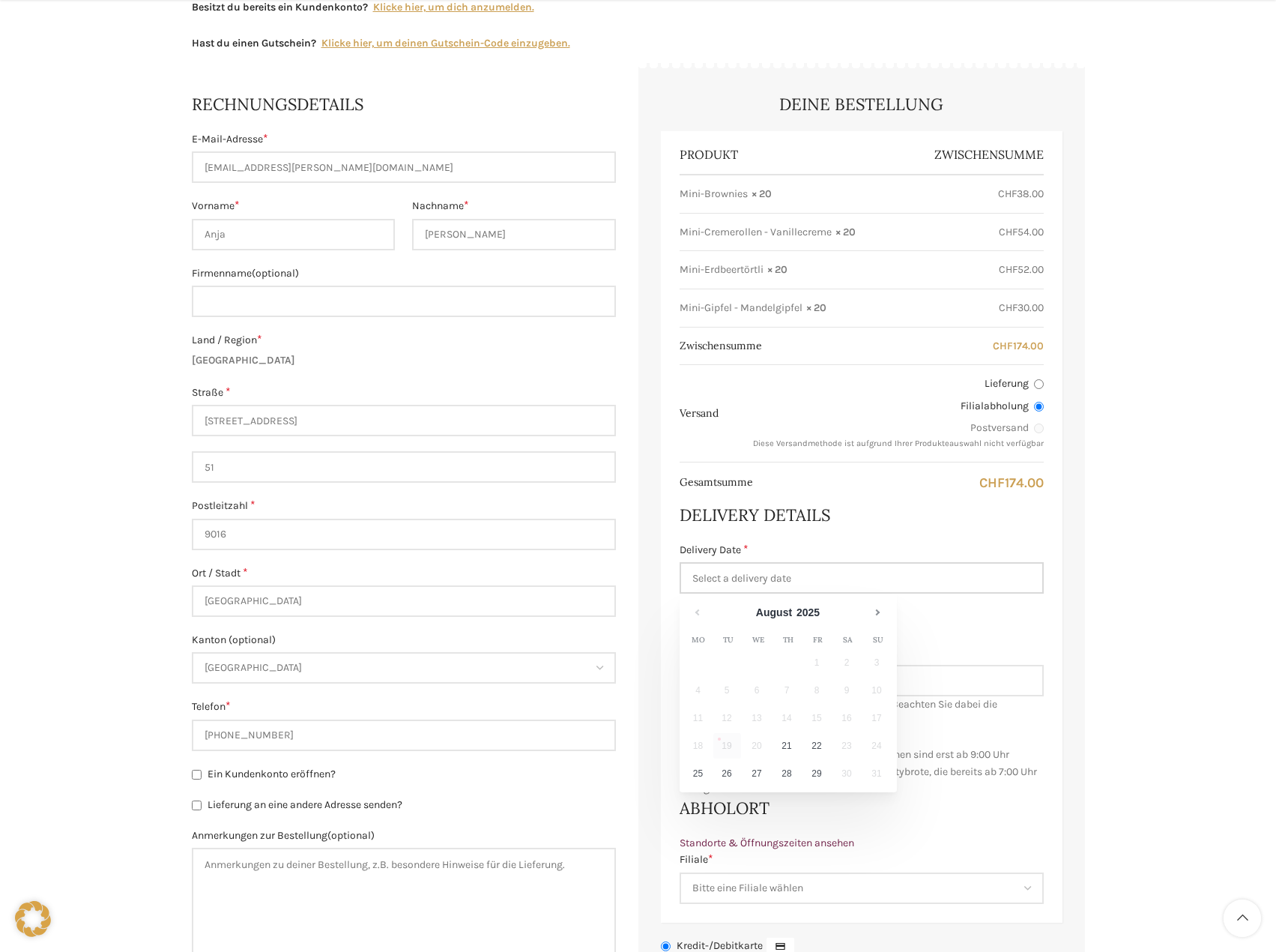
click at [871, 563] on input "Delivery Date *" at bounding box center [862, 577] width 364 height 31
click at [722, 771] on link "26" at bounding box center [727, 773] width 28 height 26
type input "26.08.2025"
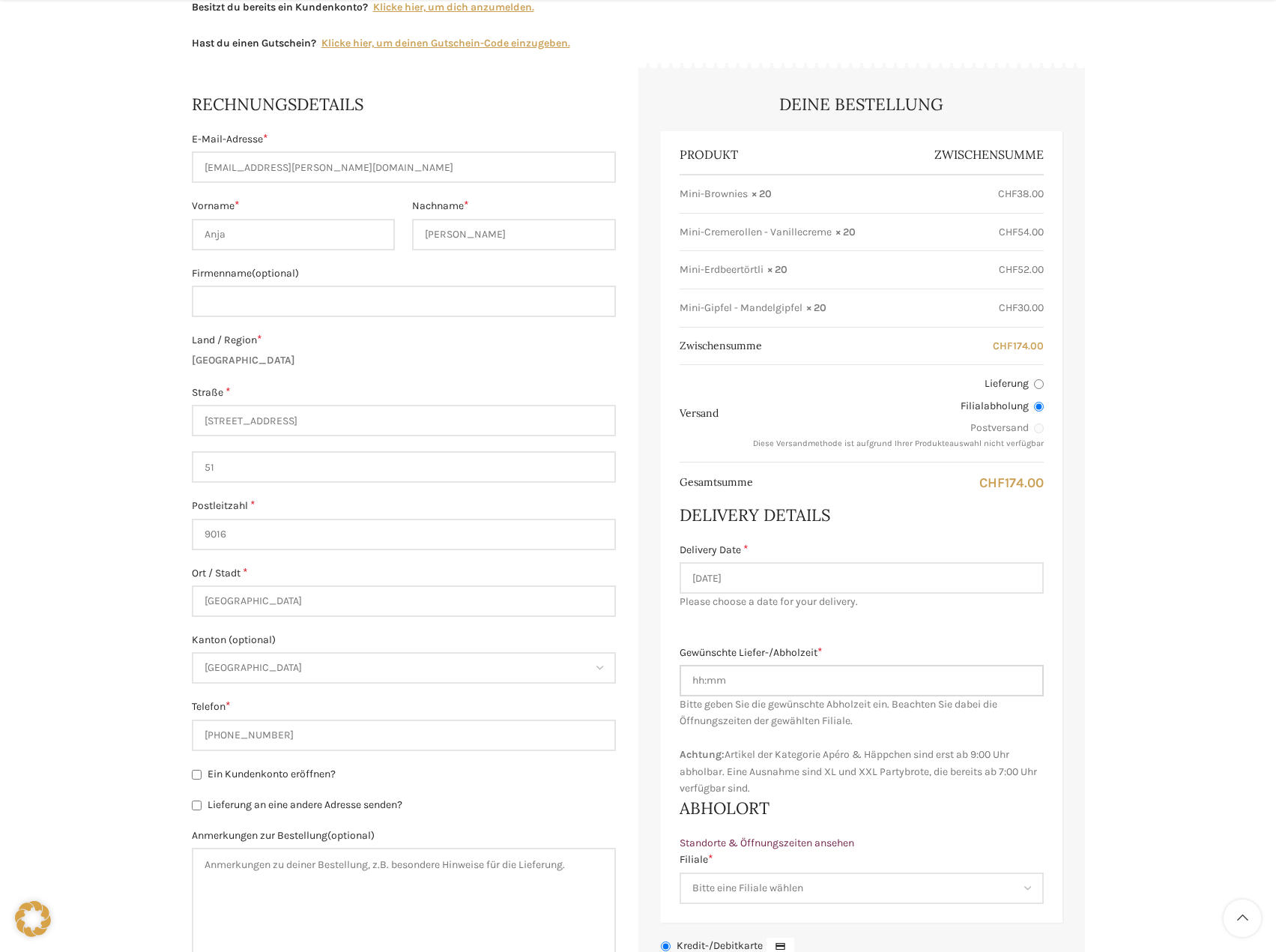
click at [777, 674] on input "Gewünschte Liefer-/Abholzeit *" at bounding box center [862, 680] width 364 height 31
type input "07.00"
click at [772, 887] on select "Bitte eine Filiale wählen Backstube Schuppis Neugasse Lindenpark Bahnhof St. Ga…" at bounding box center [862, 887] width 364 height 31
select select "11682"
click at [680, 872] on select "Bitte eine Filiale wählen Backstube Schuppis Neugasse Lindenpark Bahnhof St. Ga…" at bounding box center [862, 887] width 364 height 31
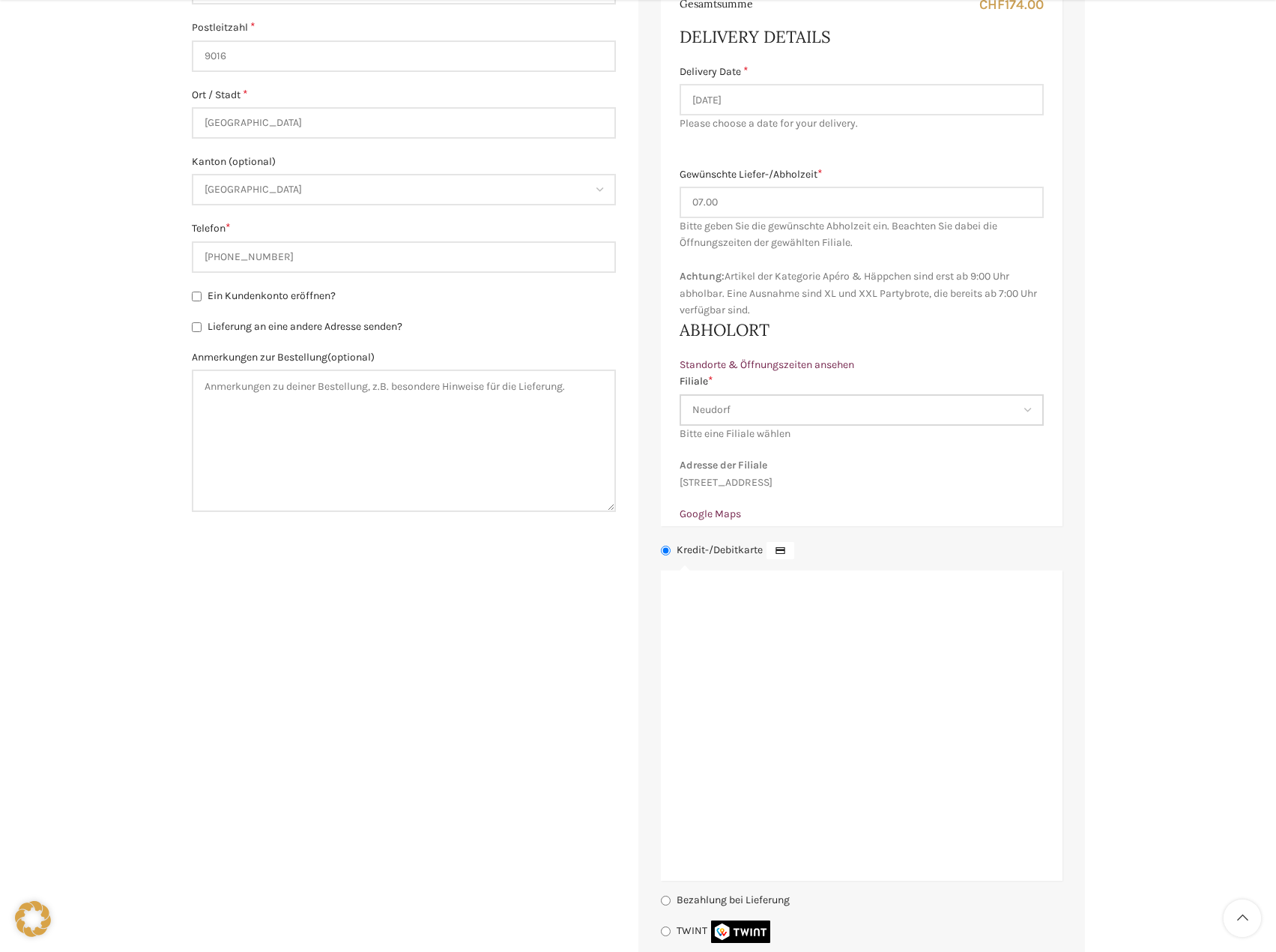
scroll to position [899, 0]
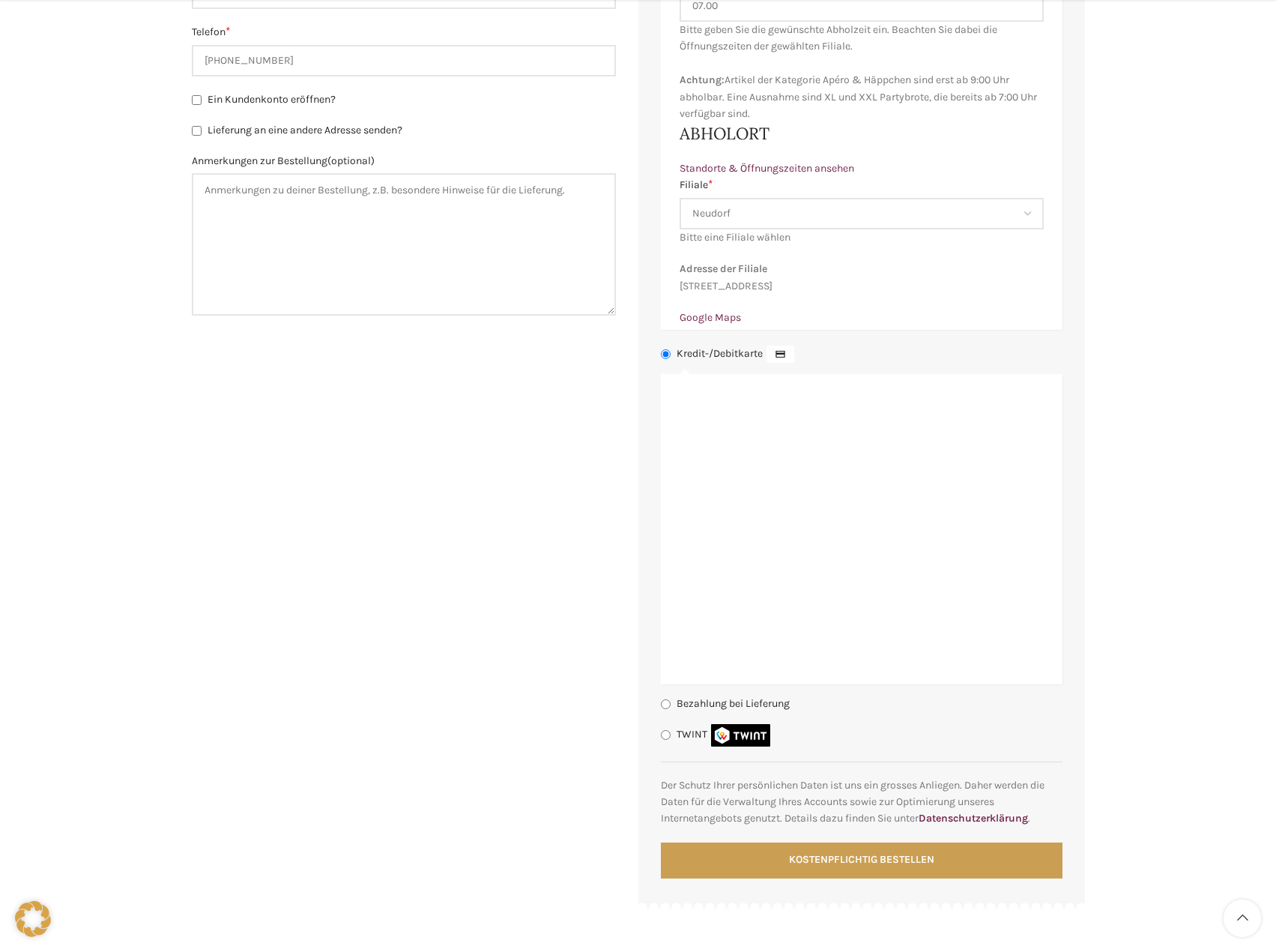
click at [500, 678] on form "Rechnungsdetails E-Mail-Adresse * anja.platt@bluewin.ch Vorname * Anja Nachname…" at bounding box center [638, 148] width 894 height 1505
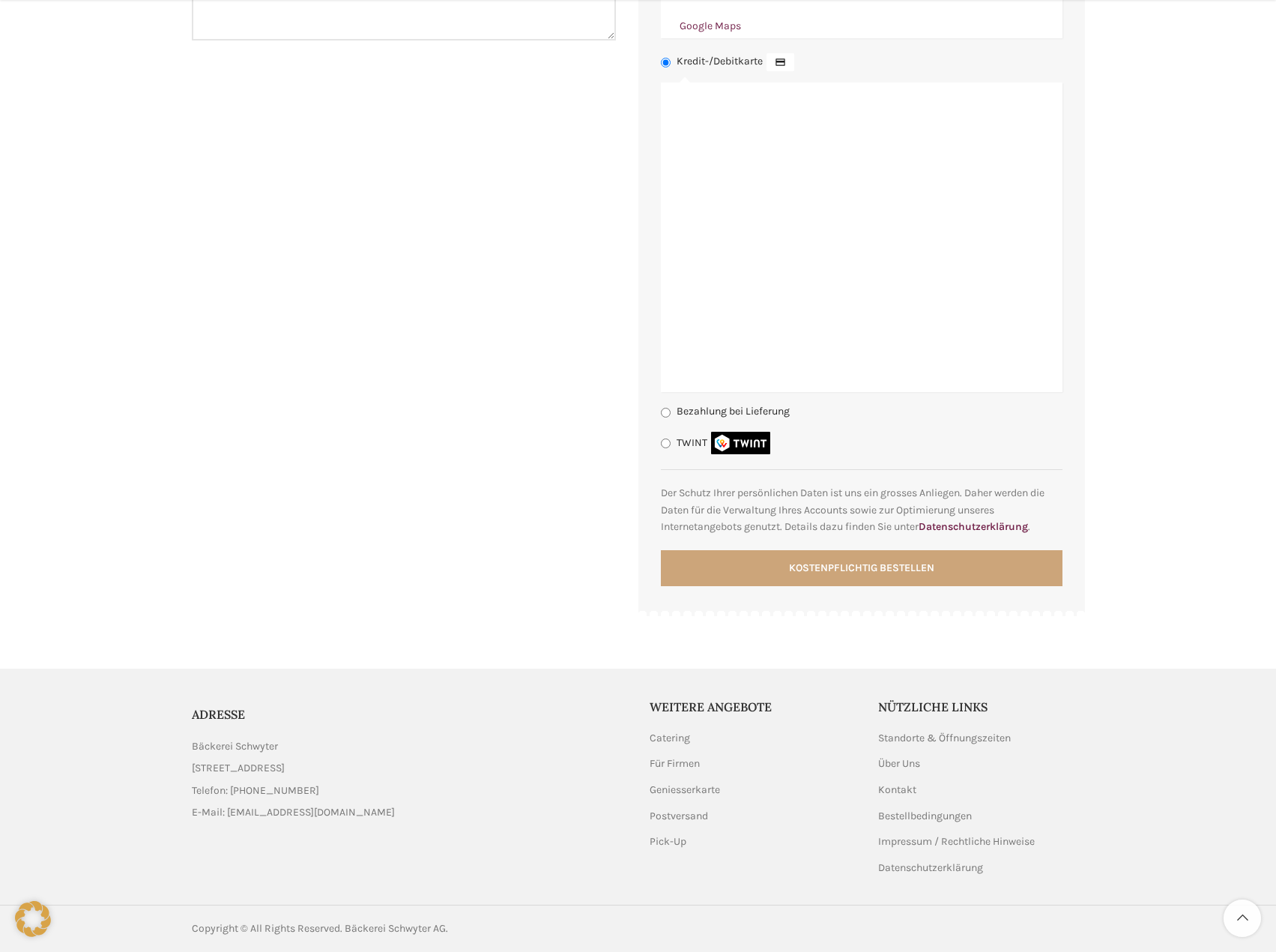
scroll to position [1191, 0]
click at [827, 571] on button "Kostenpflichtig bestellen" at bounding box center [861, 567] width 401 height 36
